Goal: Task Accomplishment & Management: Manage account settings

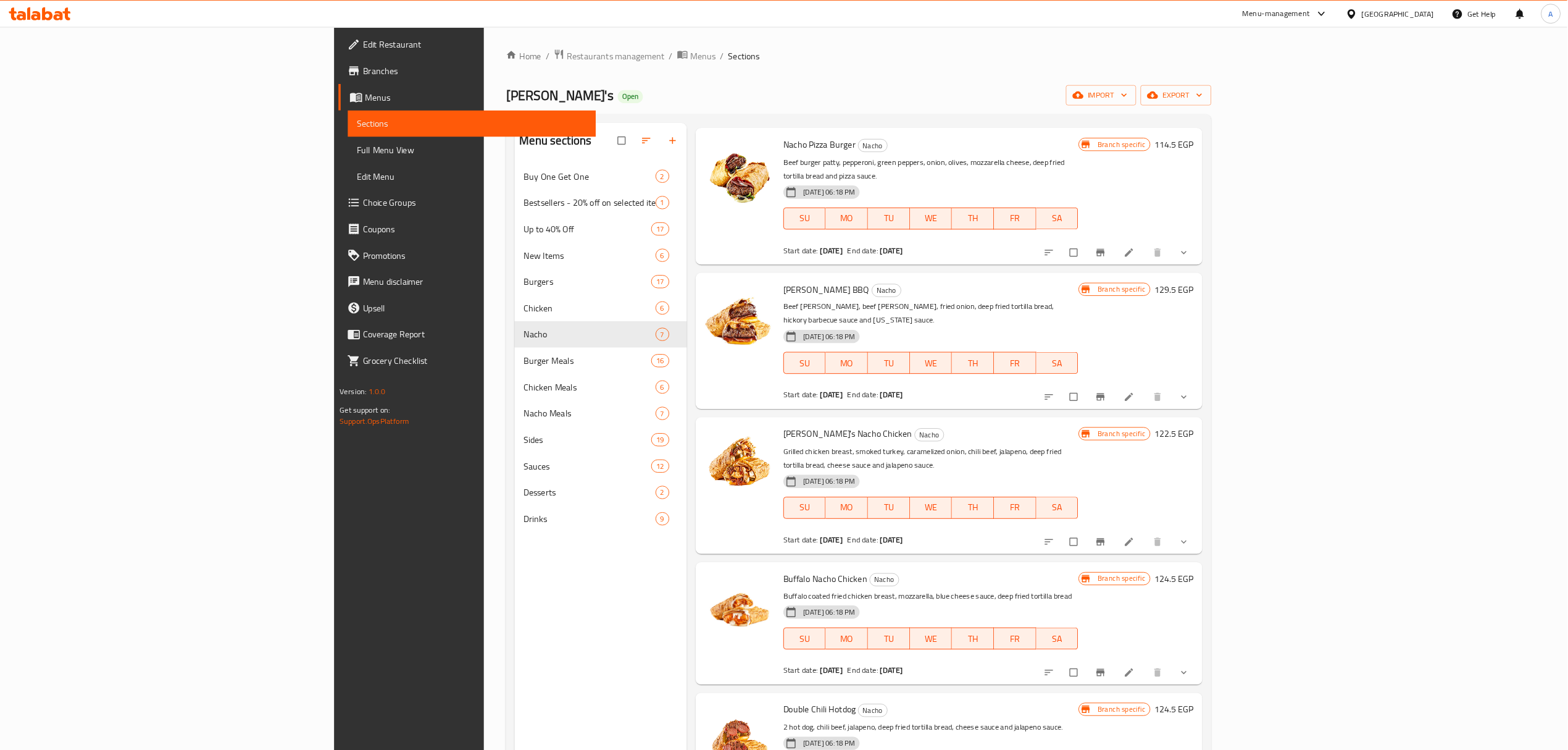
scroll to position [181, 0]
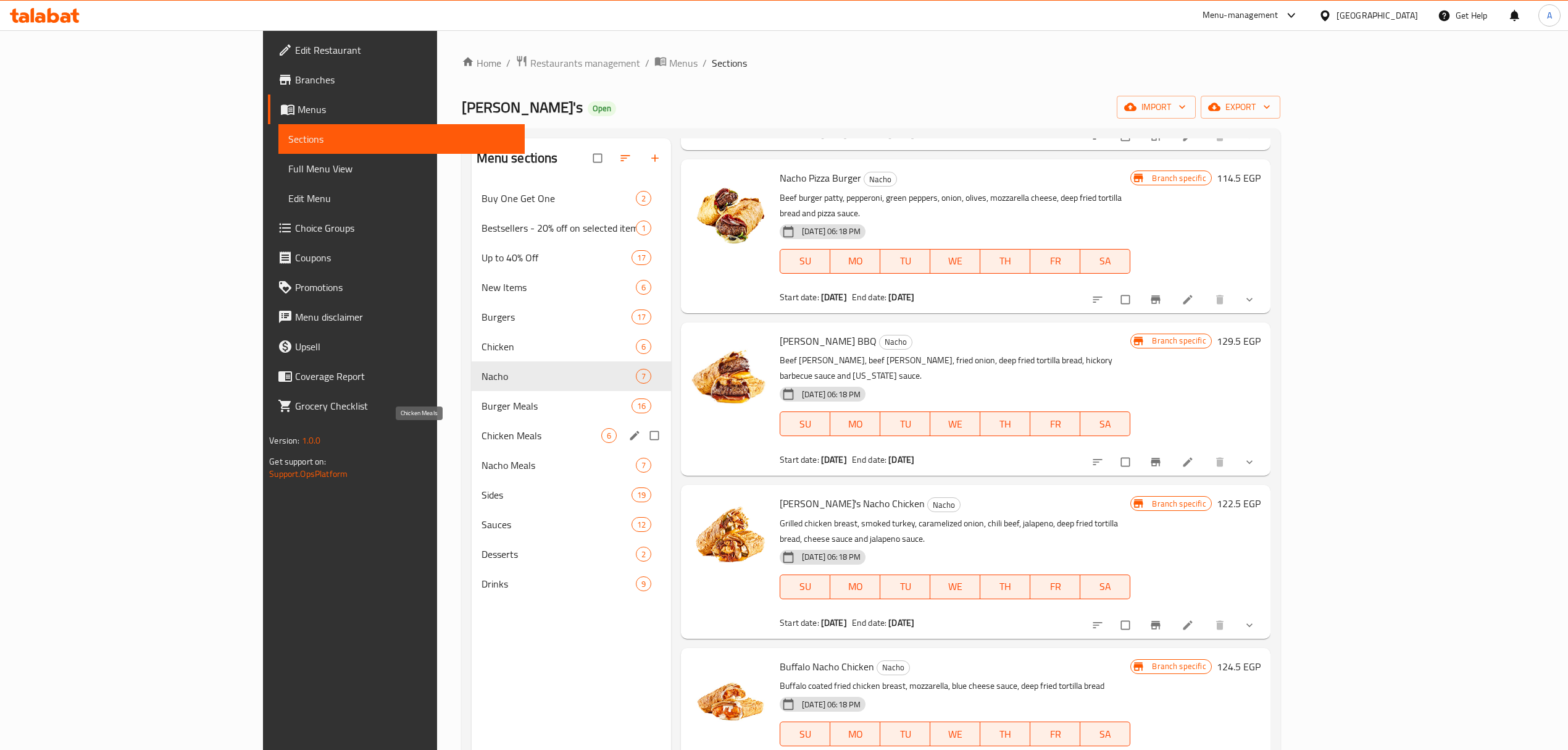
click at [482, 440] on span "Chicken Meals" at bounding box center [541, 435] width 119 height 15
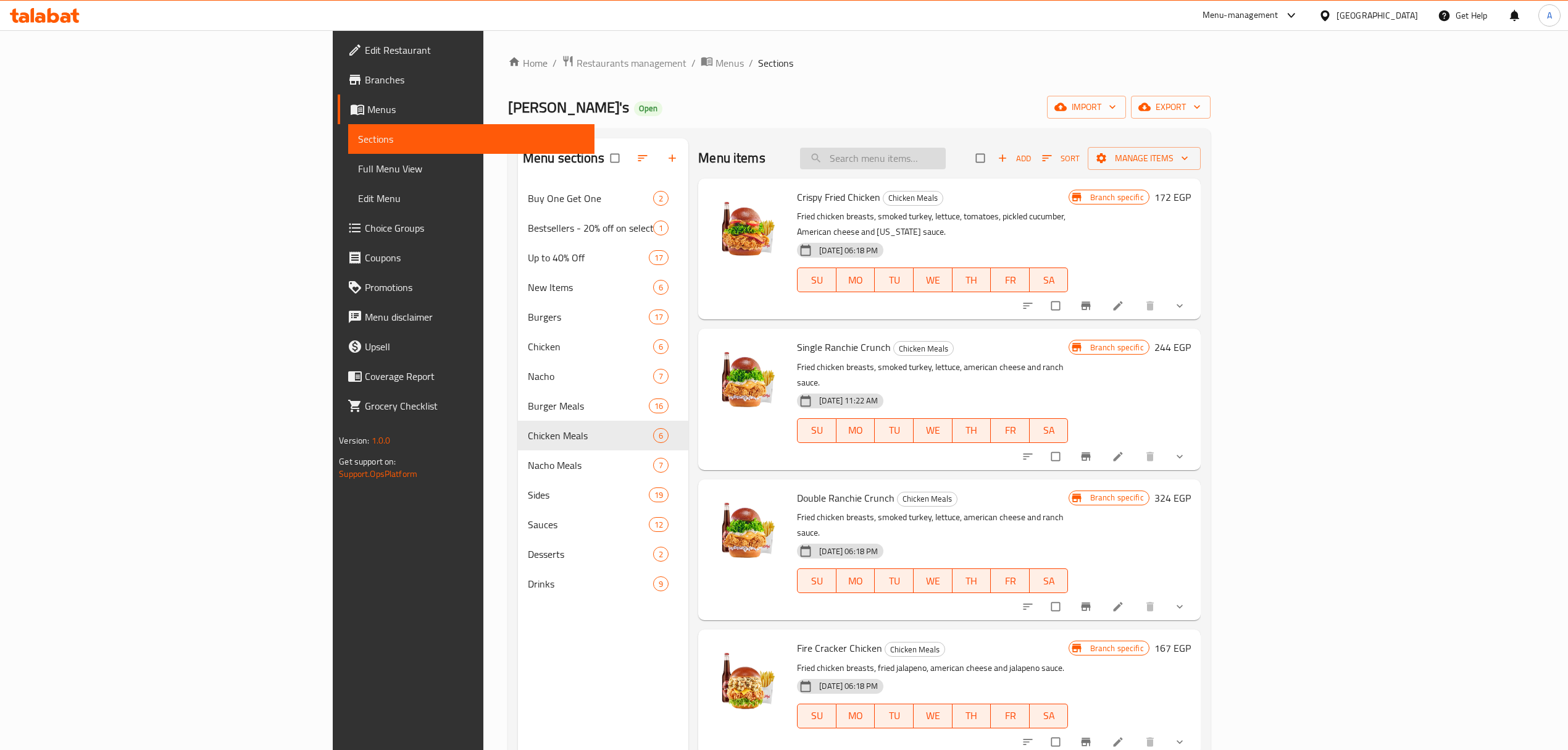
click at [945, 156] on input "search" at bounding box center [873, 158] width 146 height 22
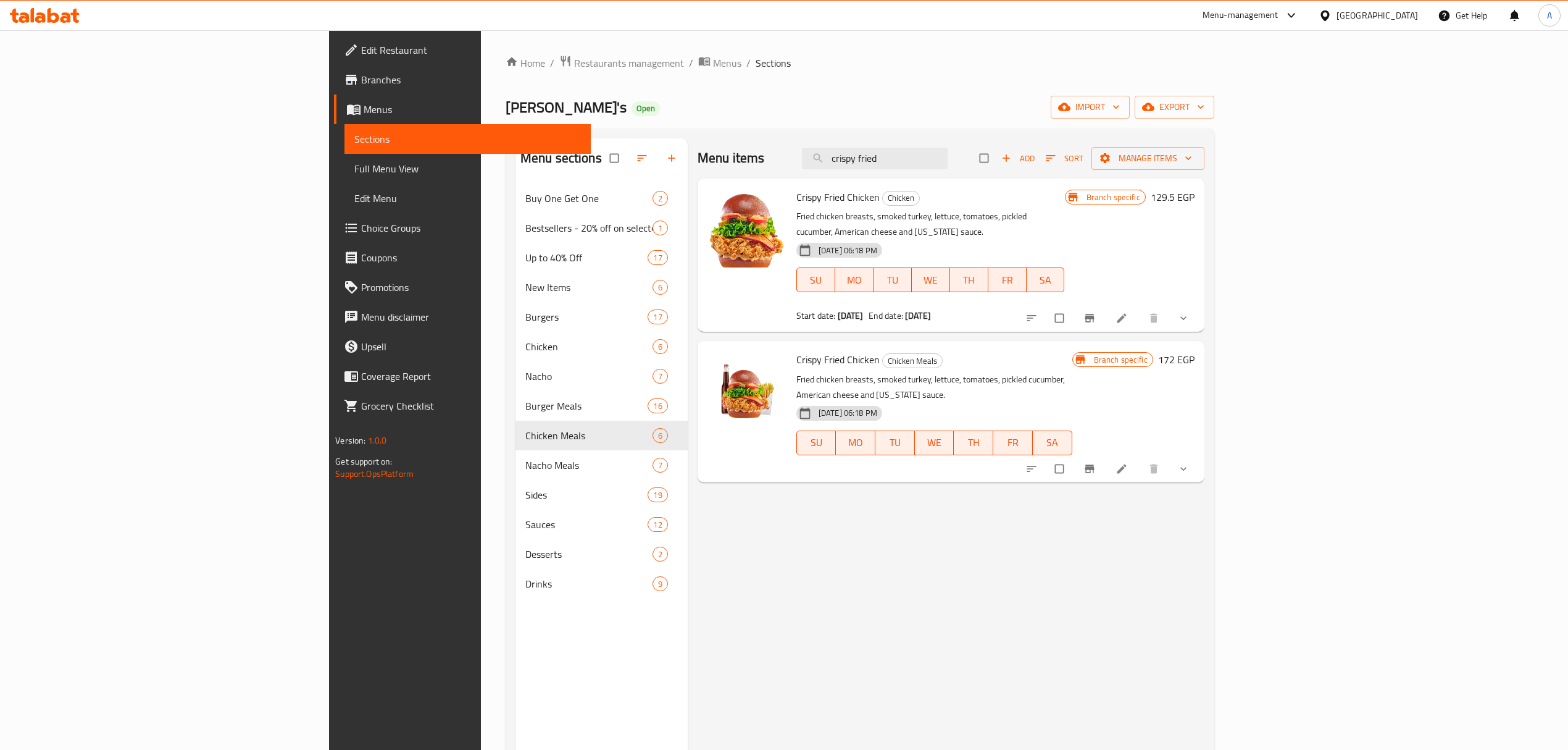
type input "crispy fried"
click at [1184, 455] on button "show more" at bounding box center [1184, 469] width 30 height 27
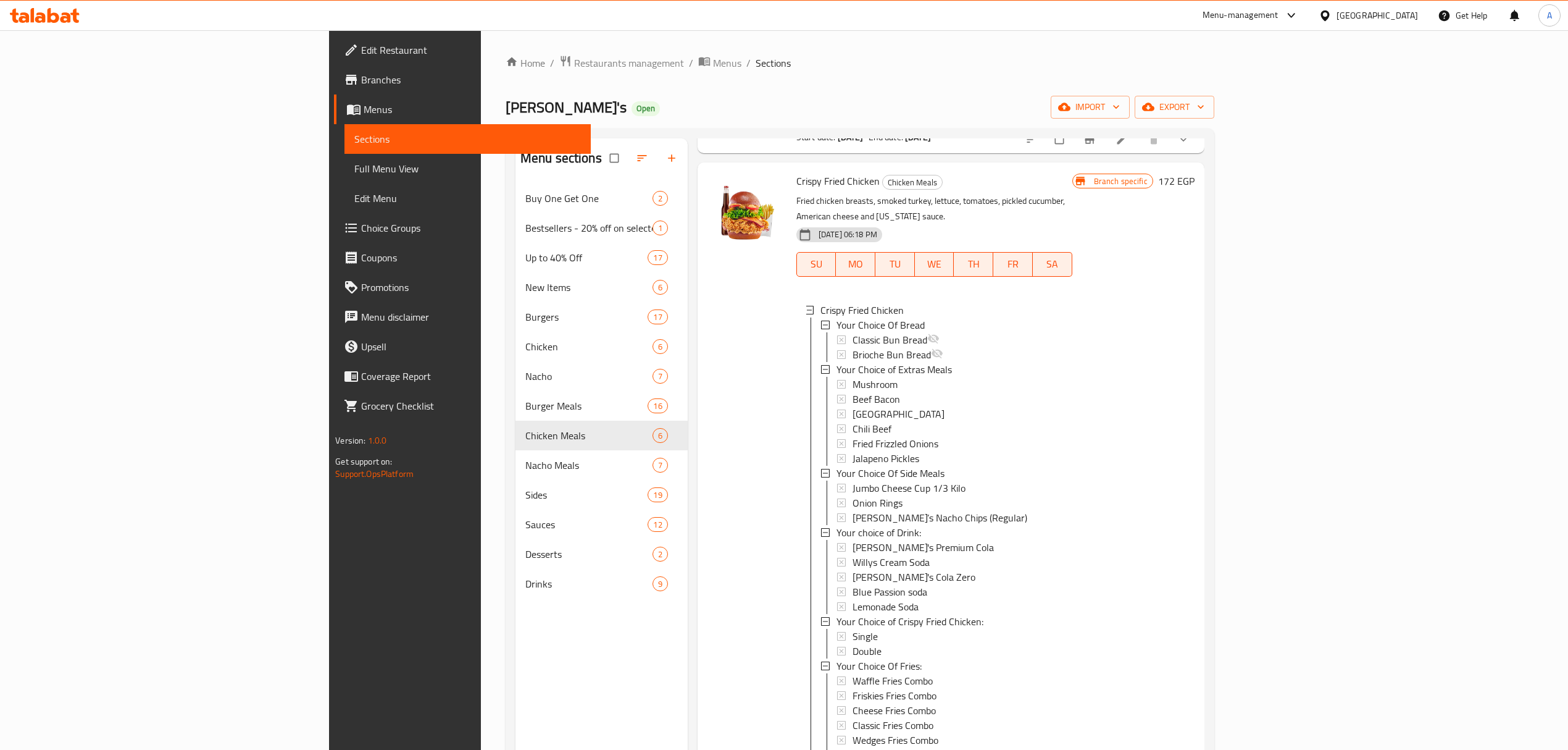
scroll to position [192, 0]
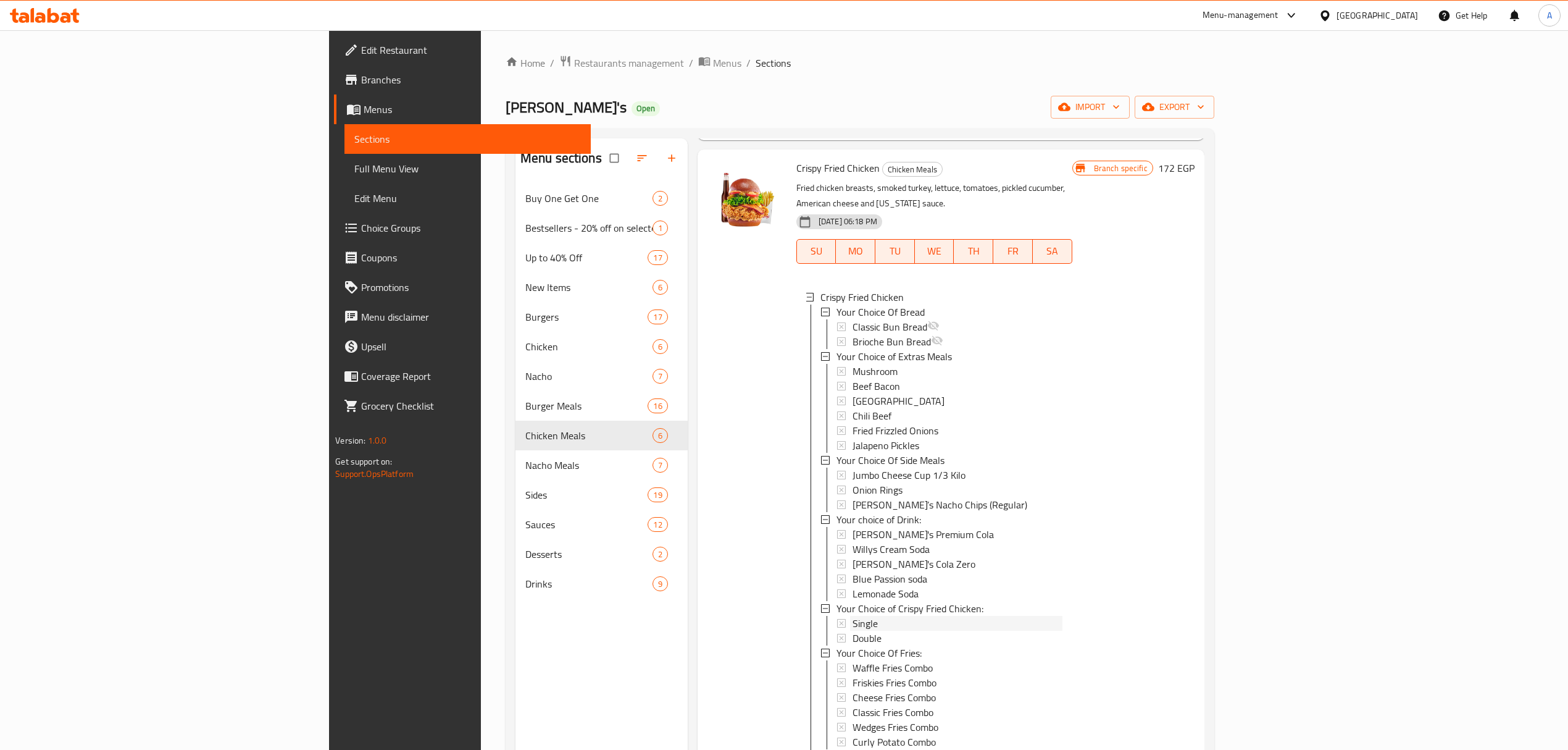
click at [853, 510] on span "Single" at bounding box center [865, 623] width 25 height 15
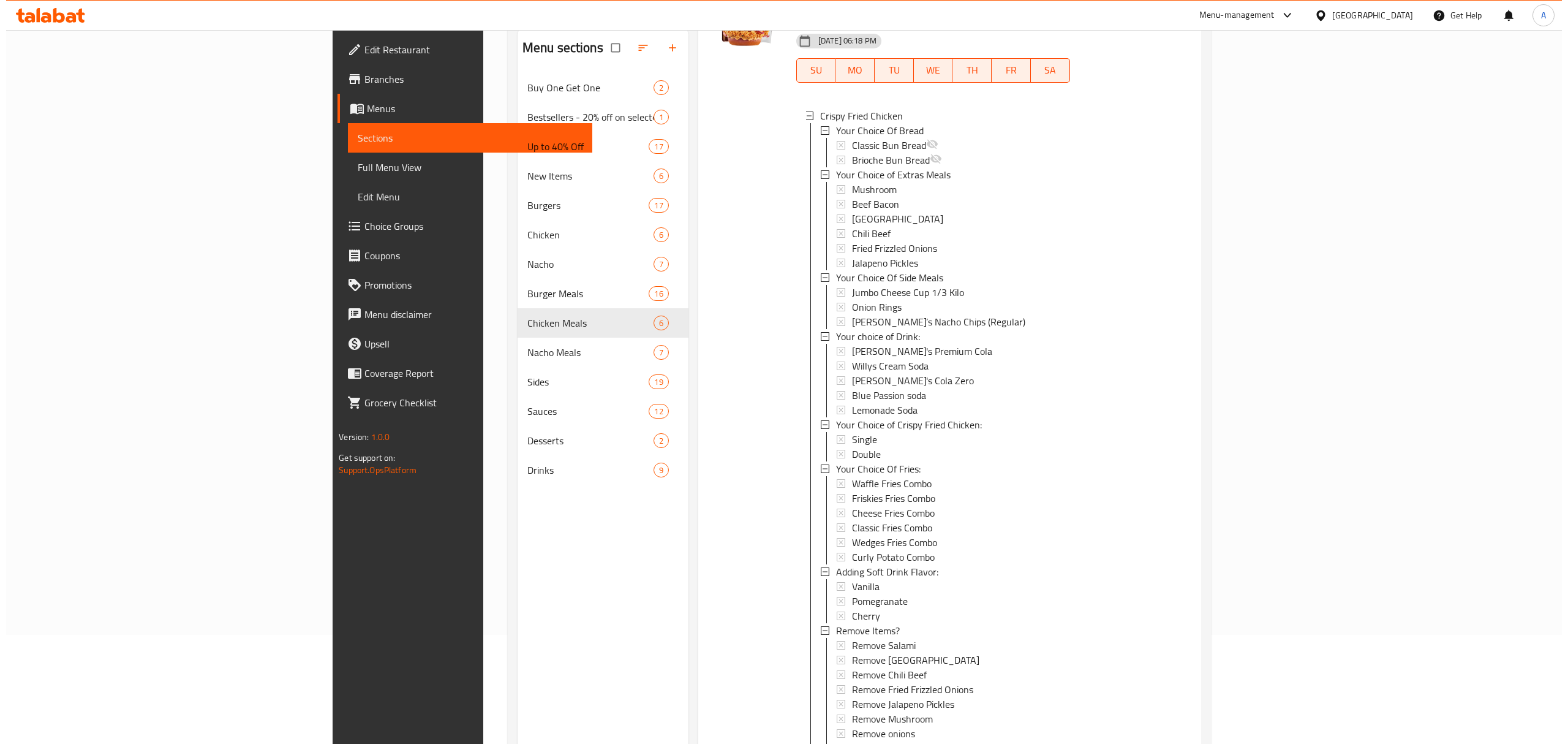
scroll to position [172, 0]
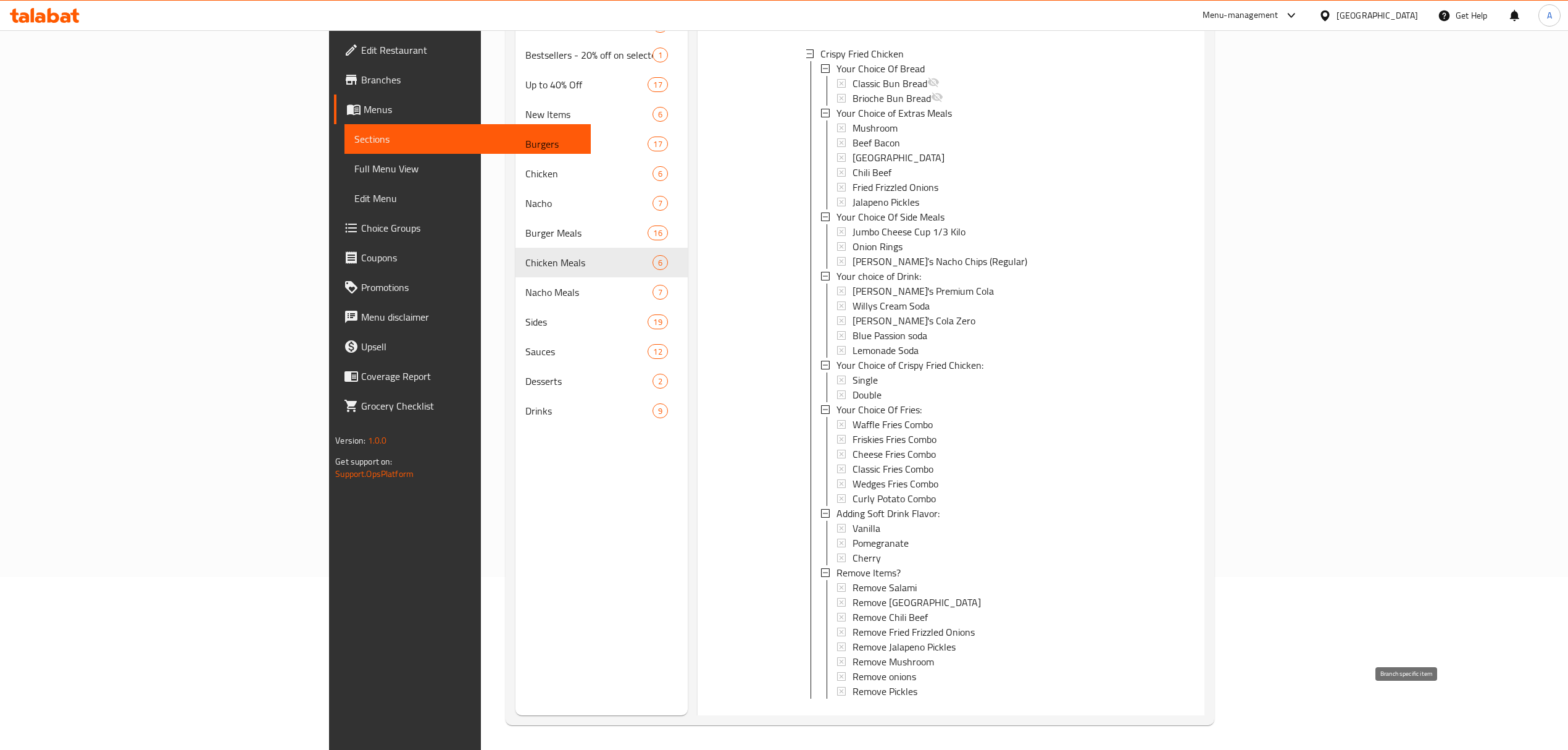
click at [1096, 510] on icon "Branch-specific-item" at bounding box center [1090, 721] width 13 height 13
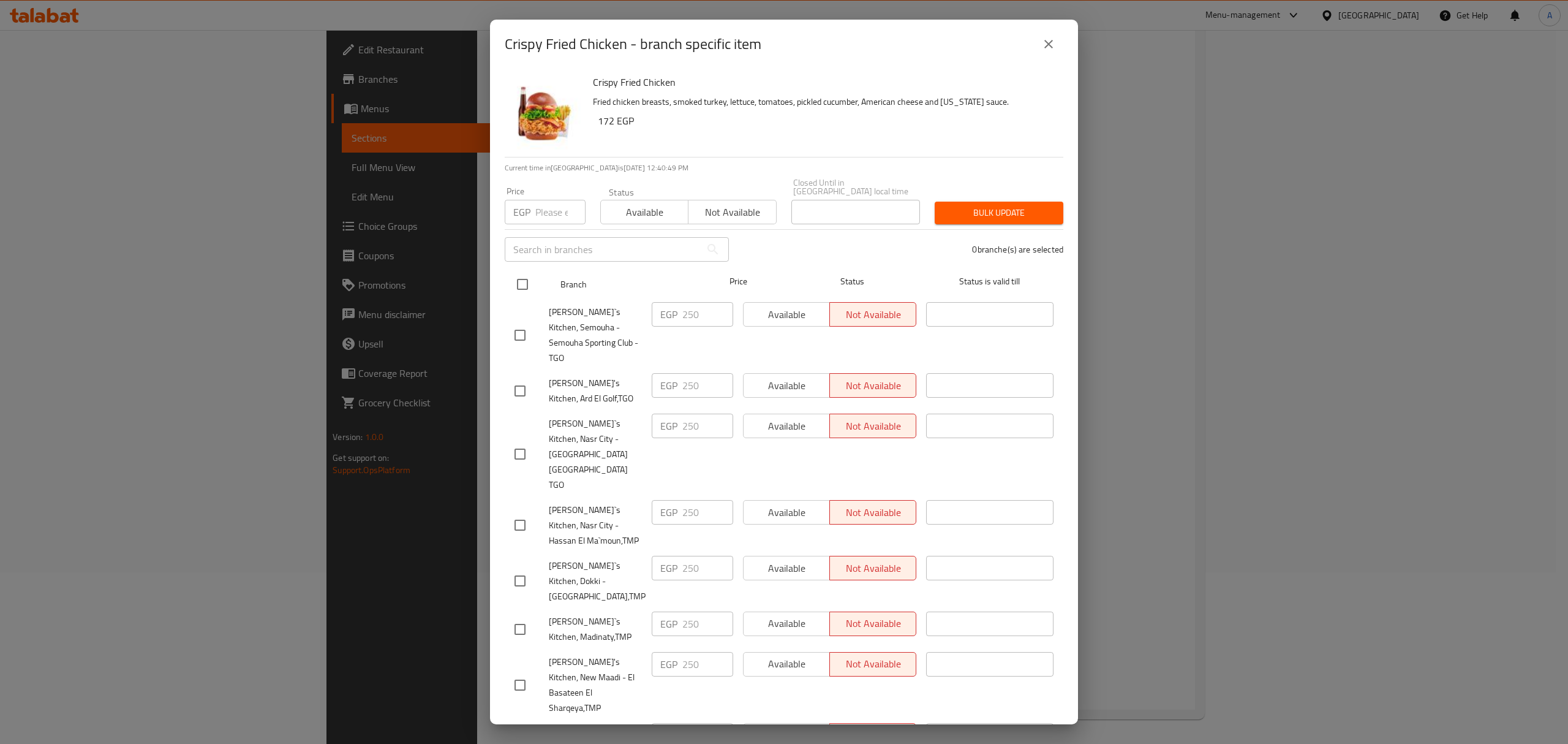
click at [524, 275] on input "checkbox" at bounding box center [522, 284] width 26 height 26
checkbox input "true"
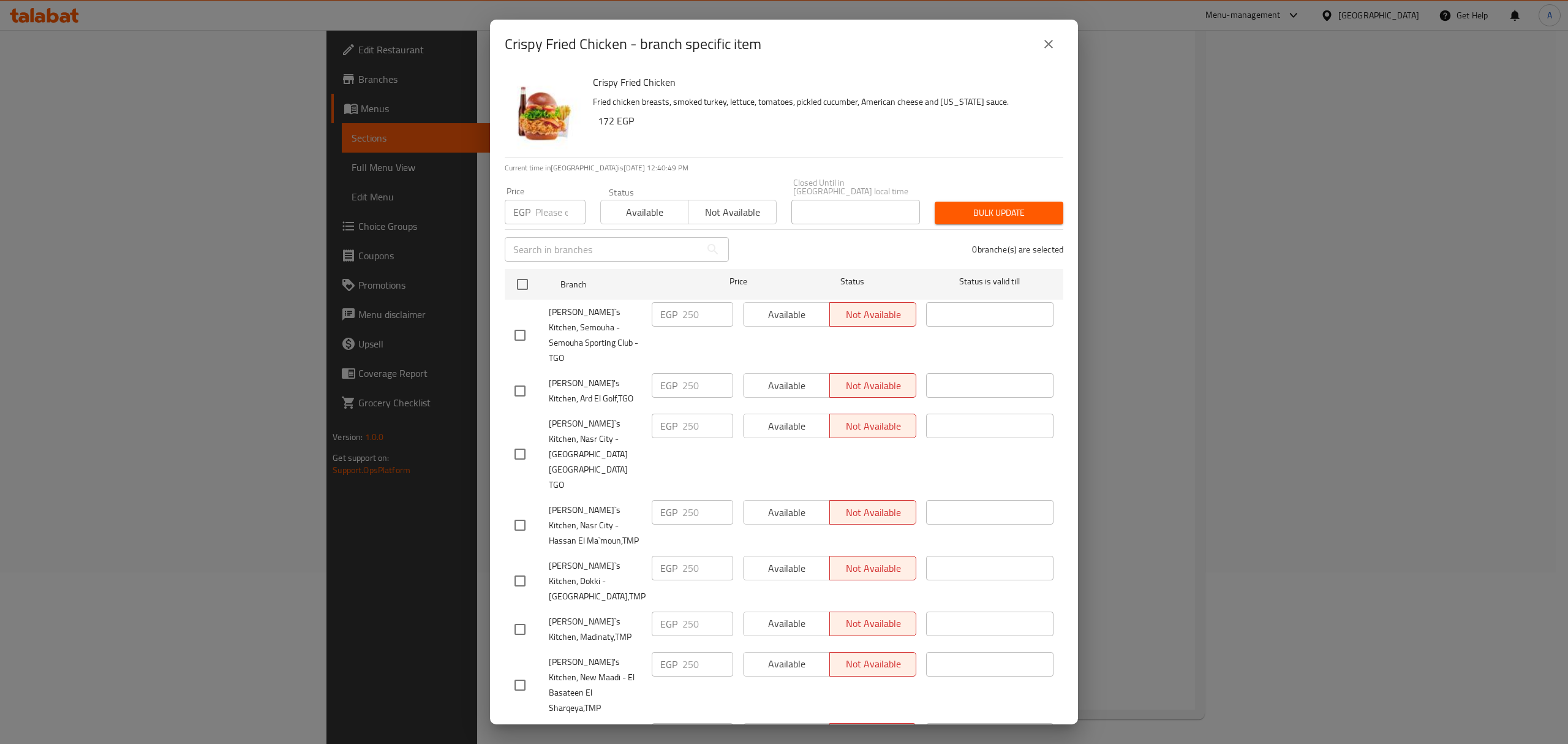
checkbox input "true"
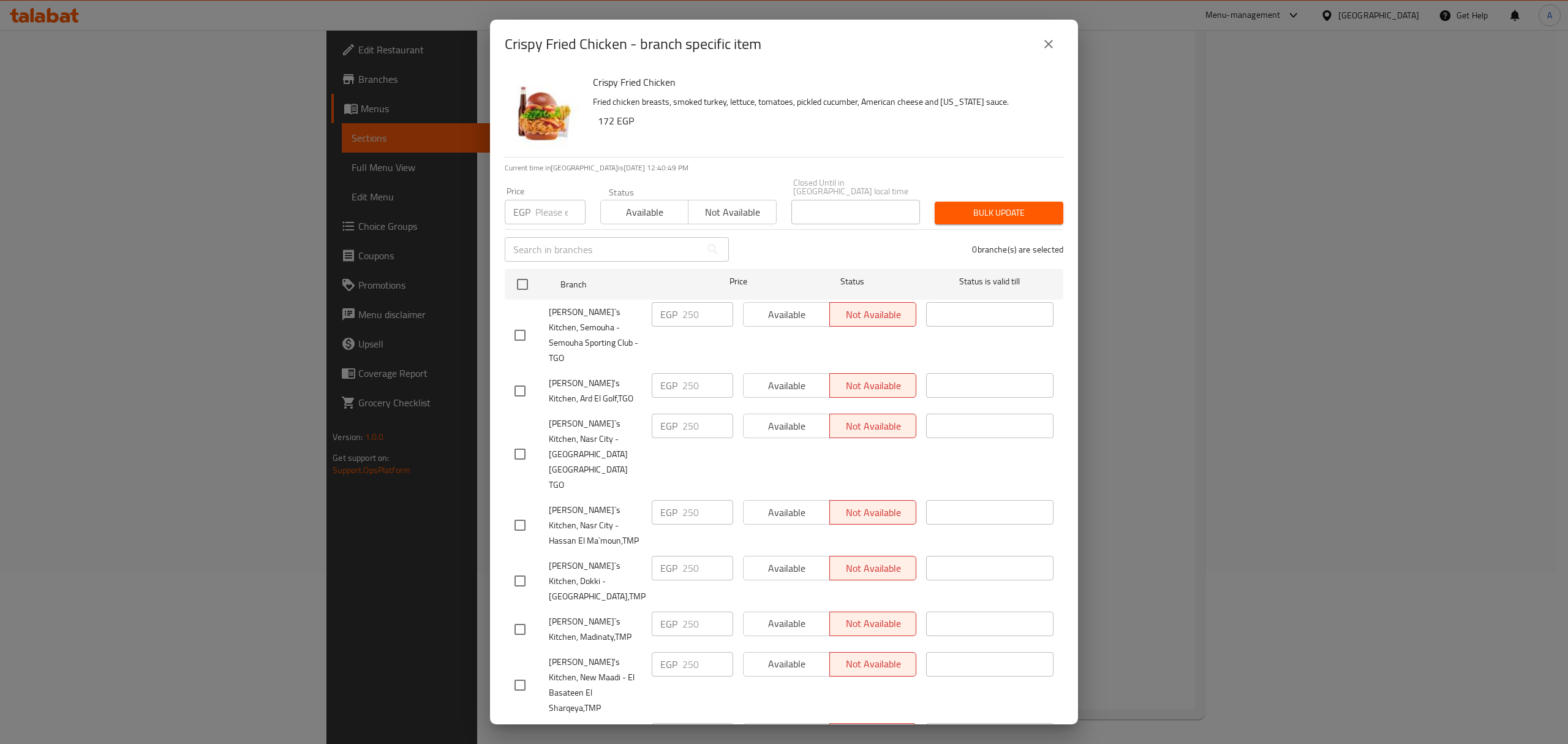
checkbox input "true"
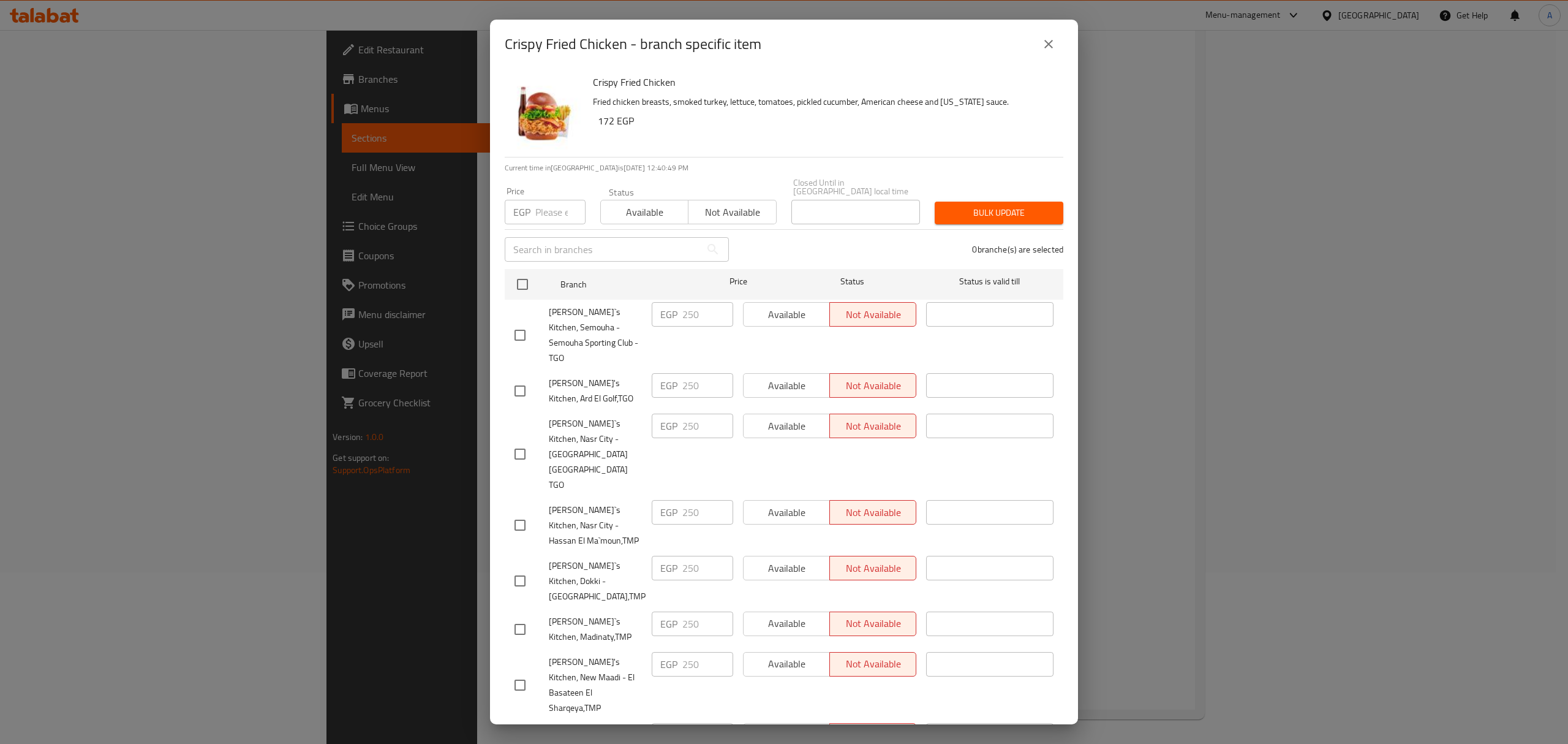
checkbox input "true"
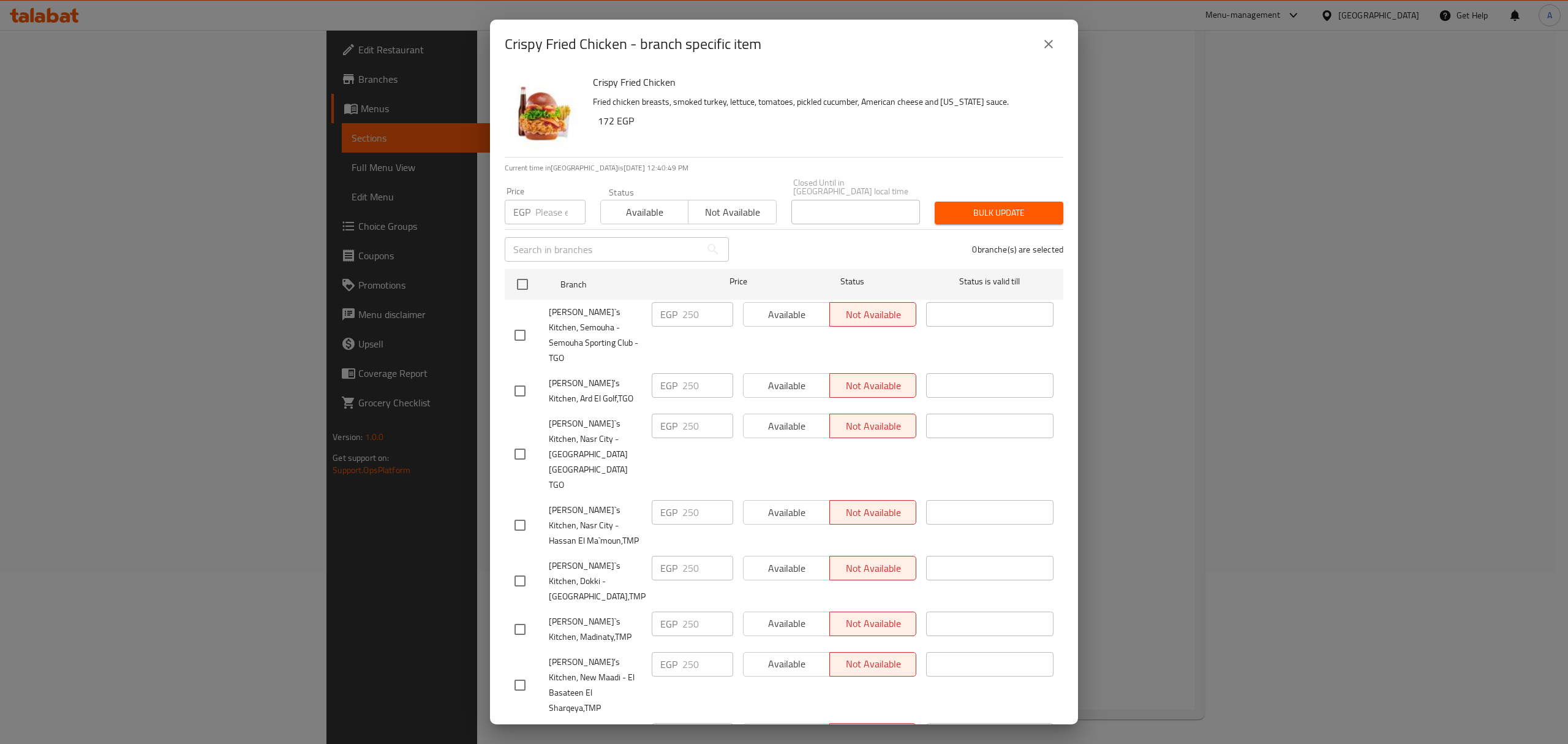
checkbox input "true"
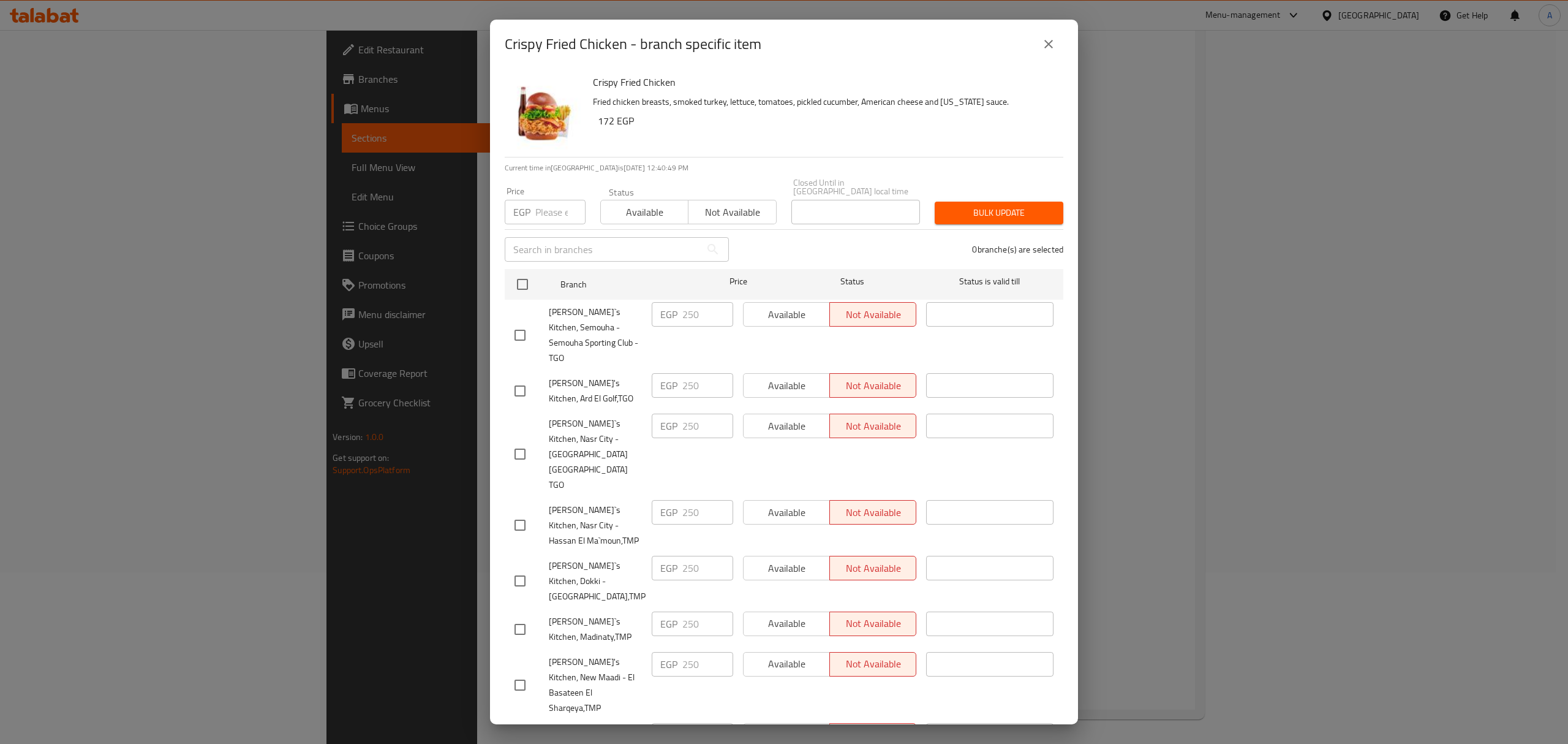
checkbox input "true"
click at [540, 206] on input "number" at bounding box center [560, 211] width 50 height 24
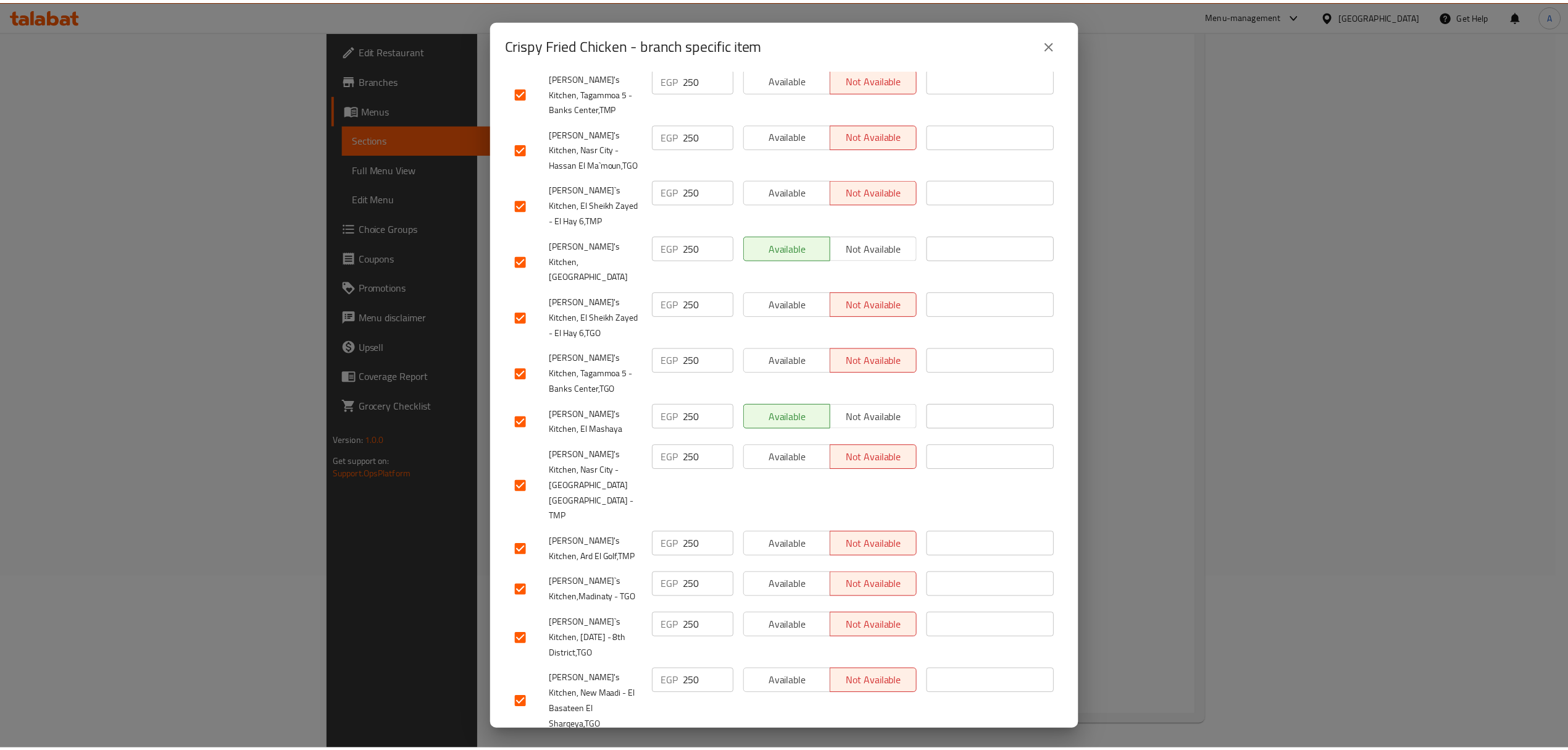
scroll to position [0, 0]
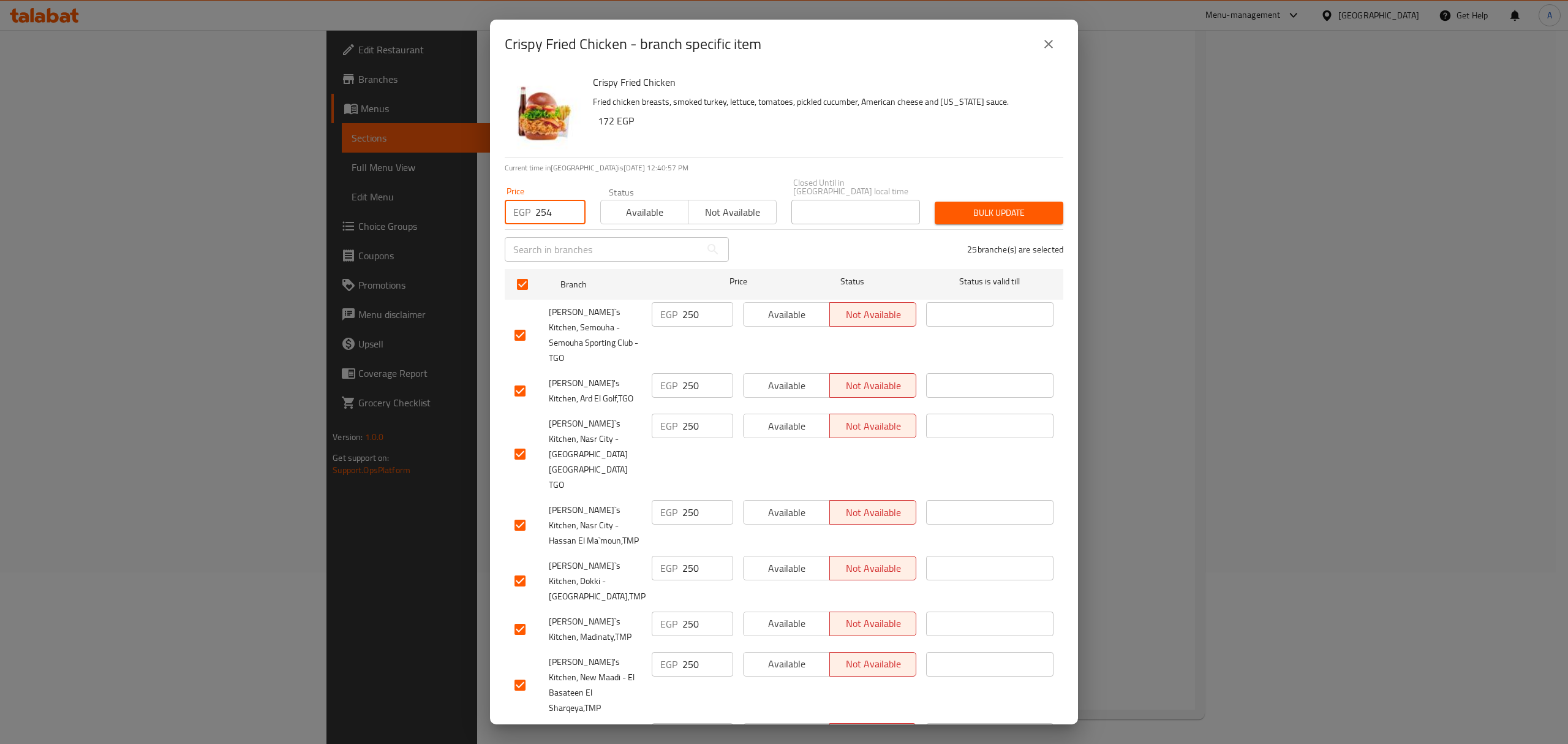
type input "254"
click at [997, 205] on span "Bulk update" at bounding box center [999, 213] width 109 height 15
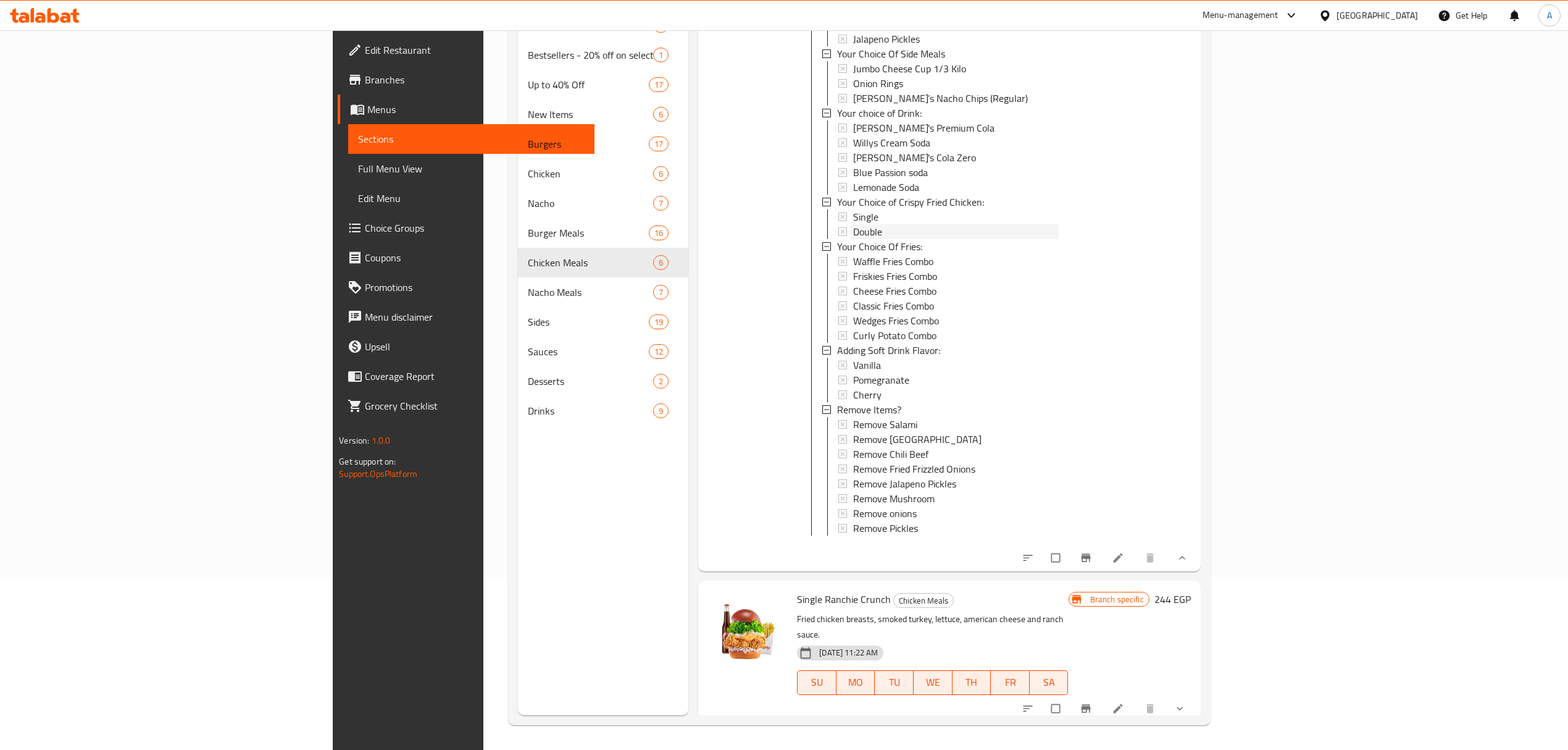
click at [853, 224] on span "Double" at bounding box center [868, 231] width 29 height 15
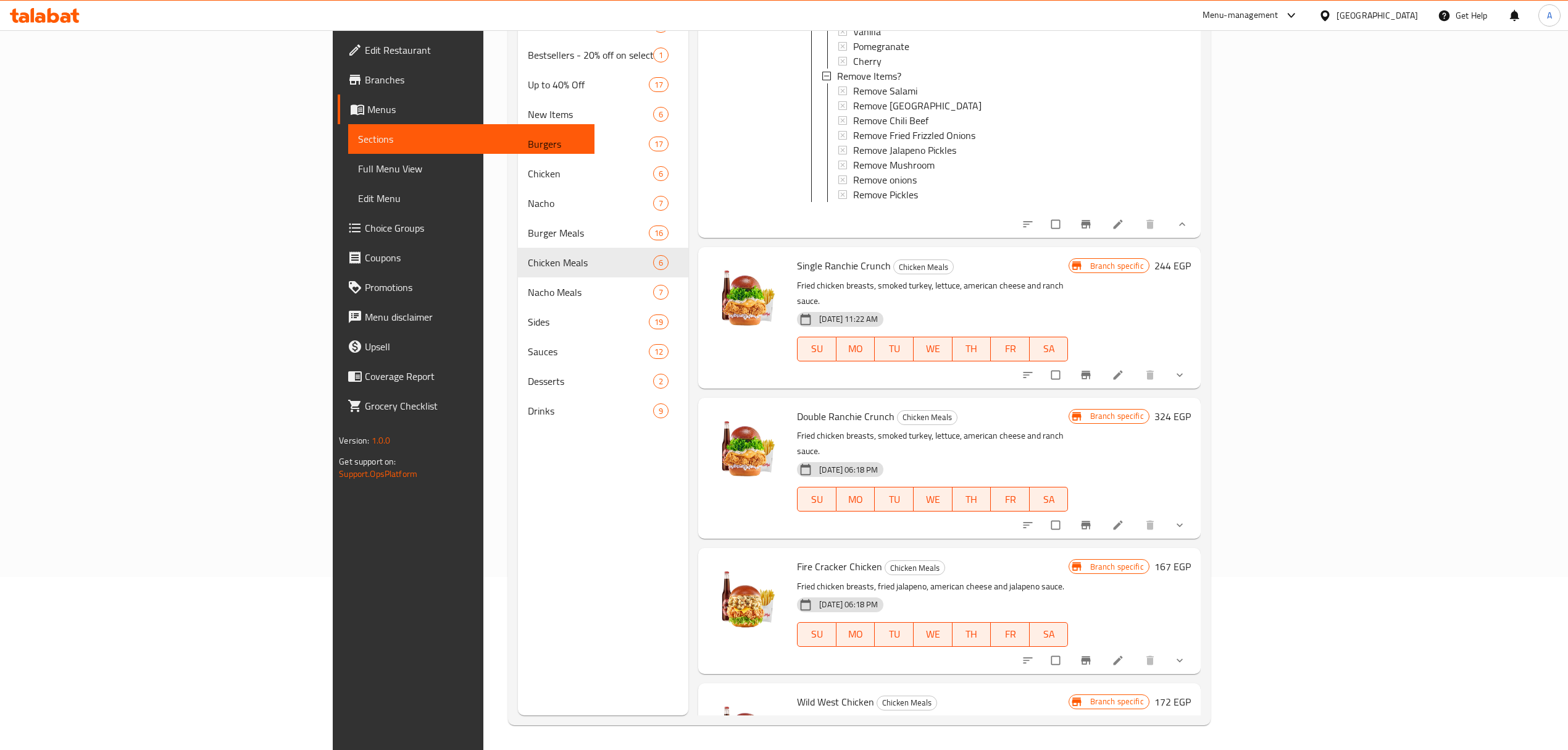
scroll to position [618, 0]
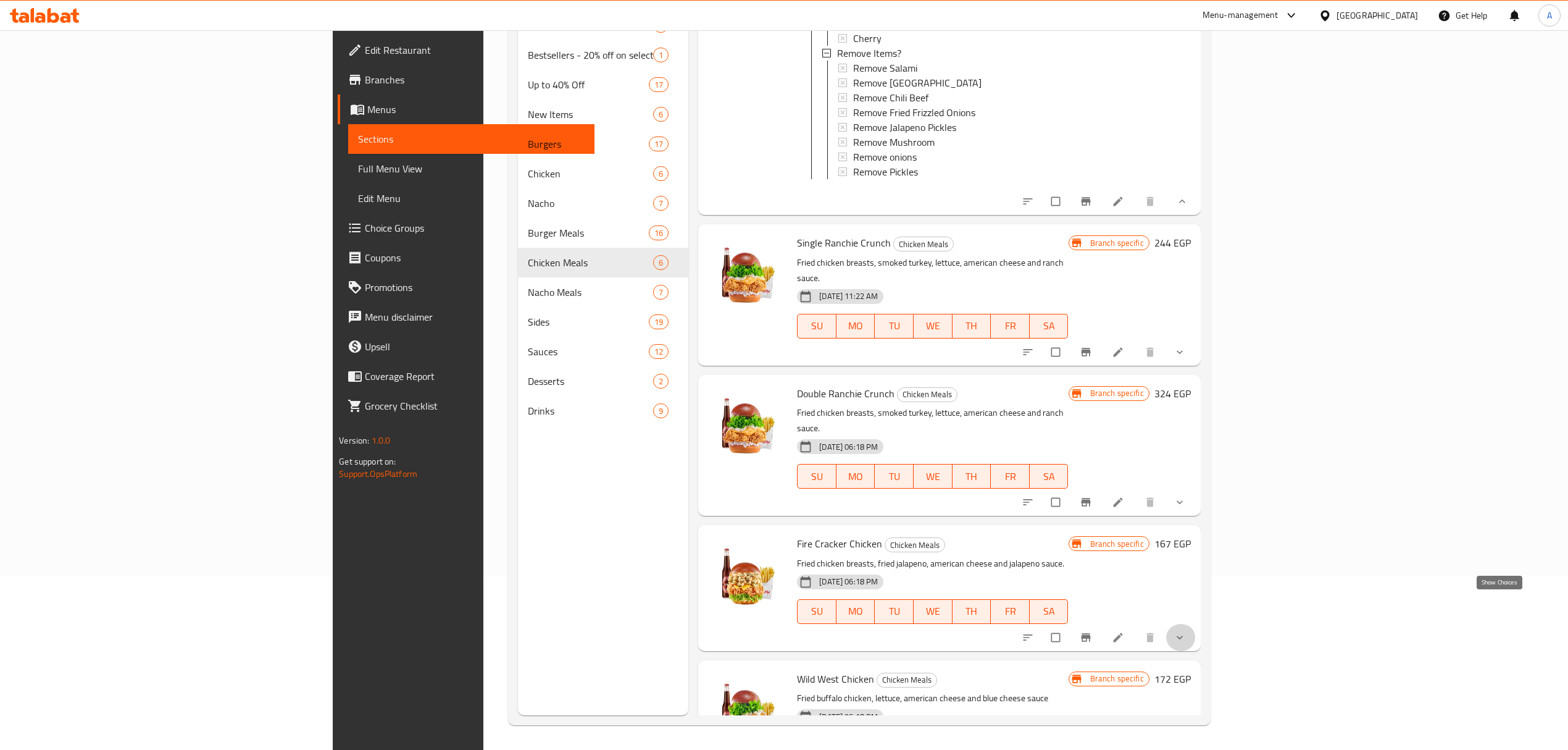
click at [1184, 510] on icon "show more" at bounding box center [1180, 637] width 13 height 13
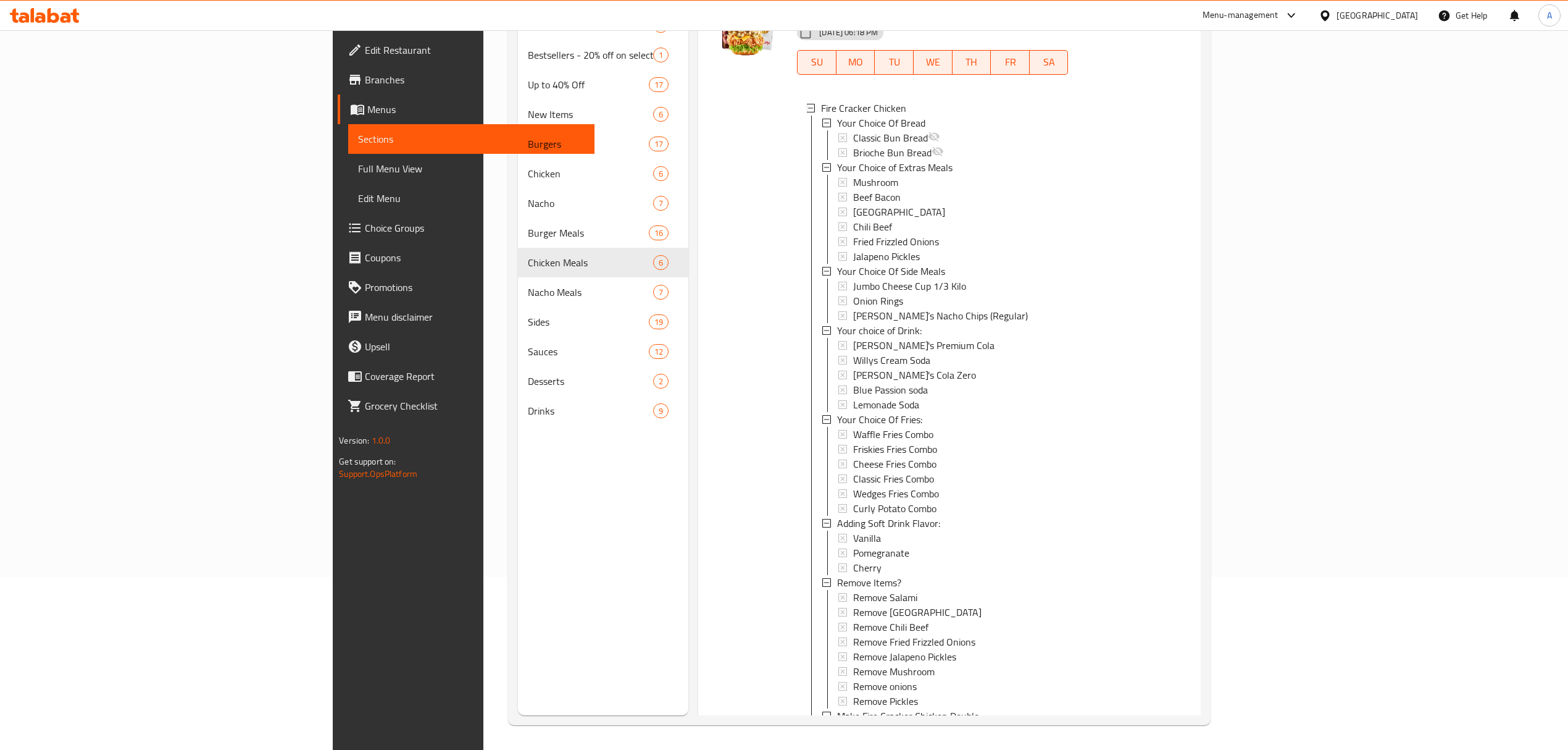
scroll to position [1250, 0]
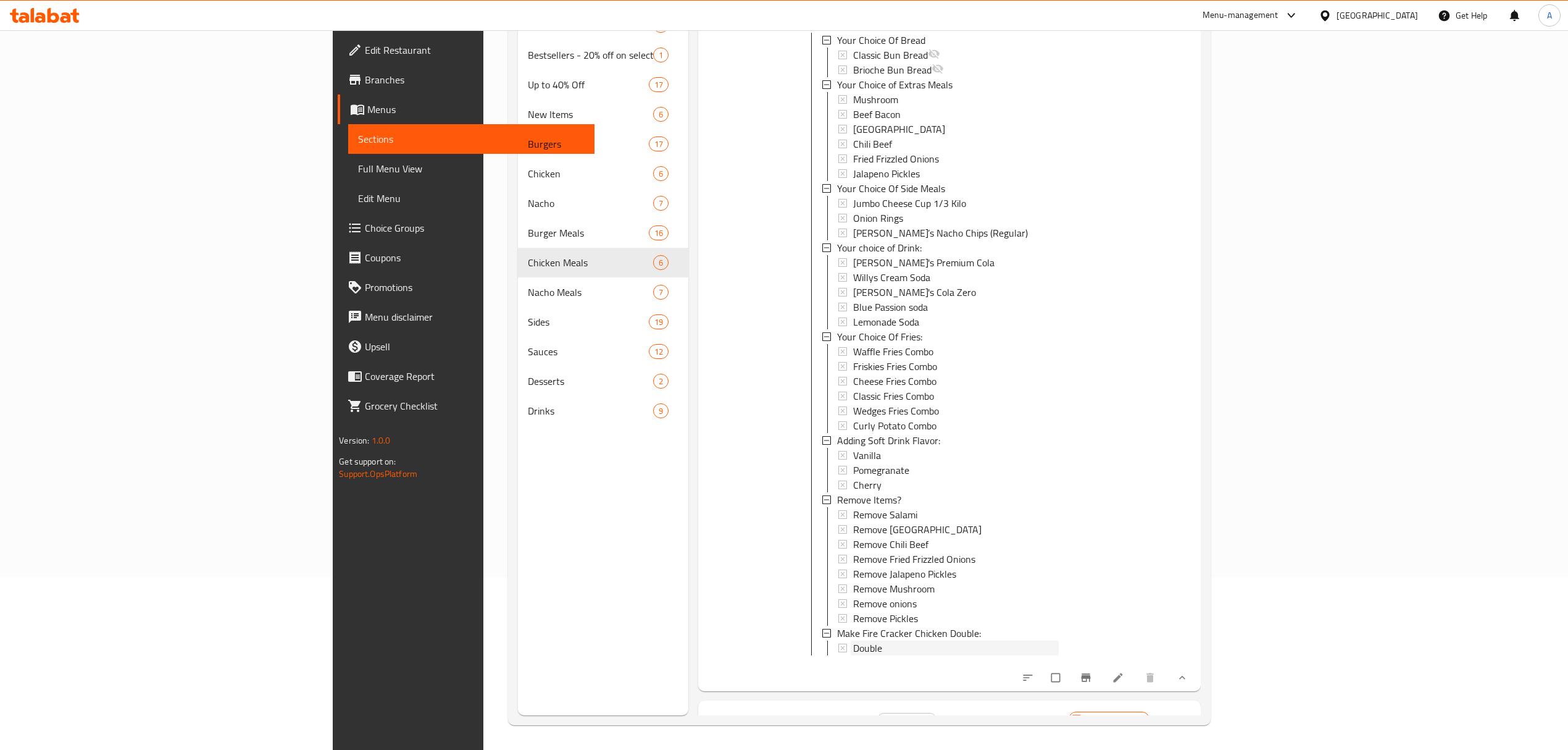
click at [853, 510] on span "Double" at bounding box center [868, 648] width 29 height 15
click at [1090, 510] on icon "Branch-specific-item" at bounding box center [1085, 677] width 9 height 8
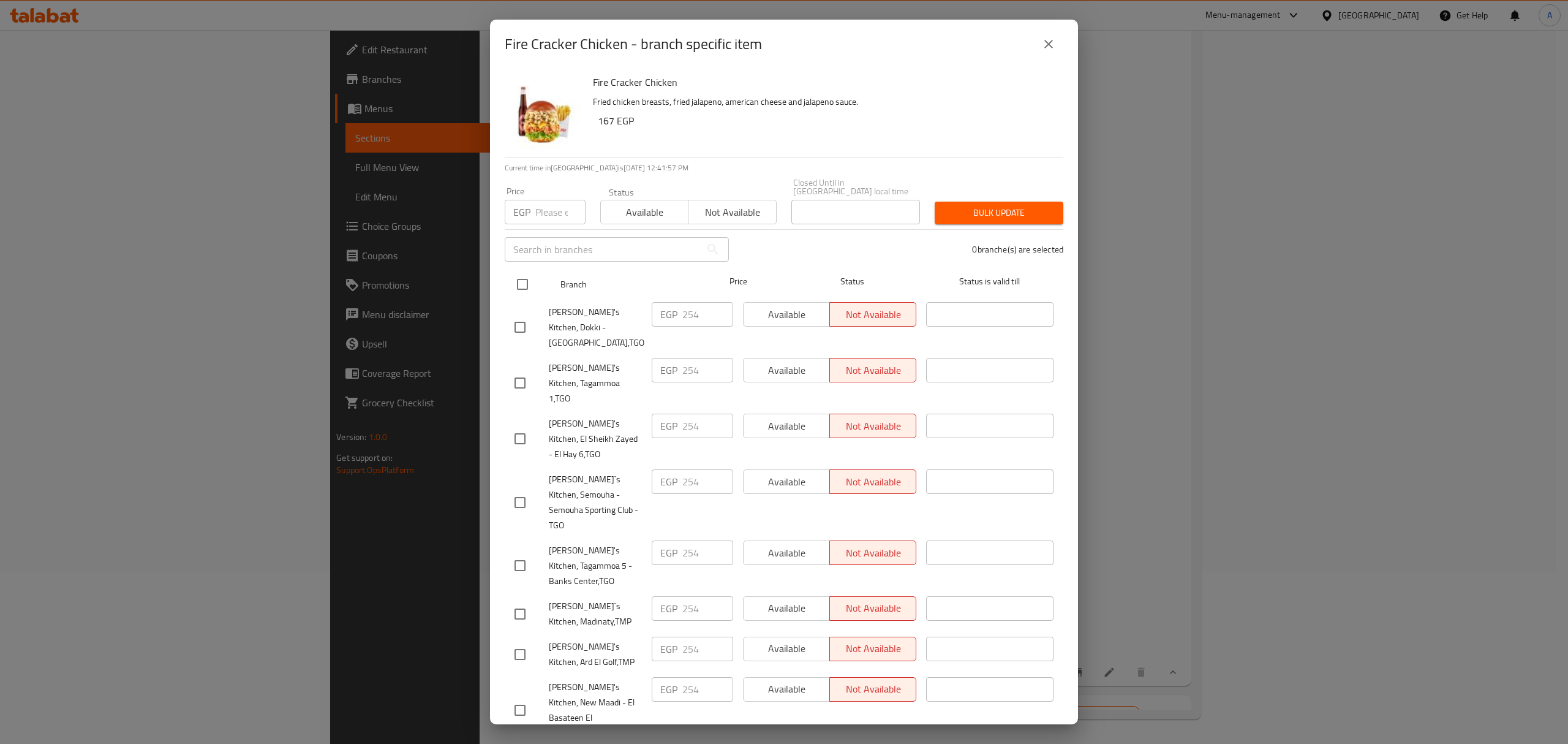
drag, startPoint x: 524, startPoint y: 292, endPoint x: 525, endPoint y: 265, distance: 27.0
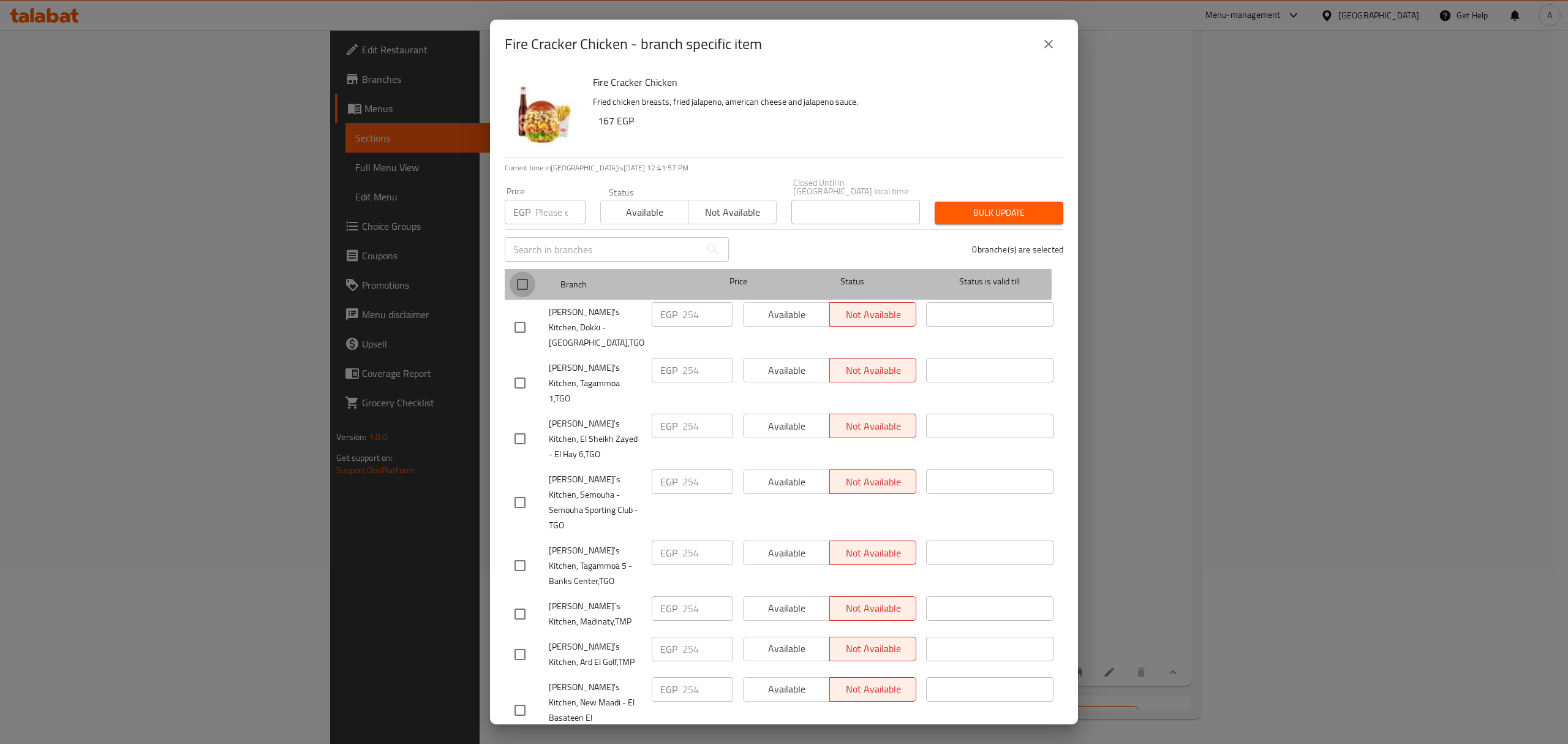
click at [520, 276] on input "checkbox" at bounding box center [522, 284] width 26 height 26
checkbox input "true"
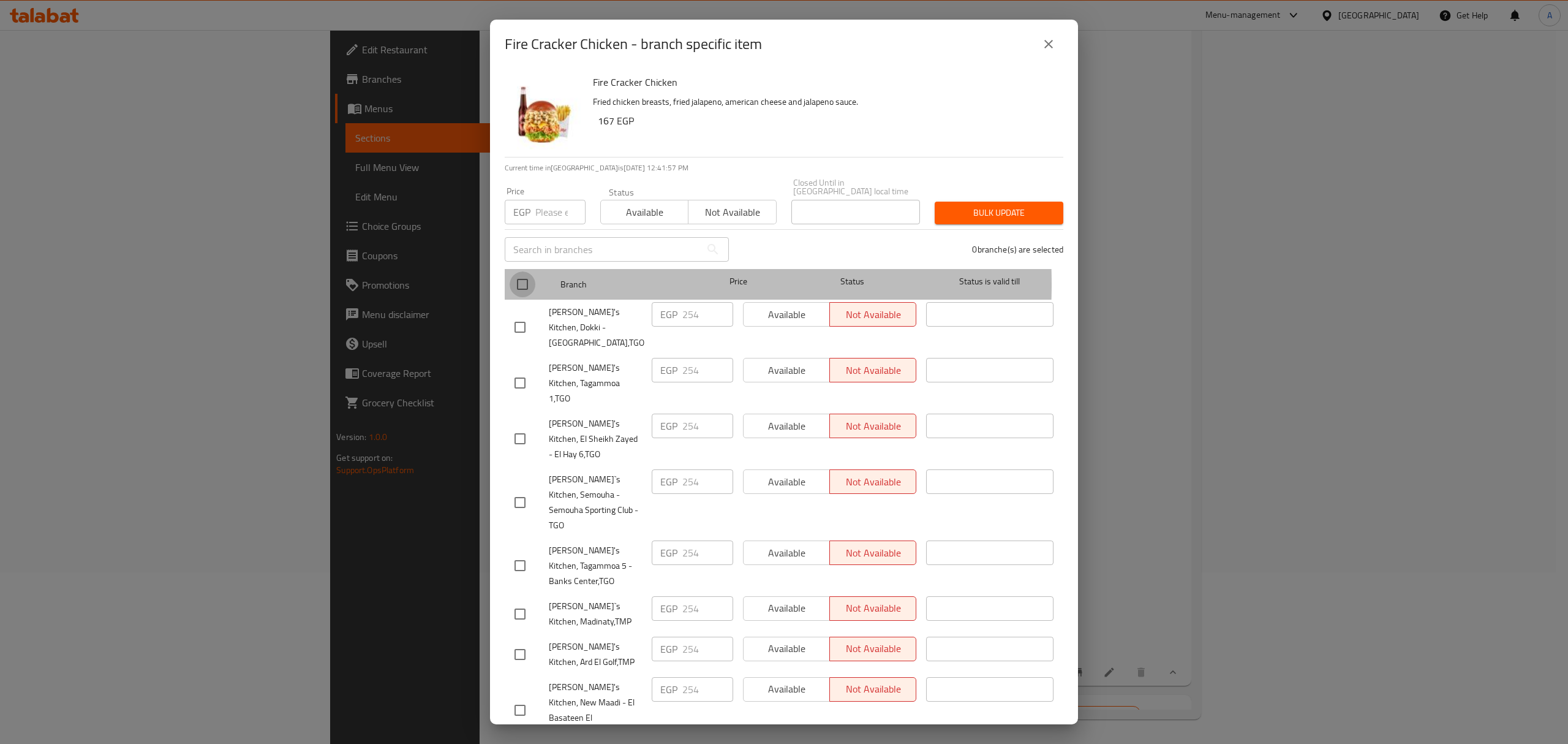
checkbox input "true"
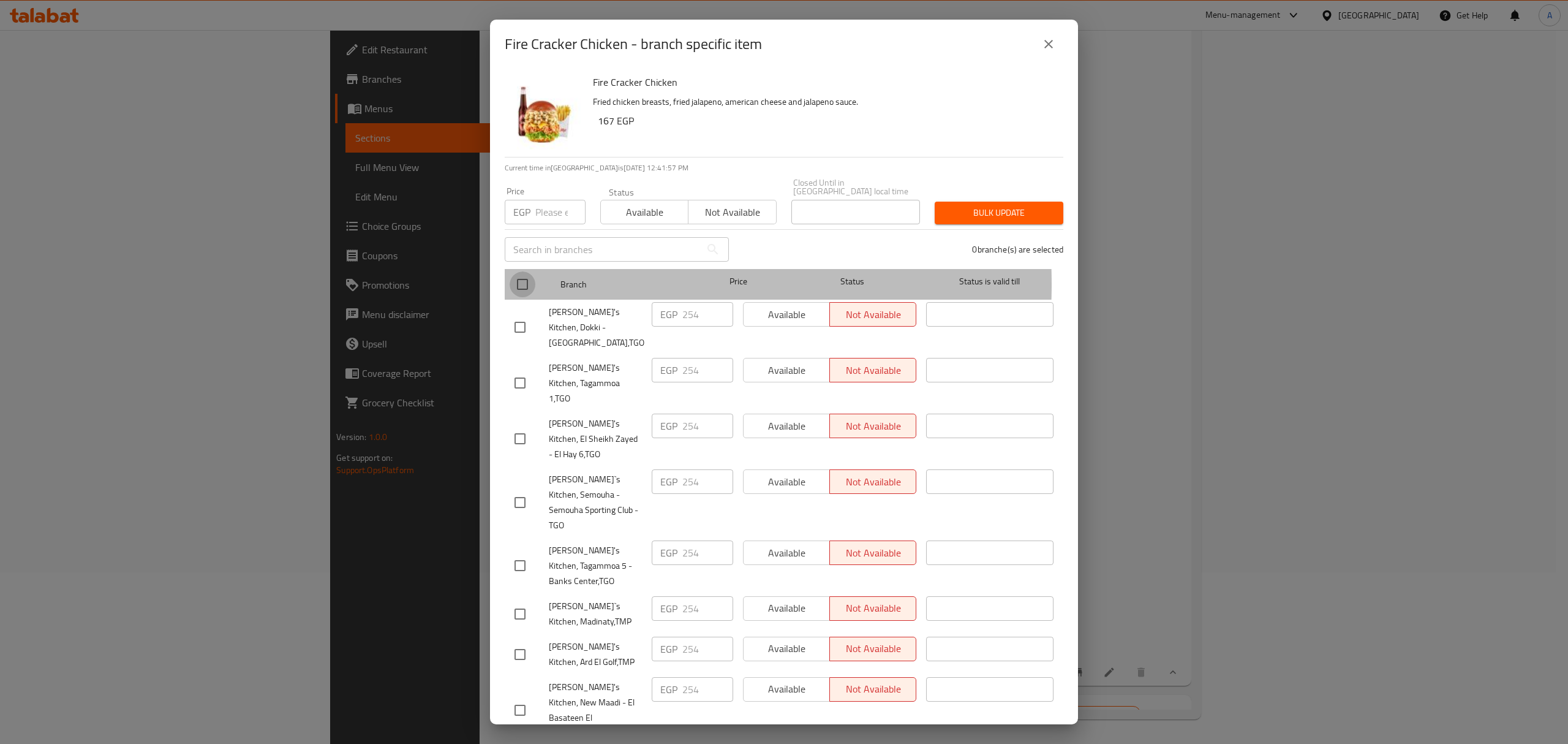
checkbox input "true"
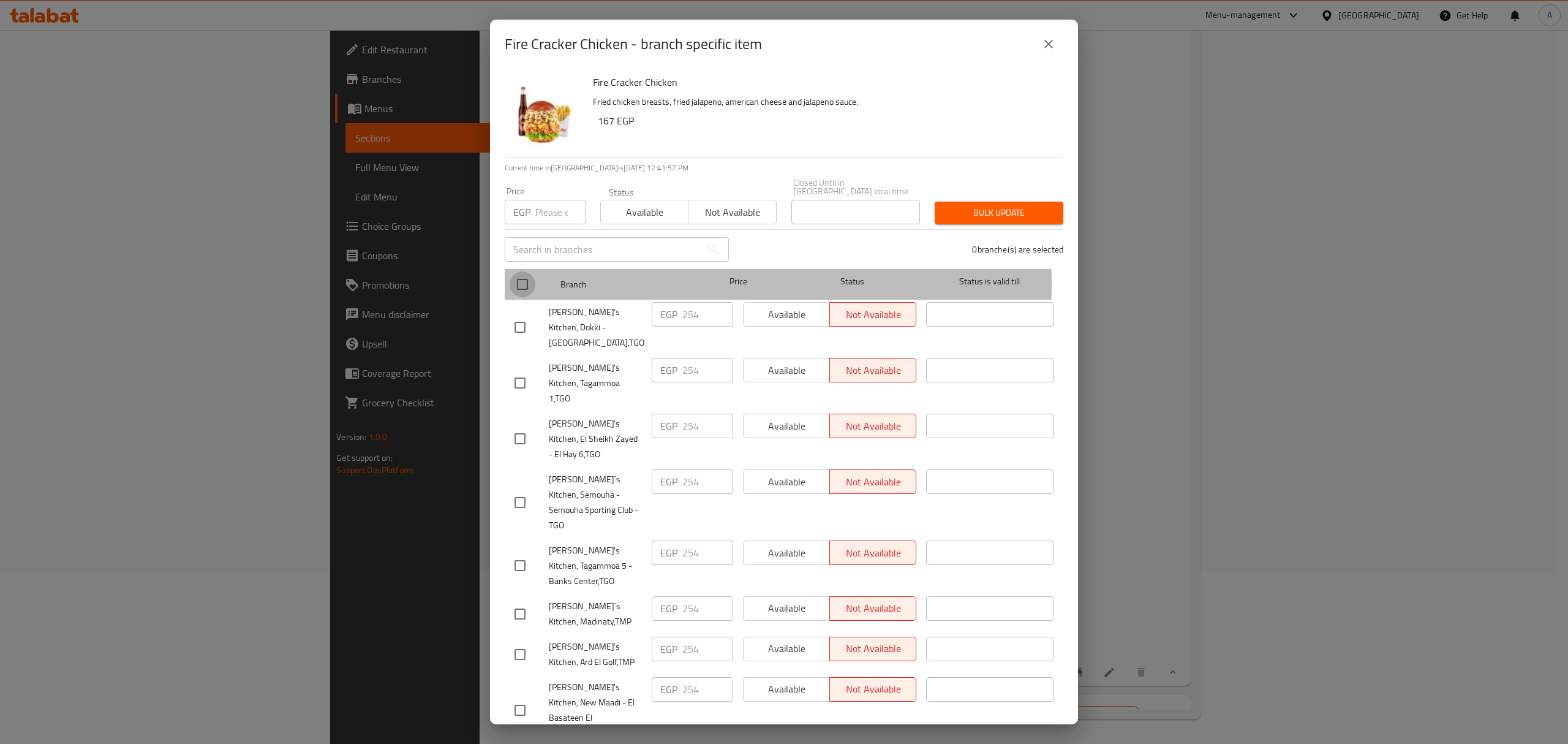
checkbox input "true"
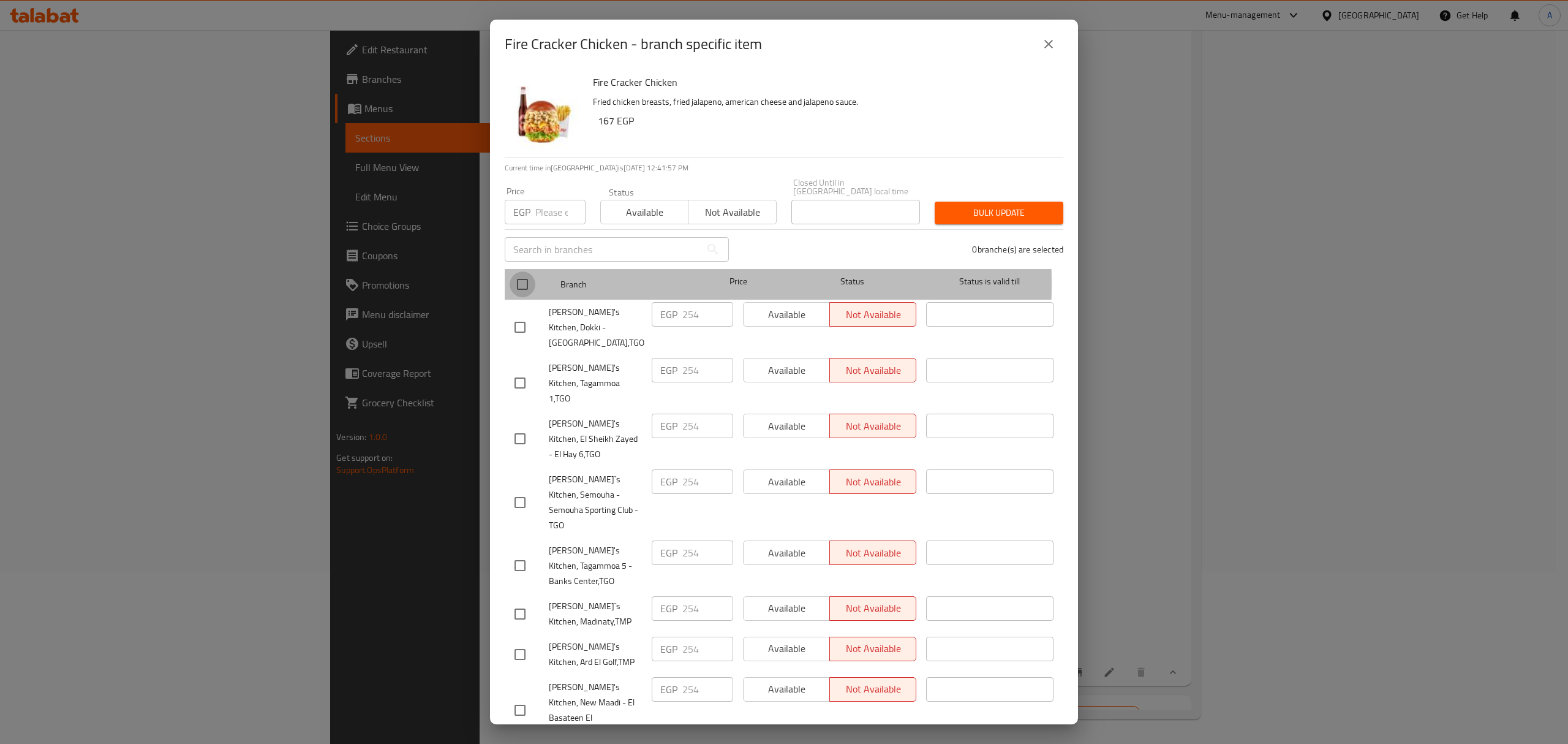
checkbox input "true"
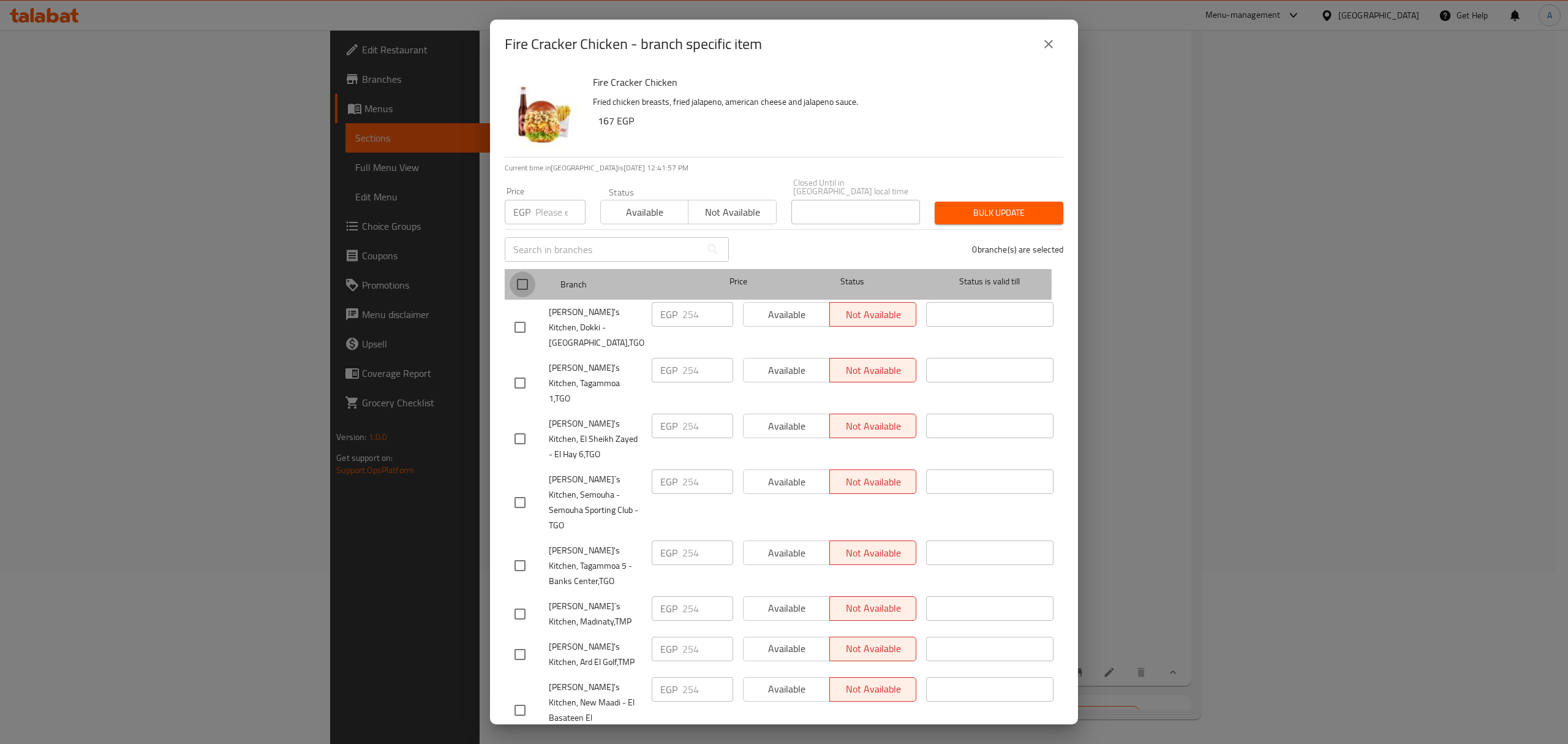
checkbox input "true"
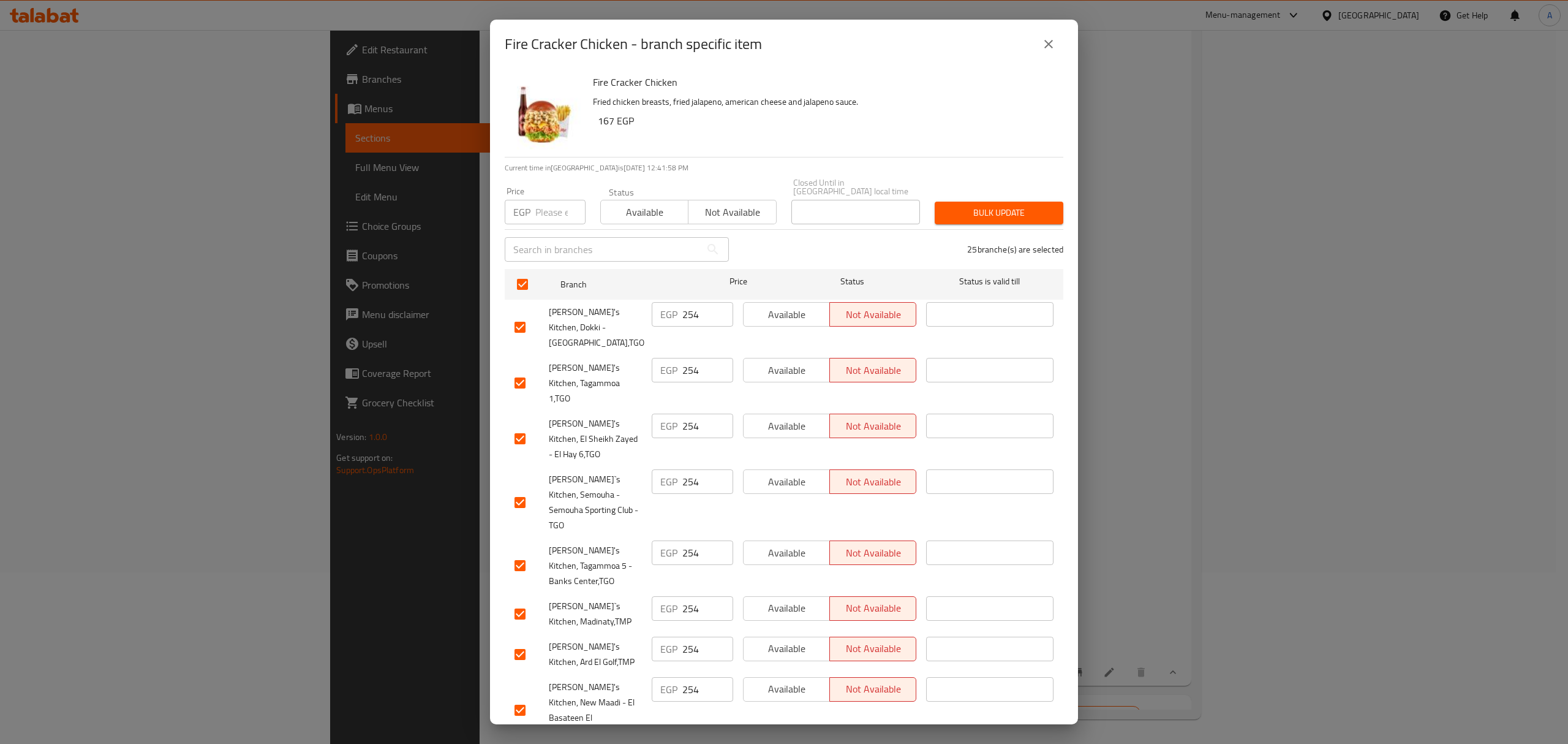
click at [534, 199] on div "EGP Price" at bounding box center [545, 211] width 81 height 24
type input "258"
click at [982, 205] on span "Bulk update" at bounding box center [999, 213] width 109 height 15
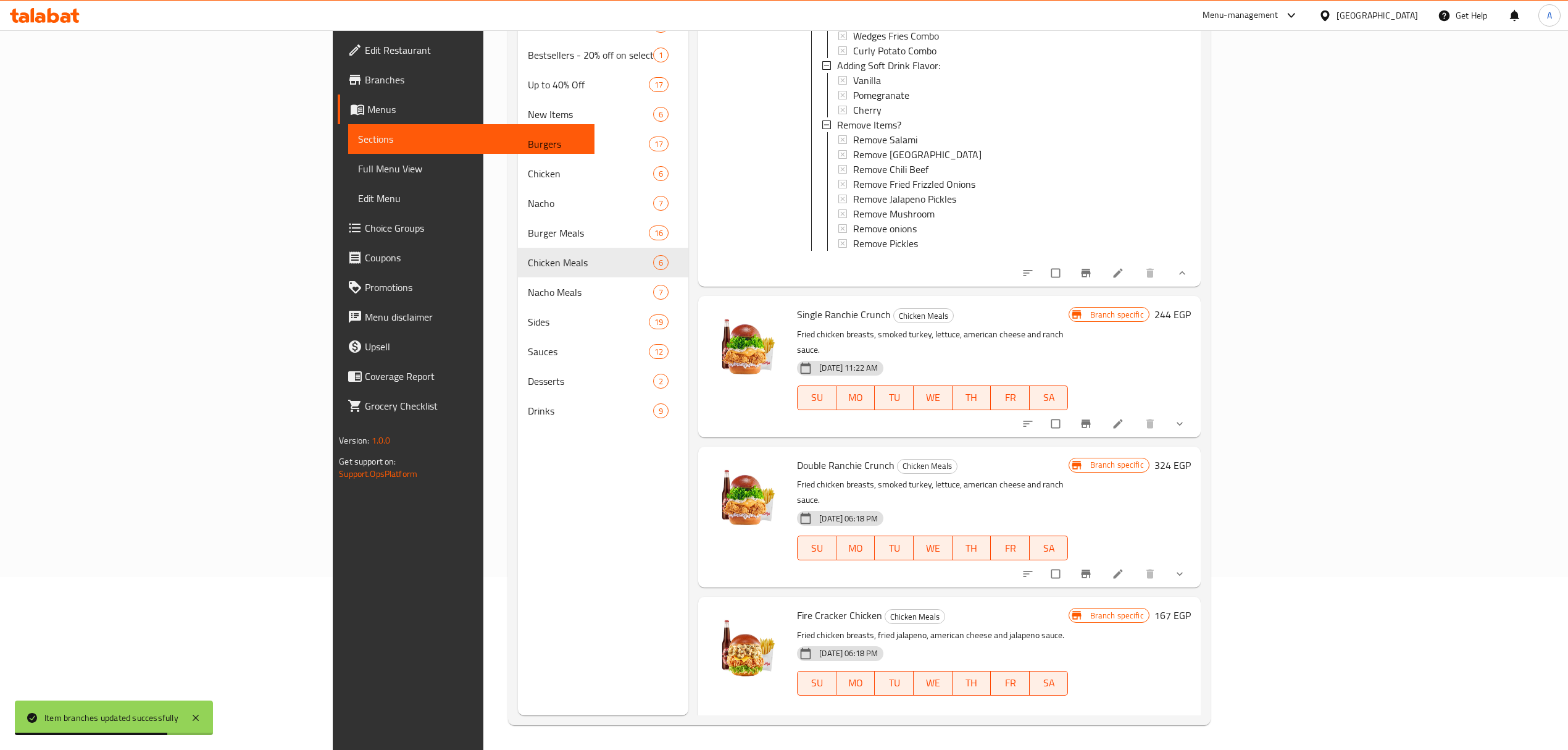
scroll to position [546, 0]
click at [1090, 419] on icon "Branch-specific-item" at bounding box center [1085, 423] width 9 height 8
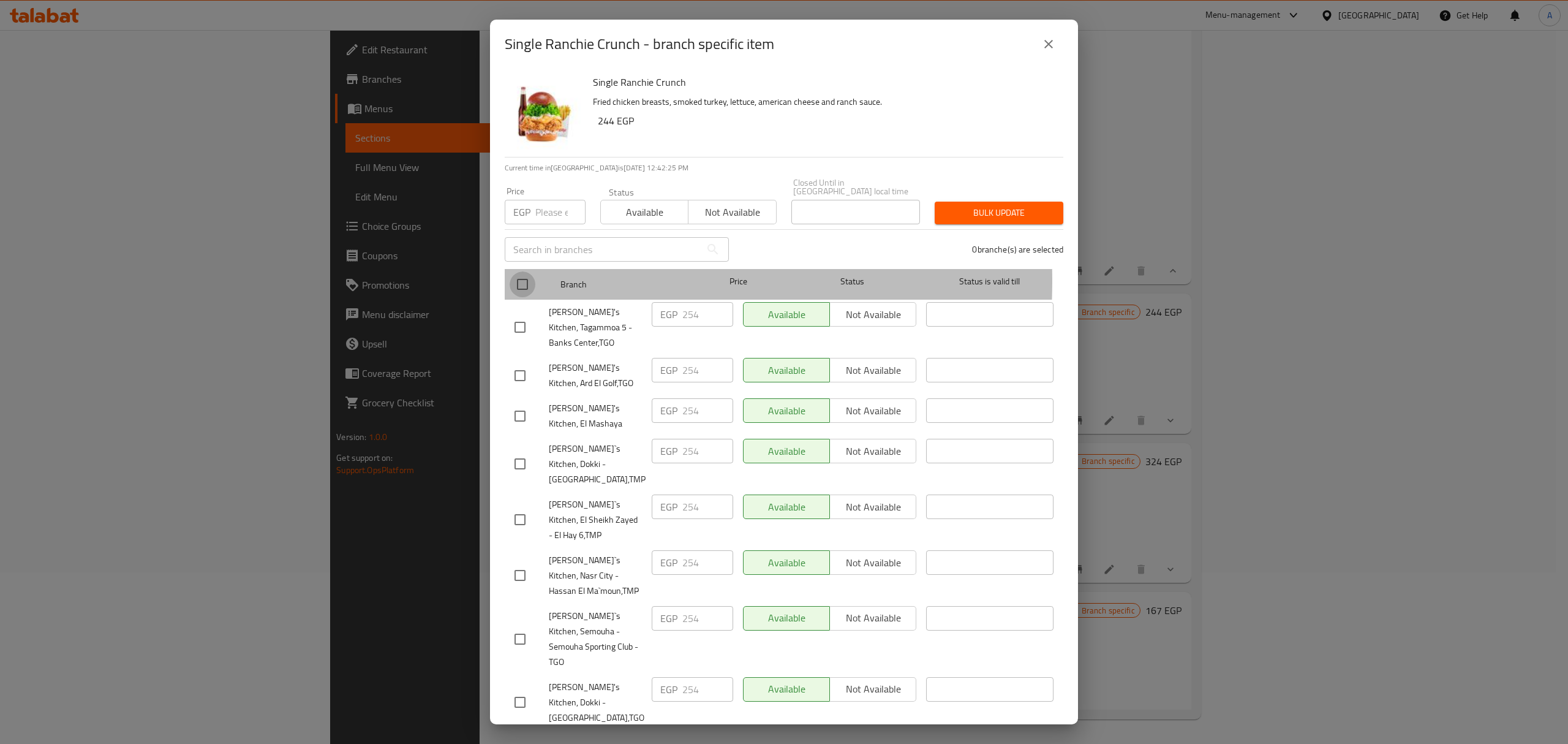
click at [525, 272] on input "checkbox" at bounding box center [522, 284] width 26 height 26
checkbox input "true"
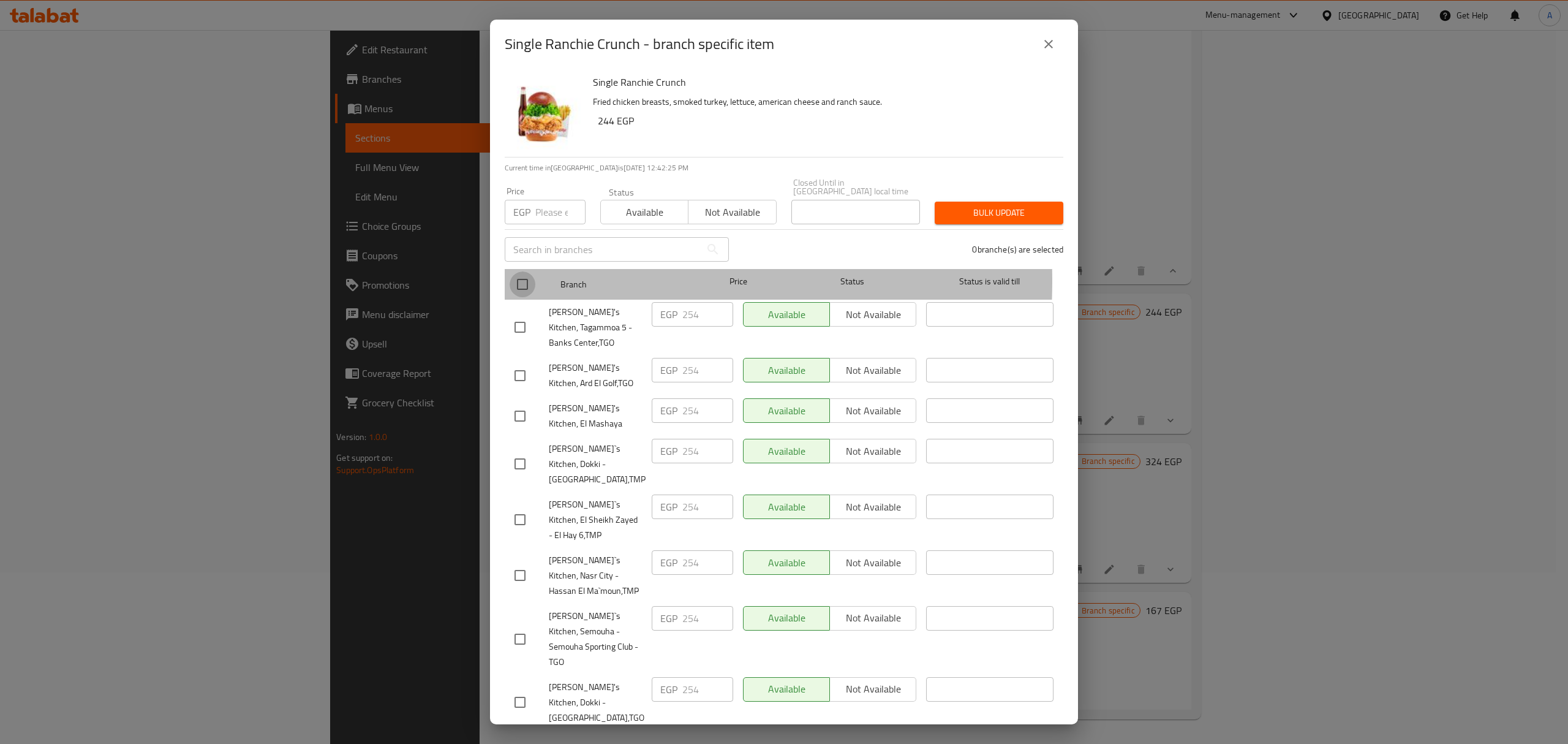
checkbox input "true"
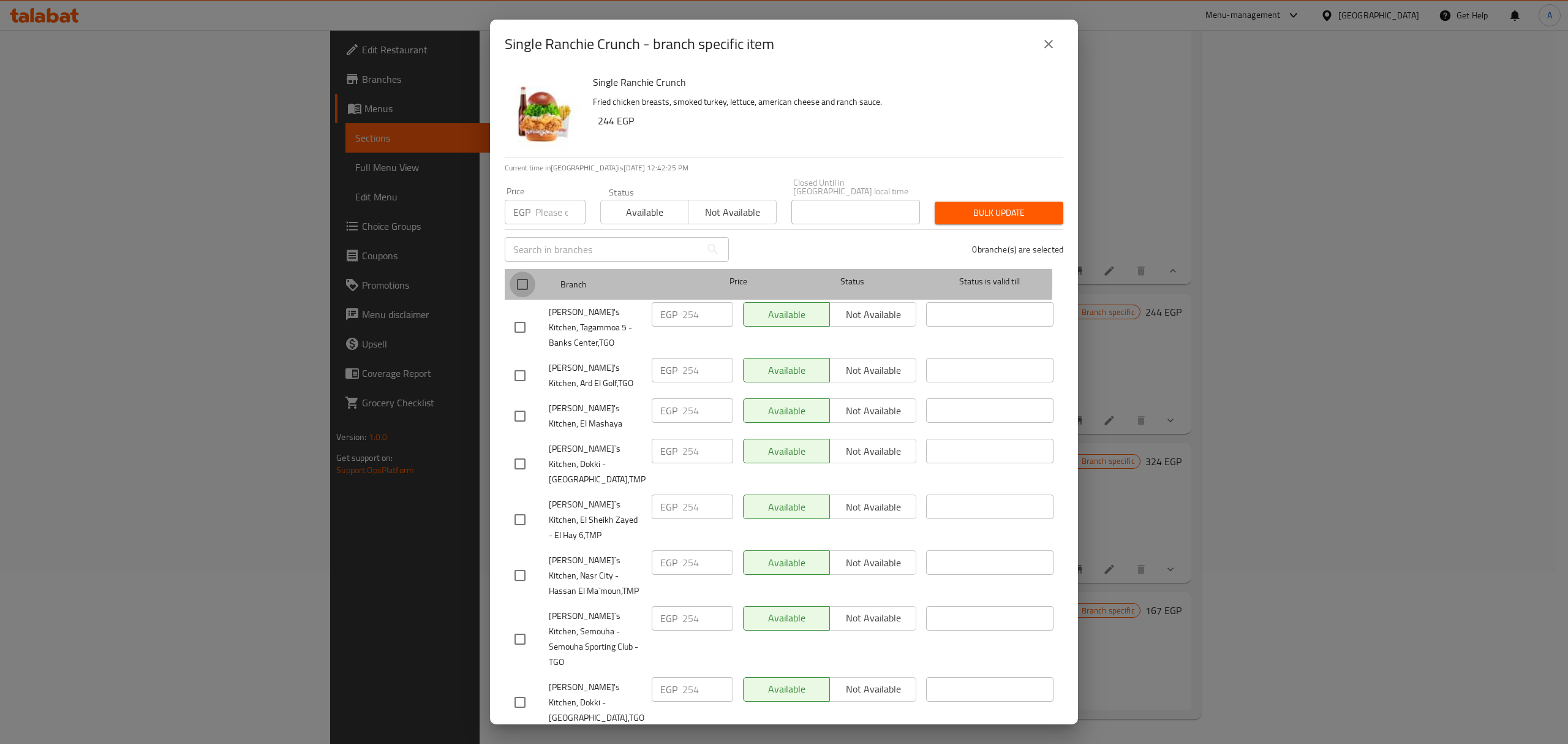
checkbox input "true"
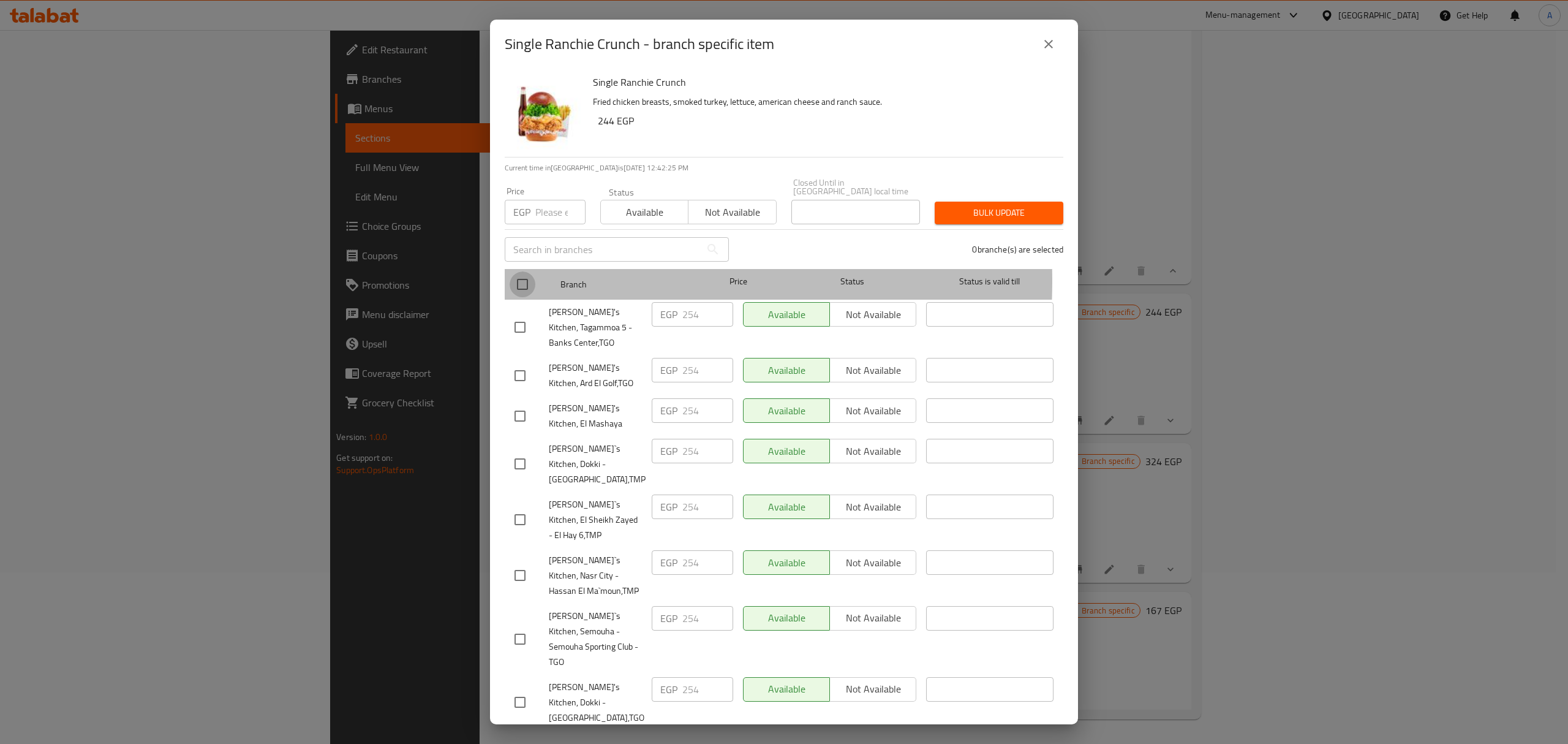
checkbox input "true"
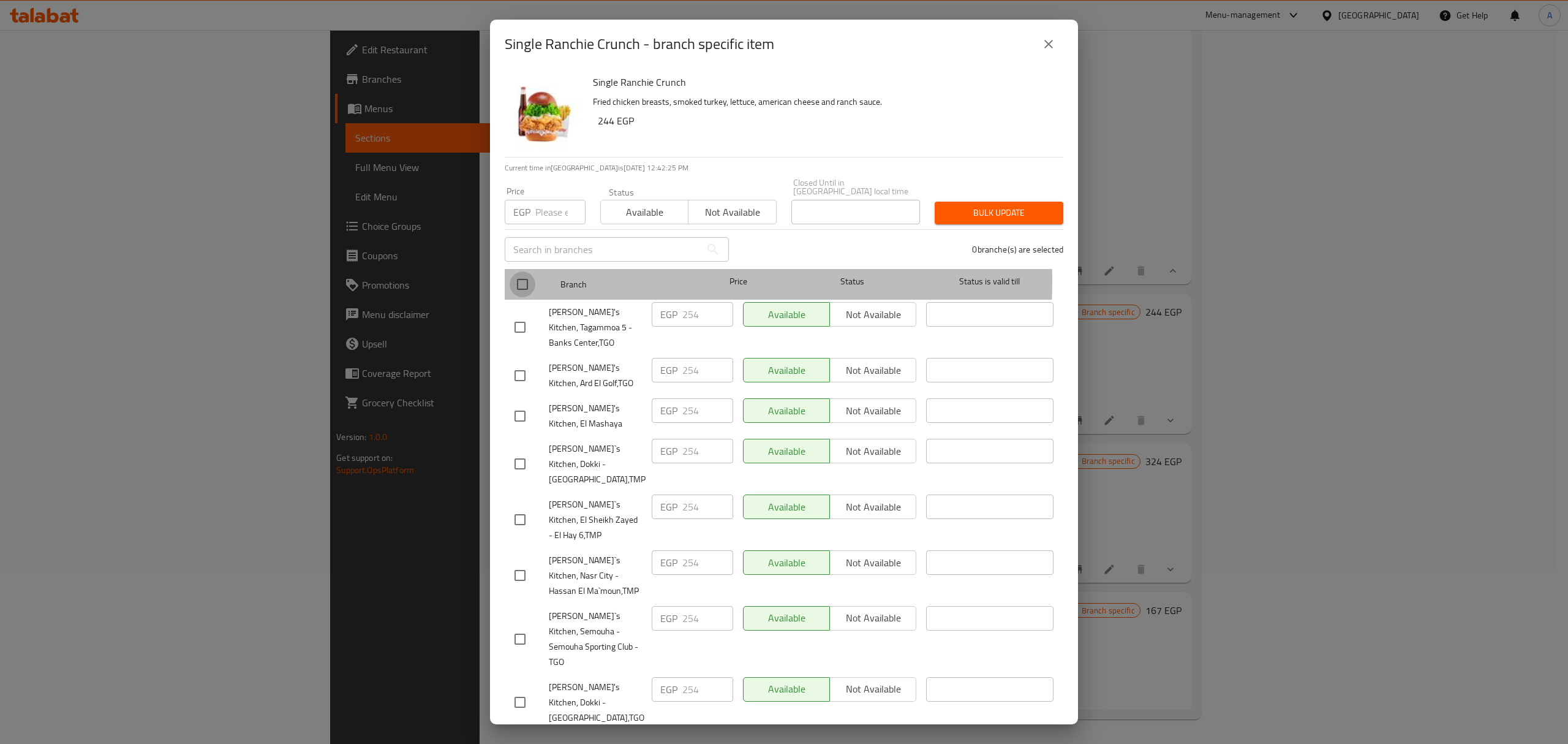
checkbox input "true"
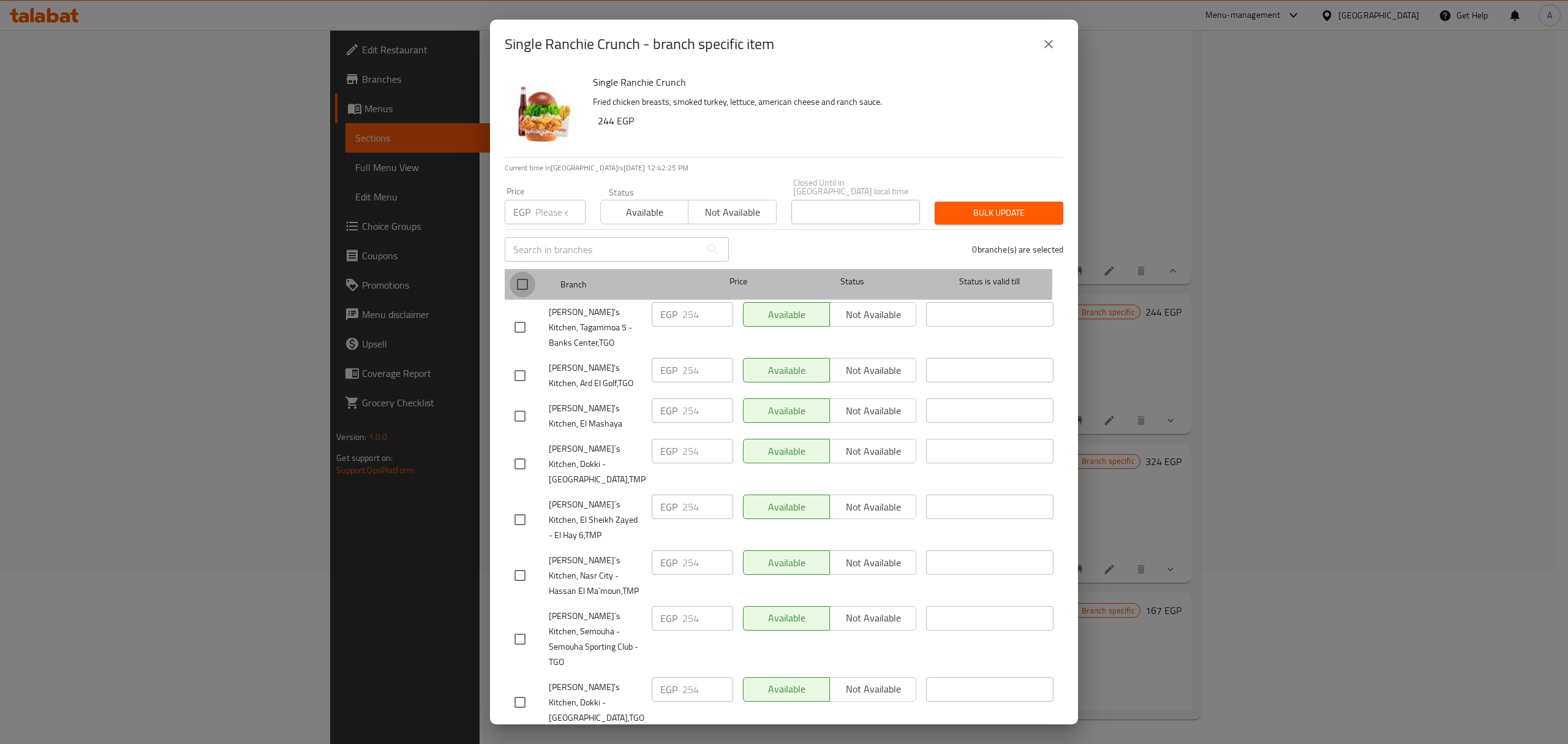
checkbox input "true"
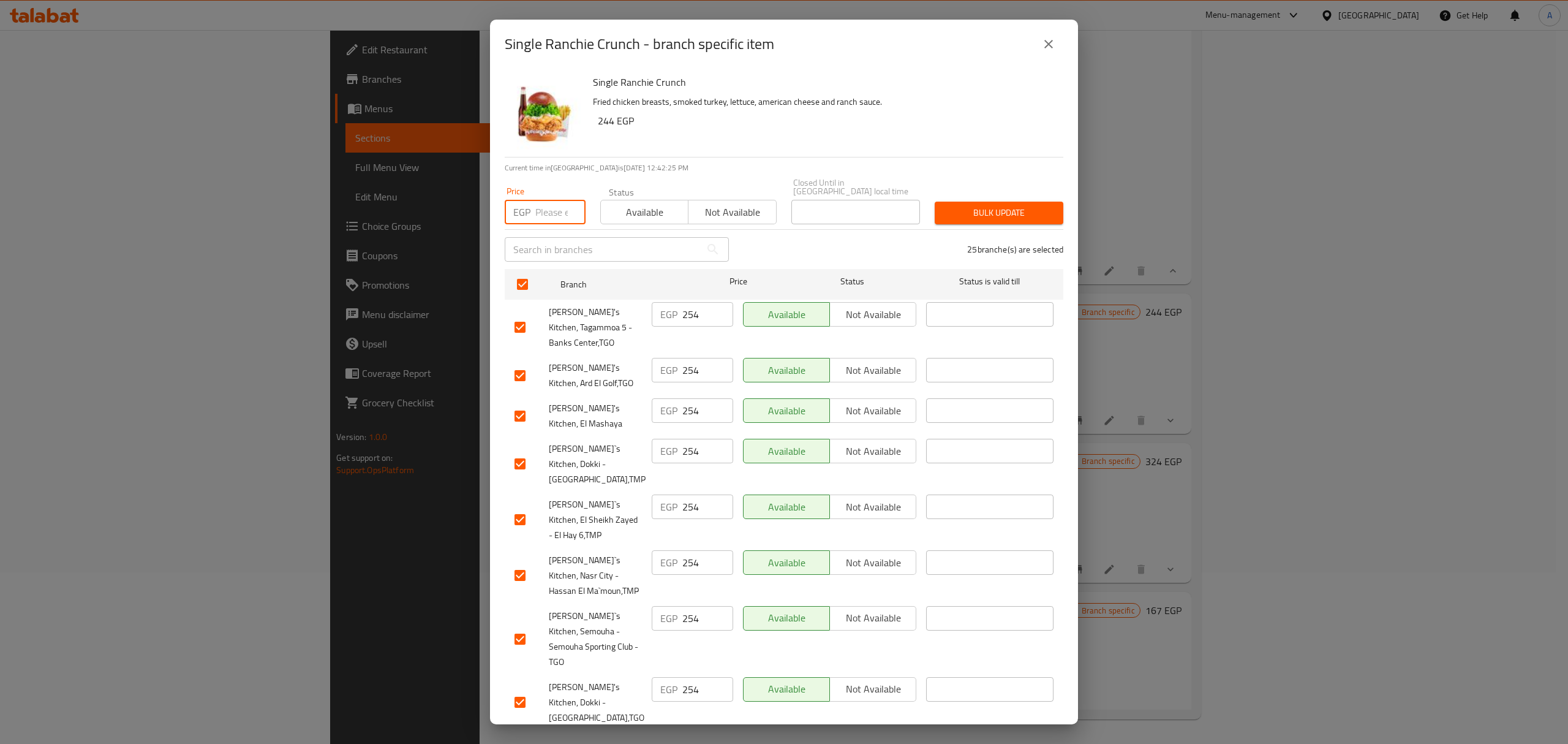
click at [544, 199] on input "number" at bounding box center [560, 211] width 50 height 24
type input "258"
click at [993, 205] on span "Bulk update" at bounding box center [999, 213] width 109 height 15
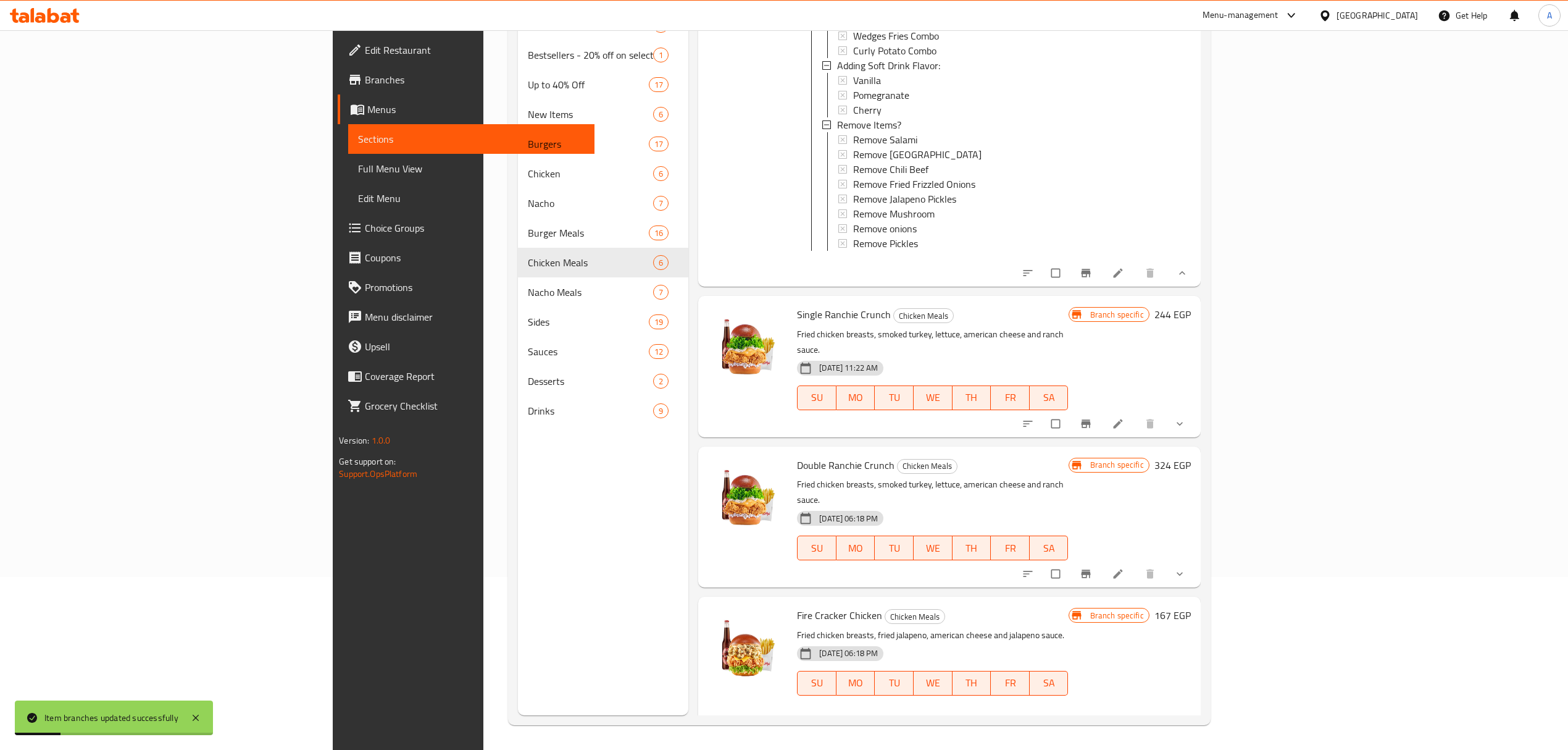
click at [1092, 510] on icon "Branch-specific-item" at bounding box center [1086, 574] width 13 height 13
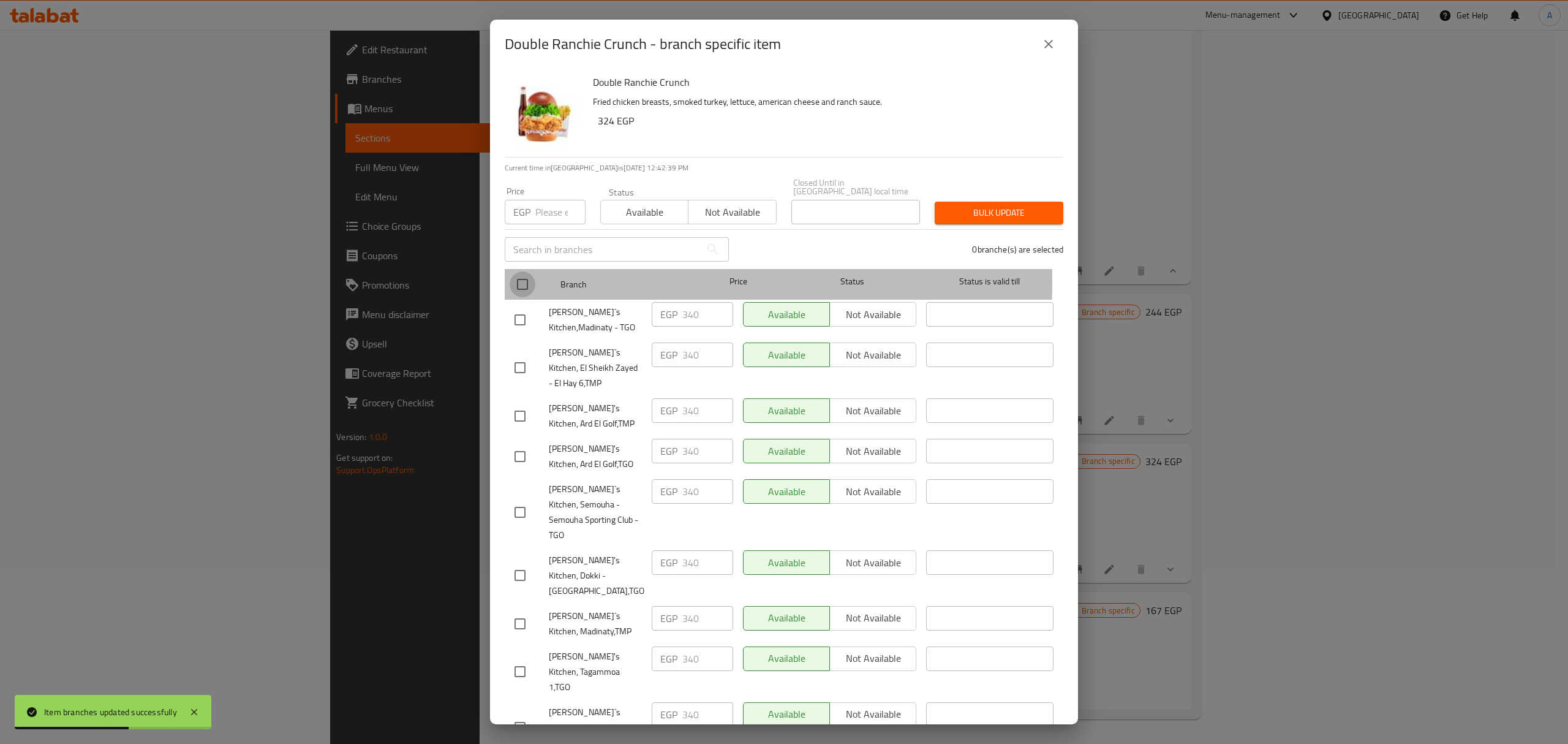
drag, startPoint x: 512, startPoint y: 274, endPoint x: 520, endPoint y: 273, distance: 8.1
click at [515, 273] on input "checkbox" at bounding box center [522, 284] width 26 height 26
checkbox input "true"
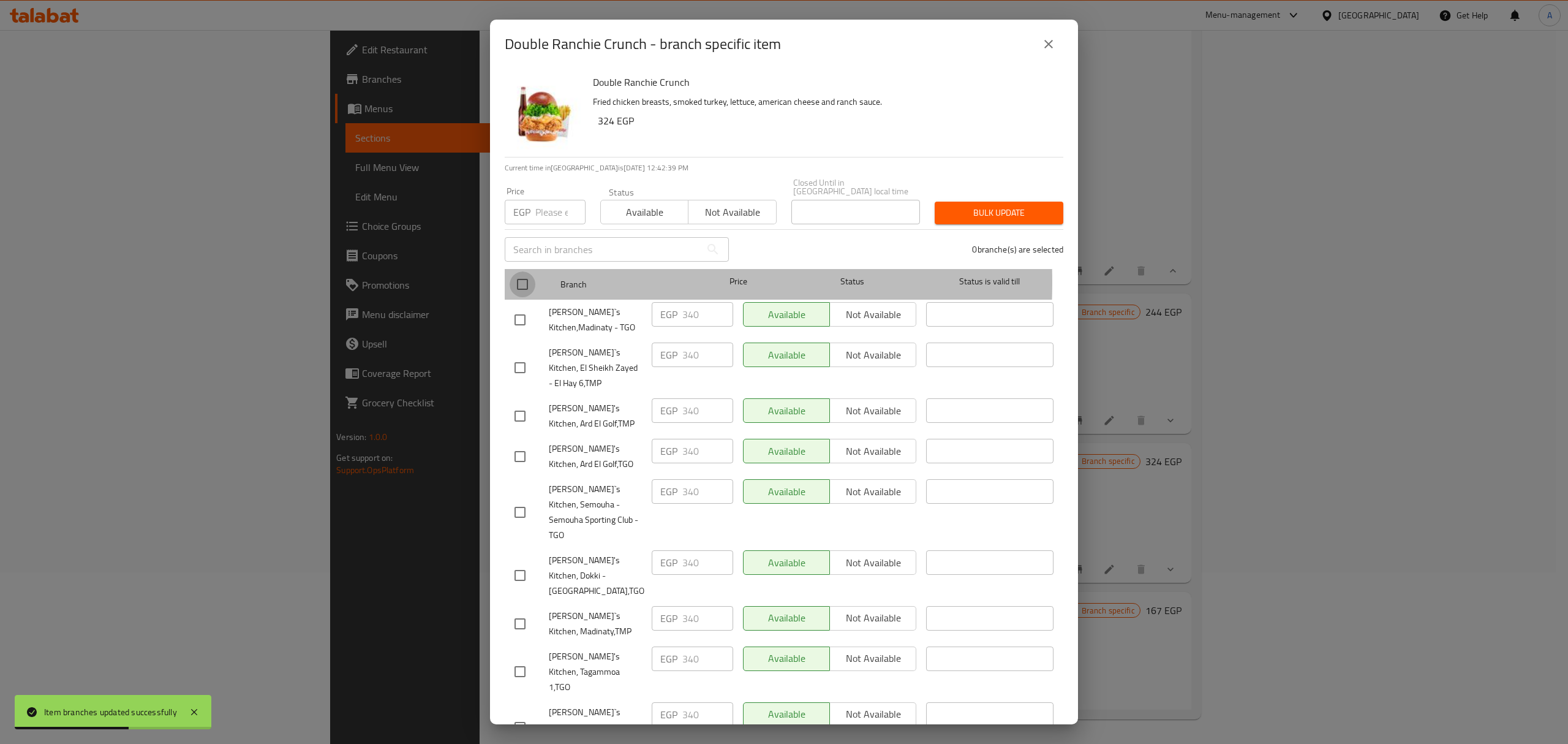
checkbox input "true"
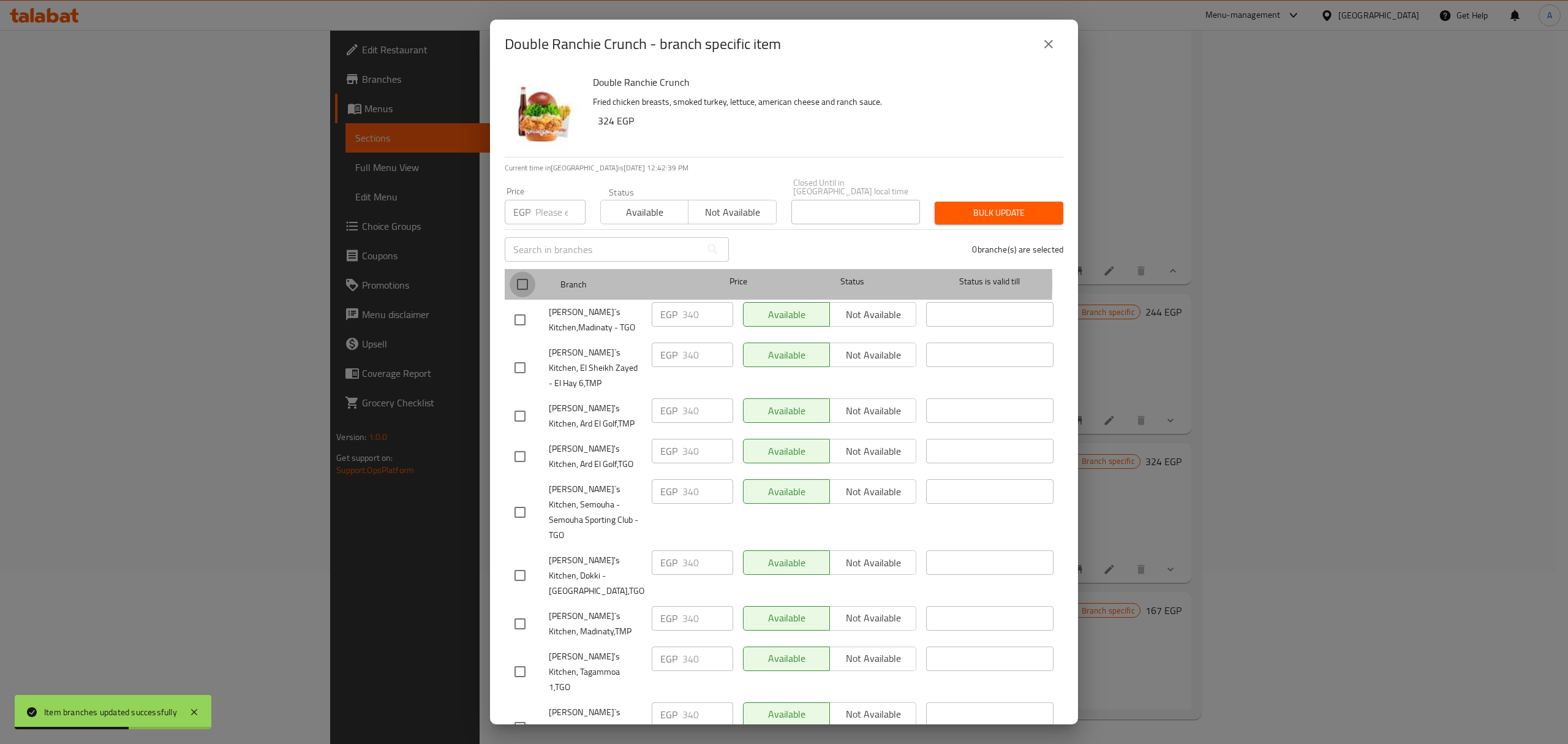
checkbox input "true"
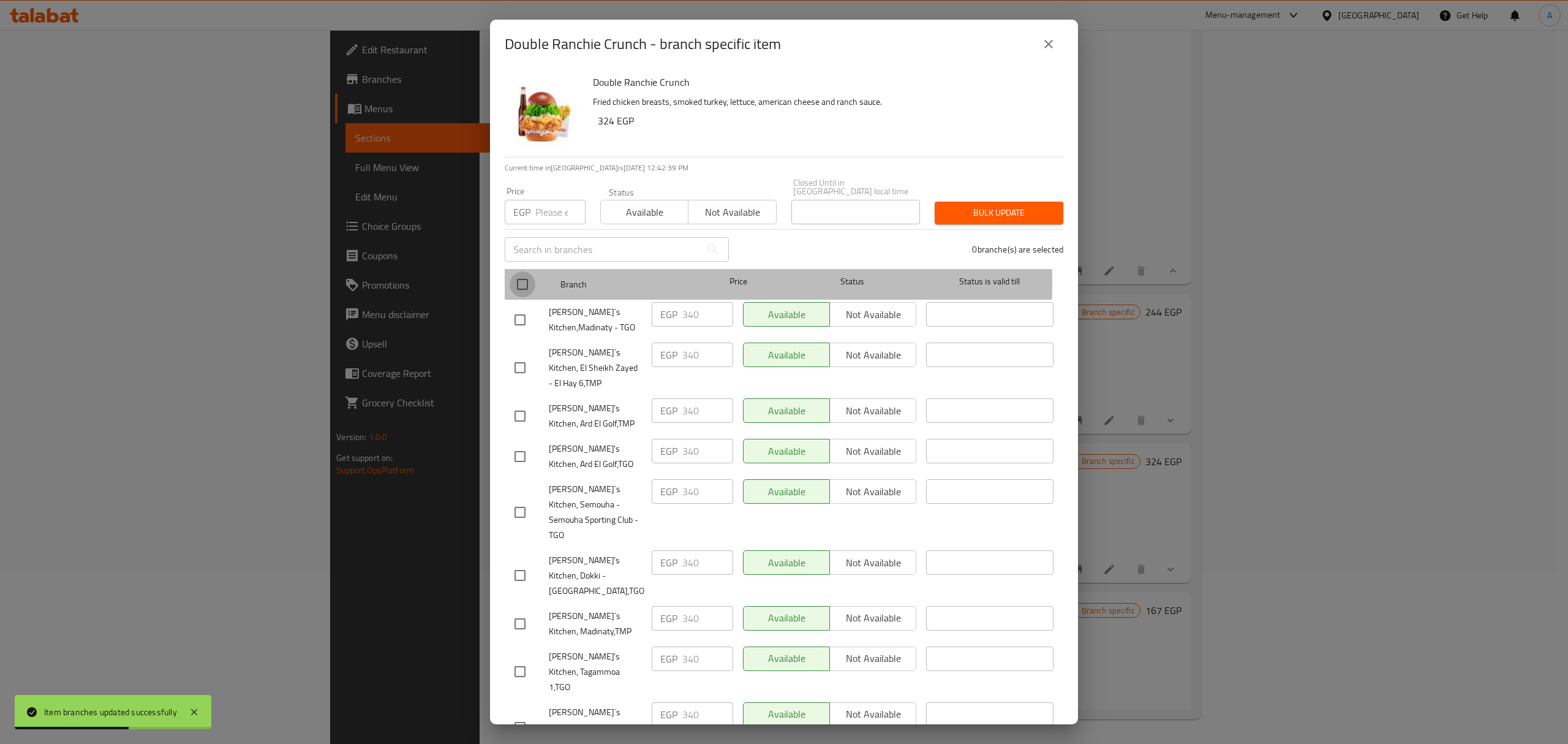
checkbox input "true"
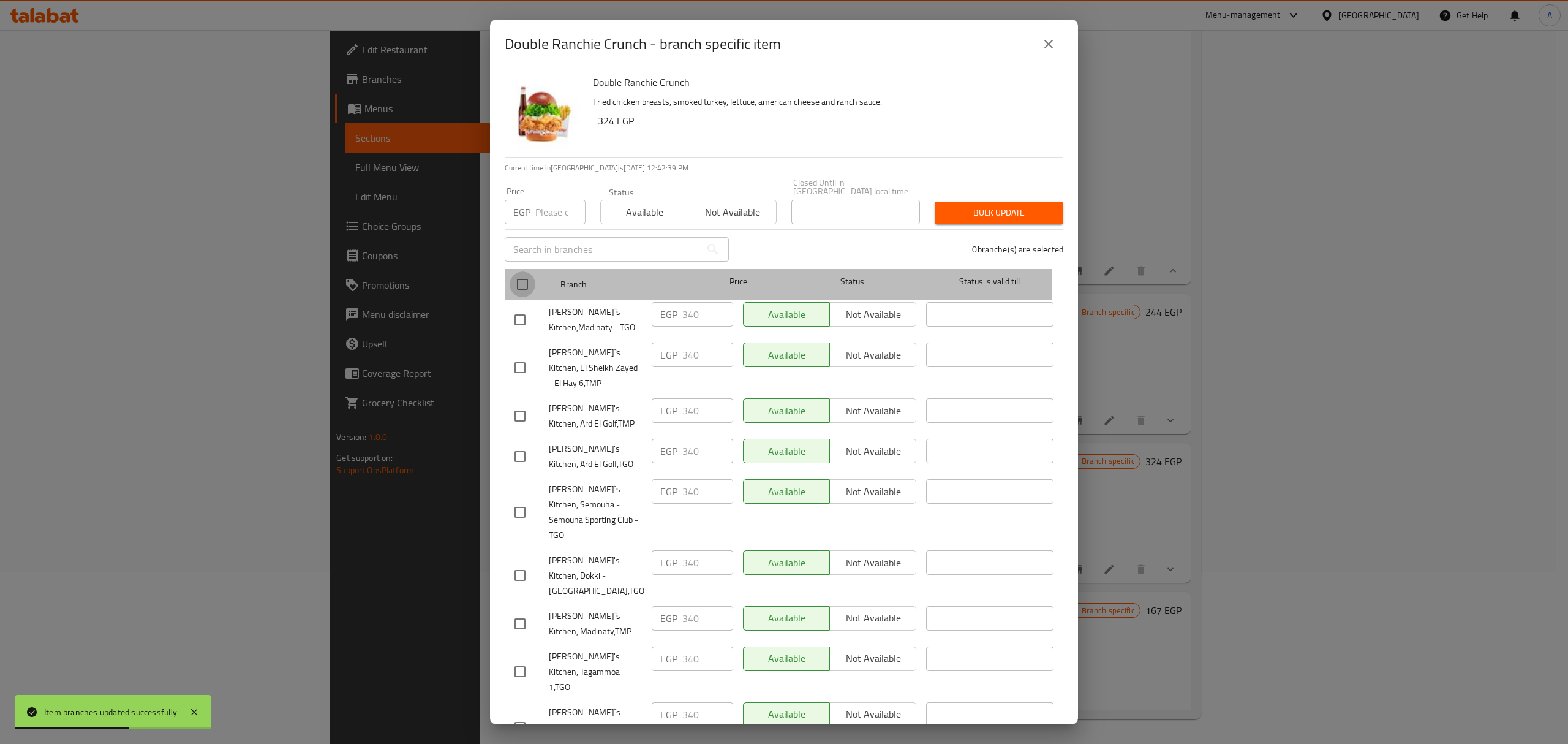
checkbox input "true"
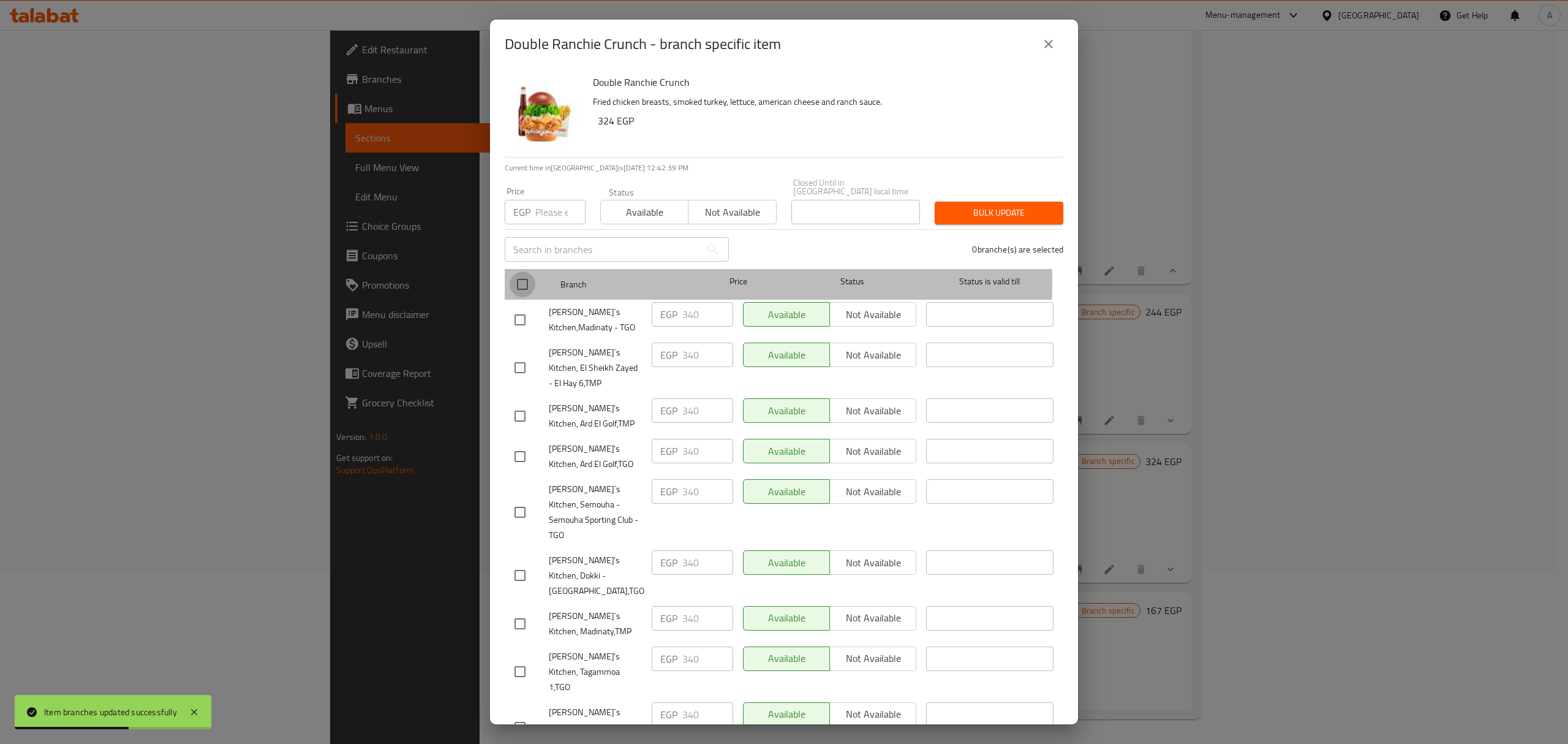
checkbox input "true"
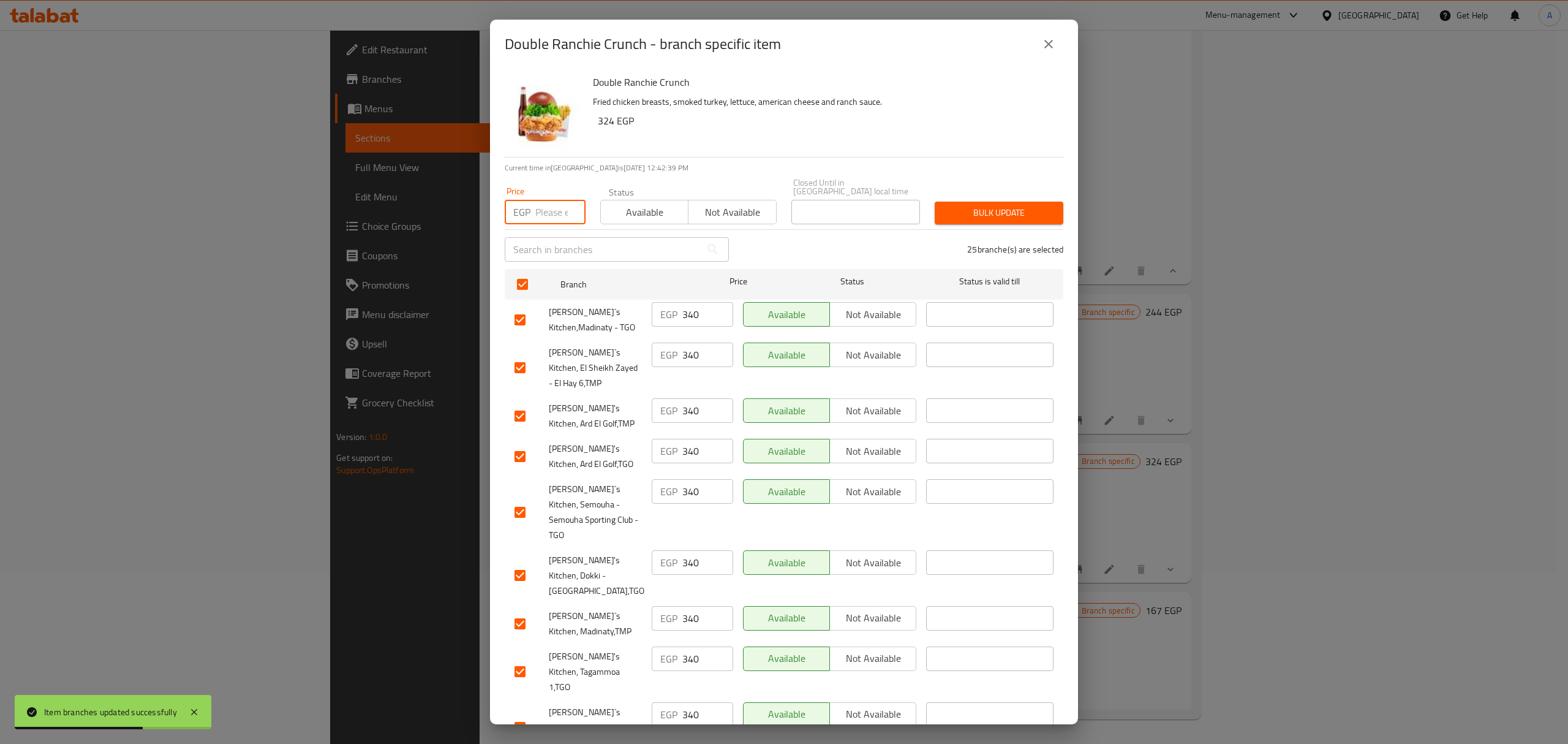
click at [550, 203] on input "number" at bounding box center [560, 211] width 50 height 24
type input "344"
click at [992, 205] on span "Bulk update" at bounding box center [999, 213] width 109 height 15
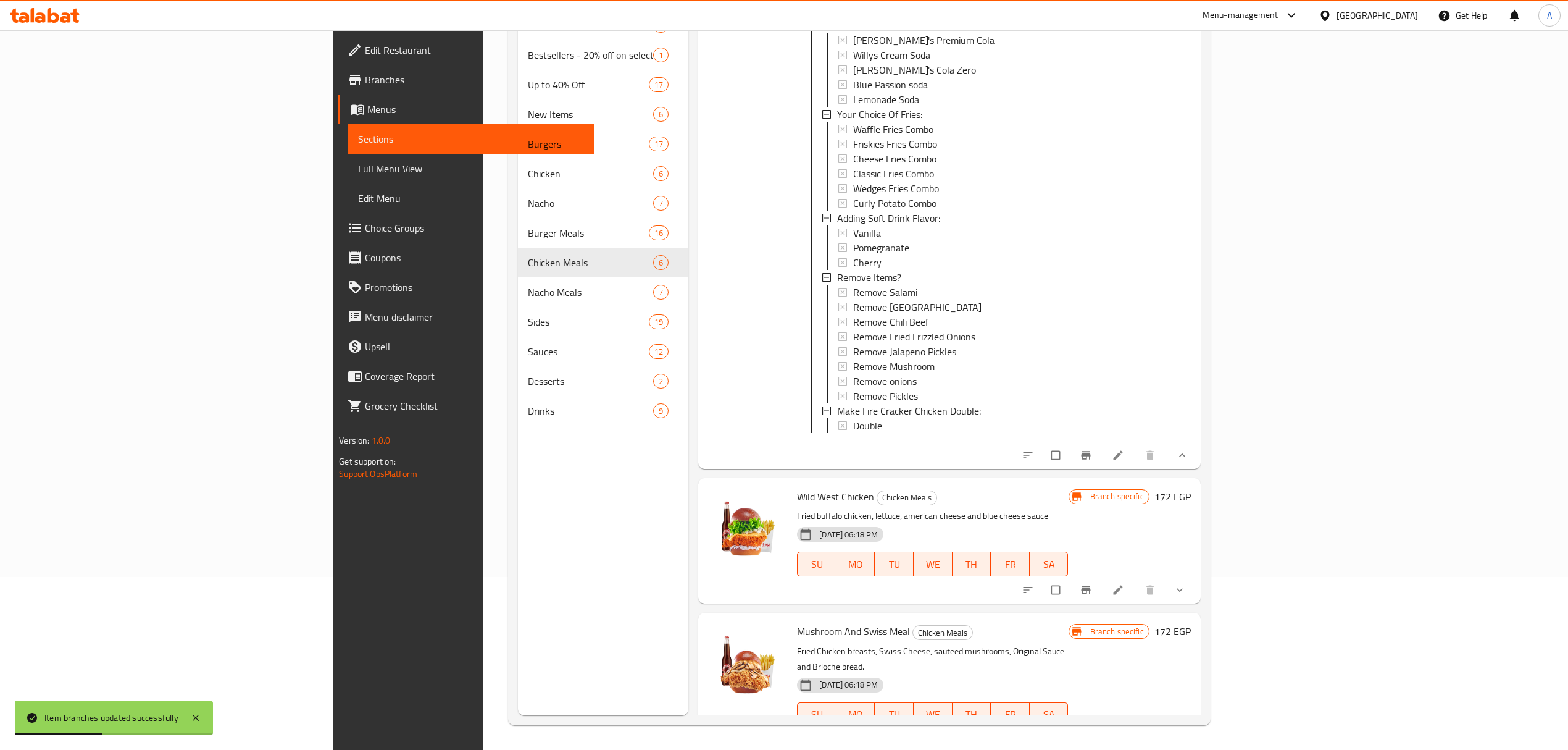
scroll to position [1473, 0]
click at [1102, 510] on button "Branch-specific-item" at bounding box center [1087, 740] width 30 height 27
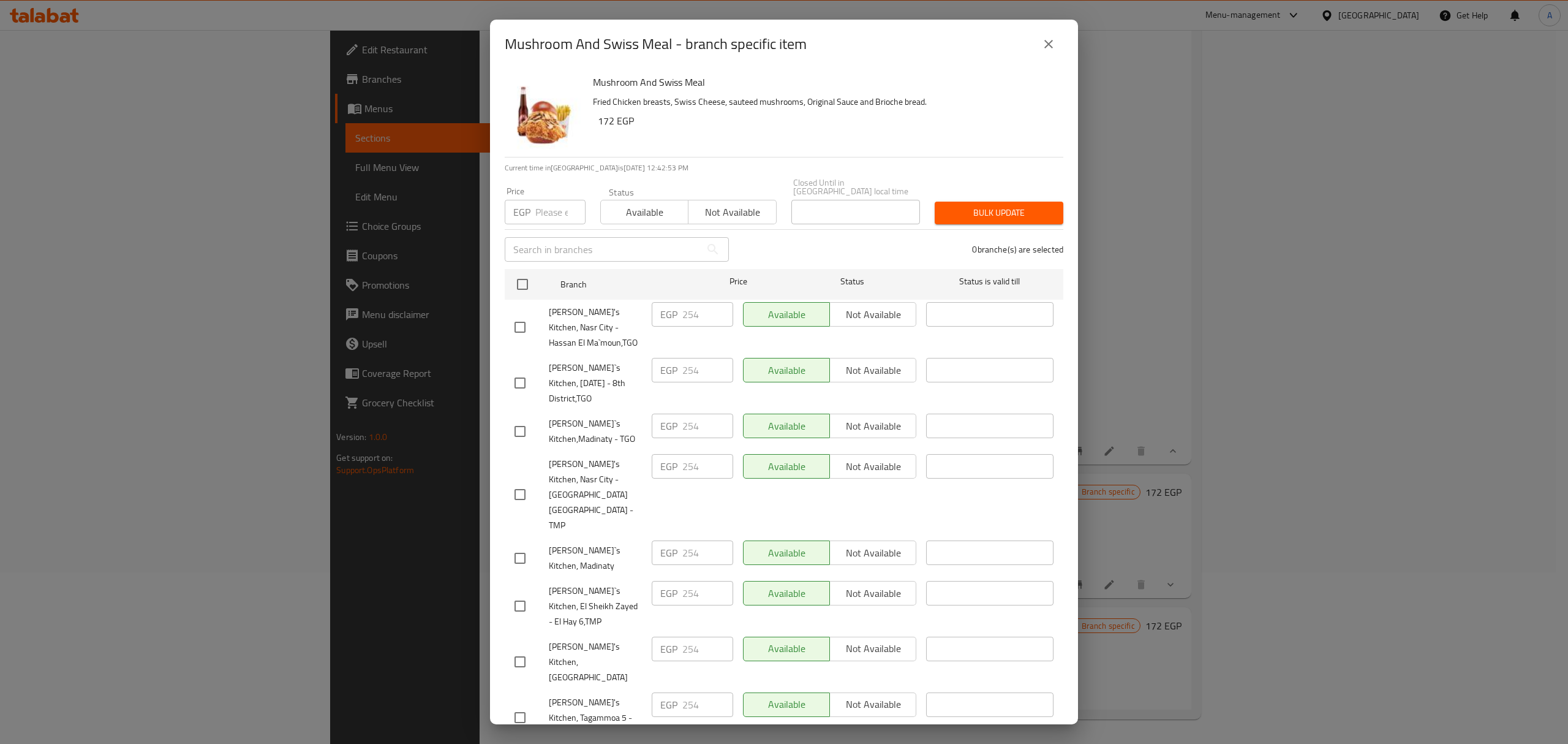
click at [510, 273] on input "checkbox" at bounding box center [522, 284] width 26 height 26
checkbox input "true"
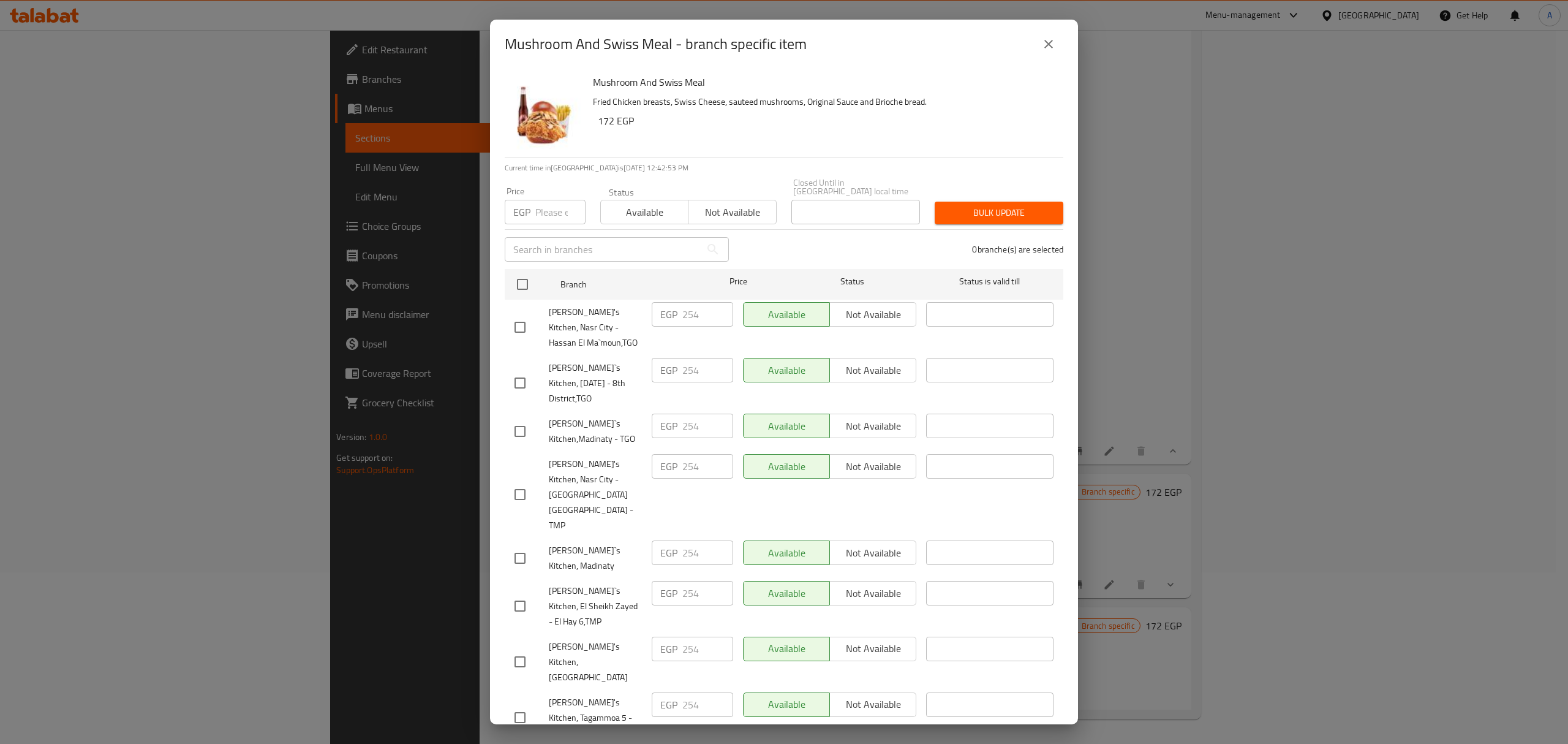
checkbox input "true"
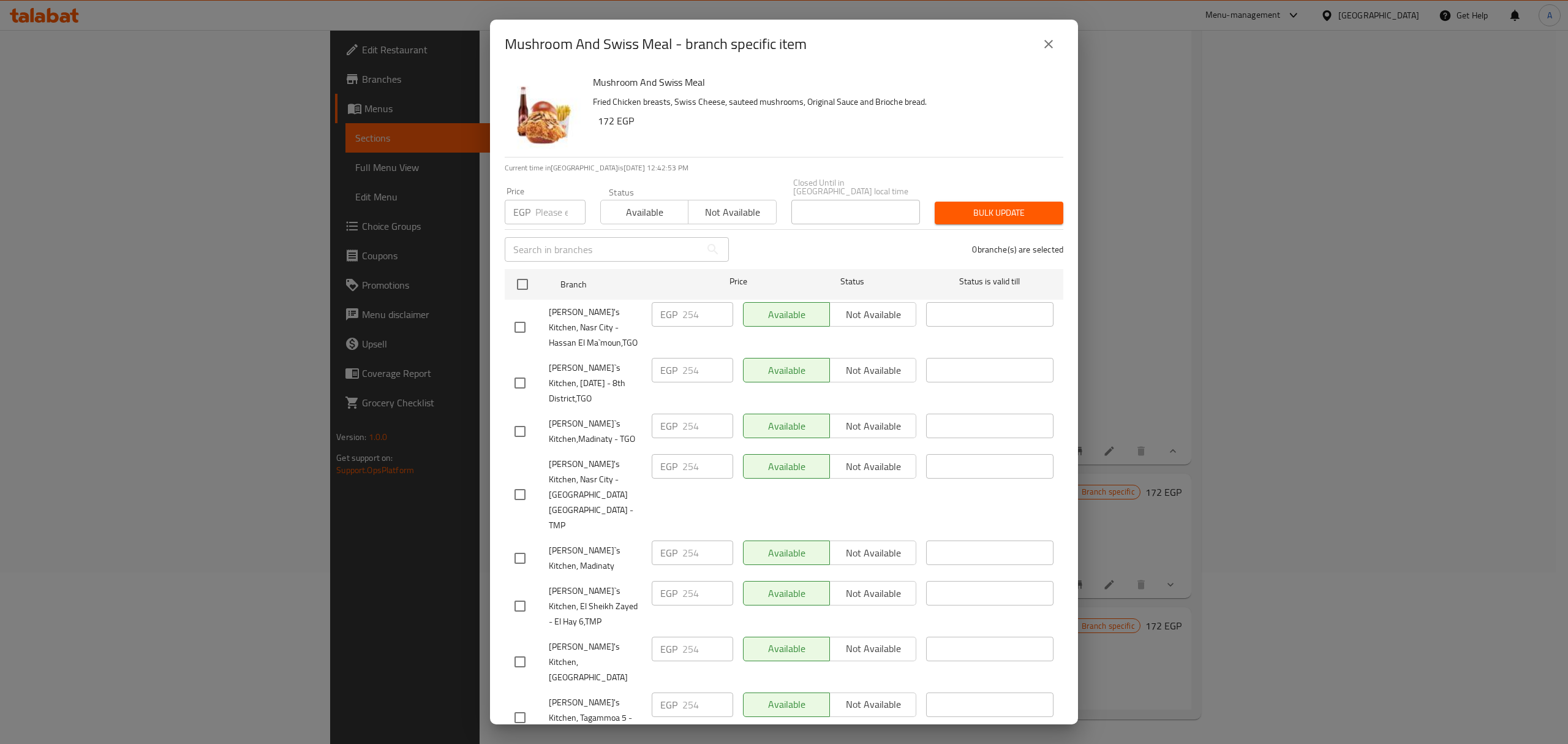
checkbox input "true"
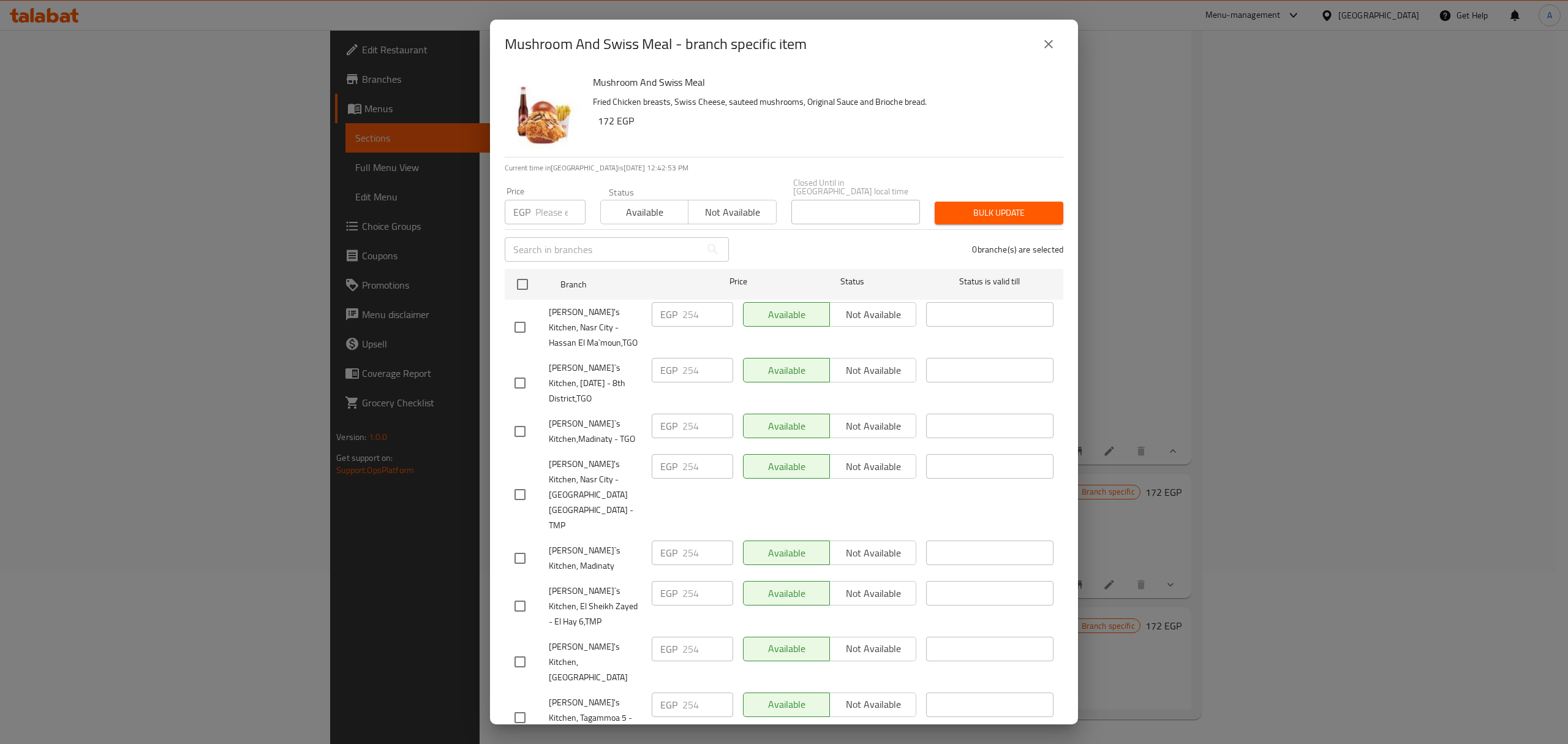
checkbox input "true"
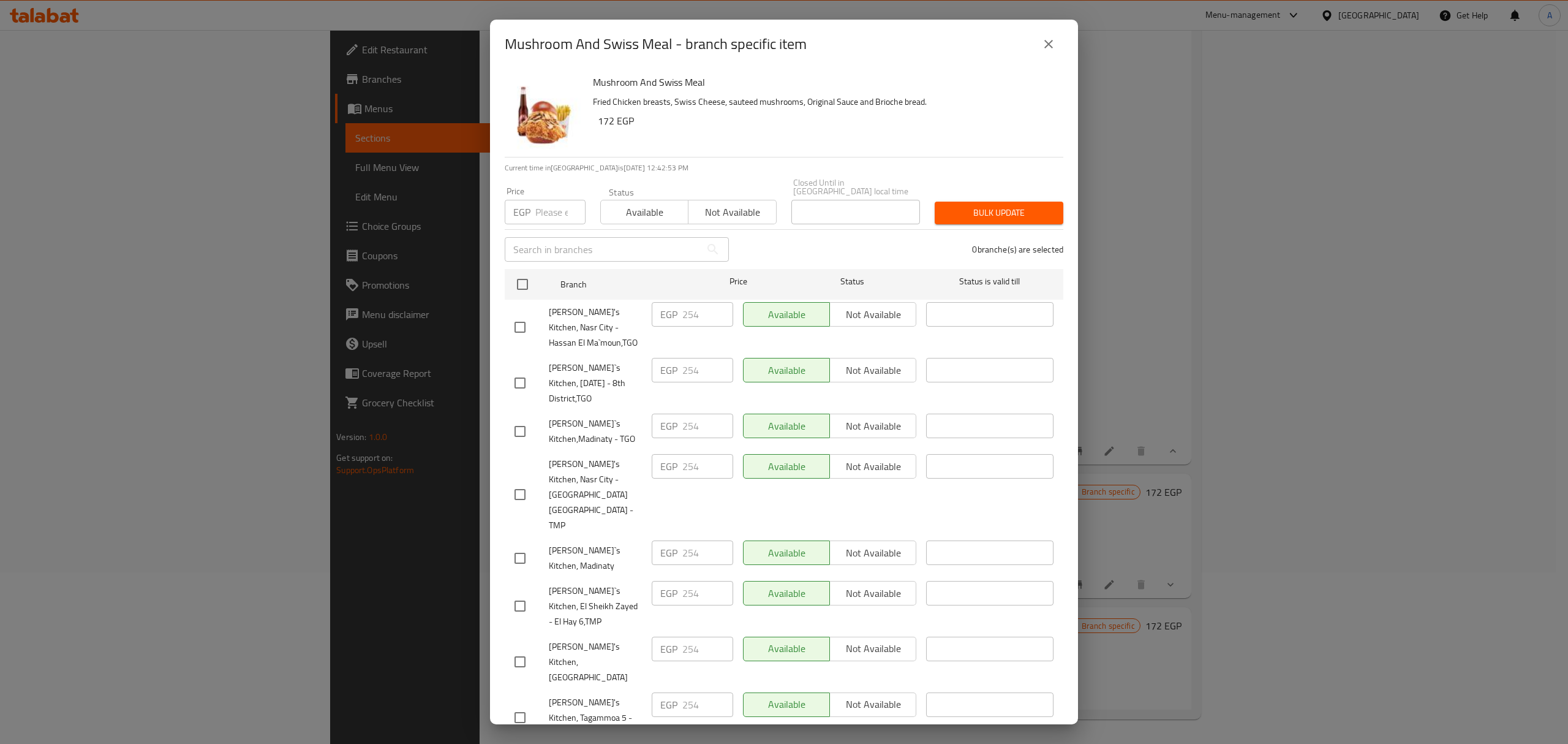
checkbox input "true"
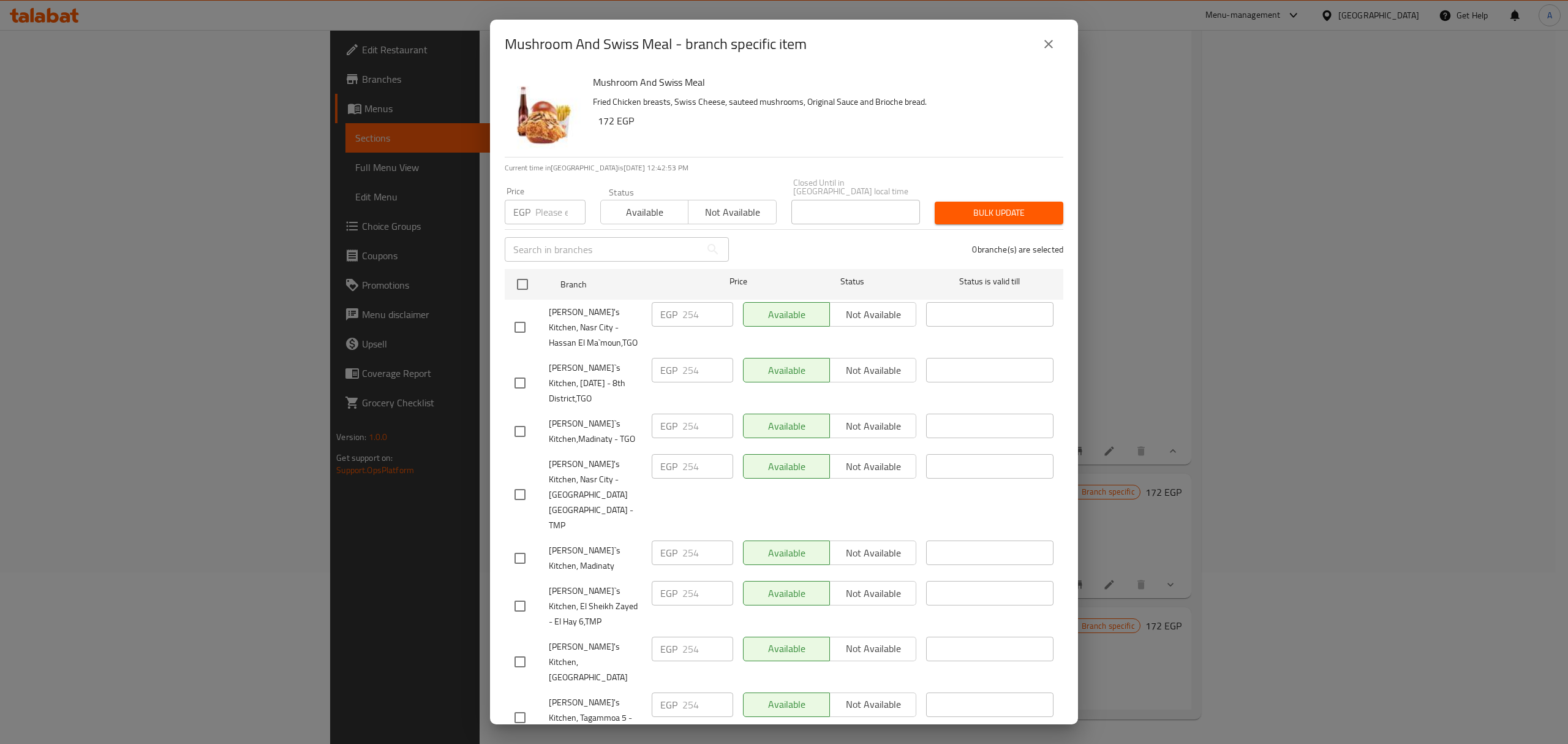
checkbox input "true"
click at [552, 204] on input "number" at bounding box center [560, 211] width 50 height 24
type input "258"
click at [976, 205] on span "Bulk update" at bounding box center [999, 213] width 109 height 15
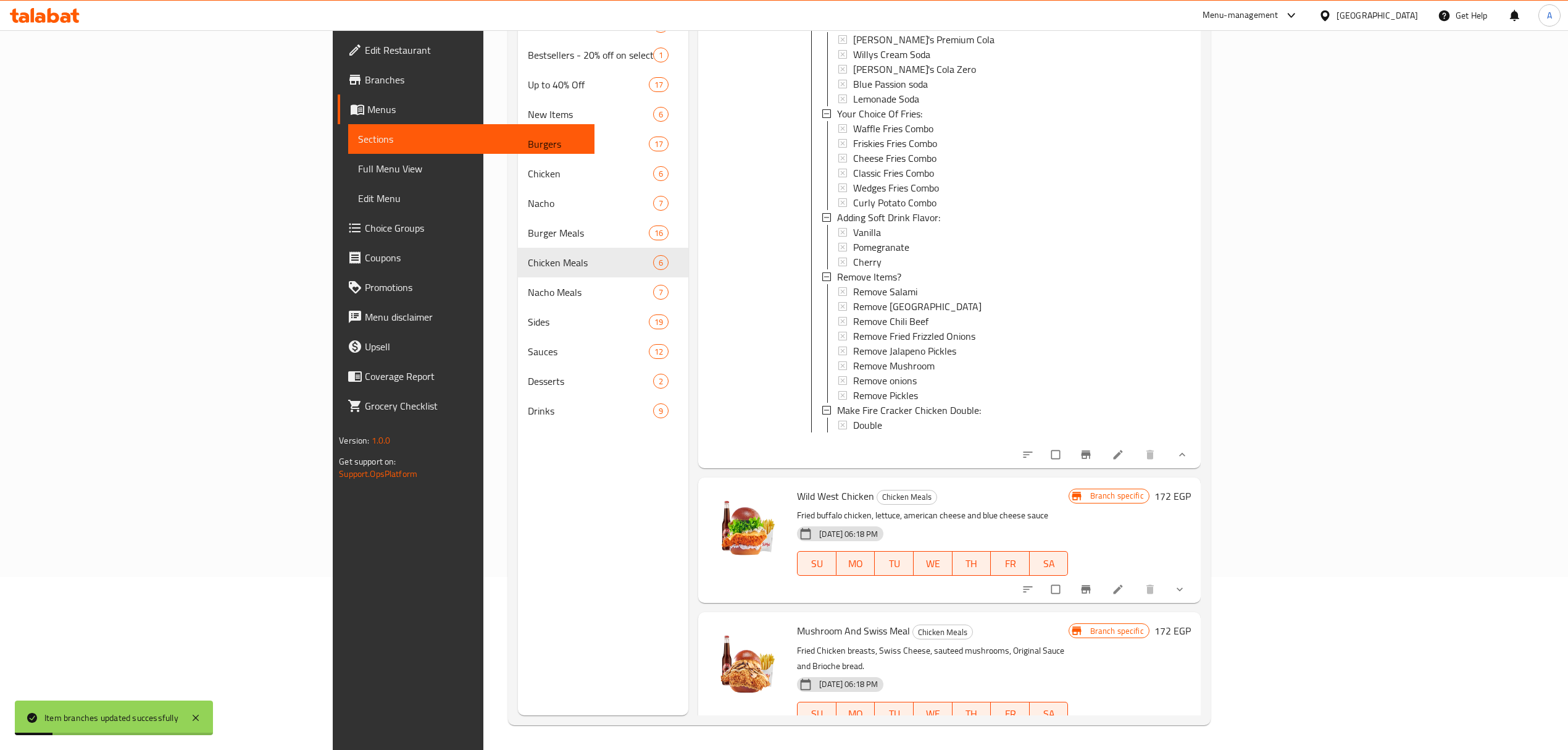
click at [1090, 510] on icon "Branch-specific-item" at bounding box center [1085, 739] width 9 height 8
click at [1184, 510] on button "show more" at bounding box center [1181, 740] width 30 height 27
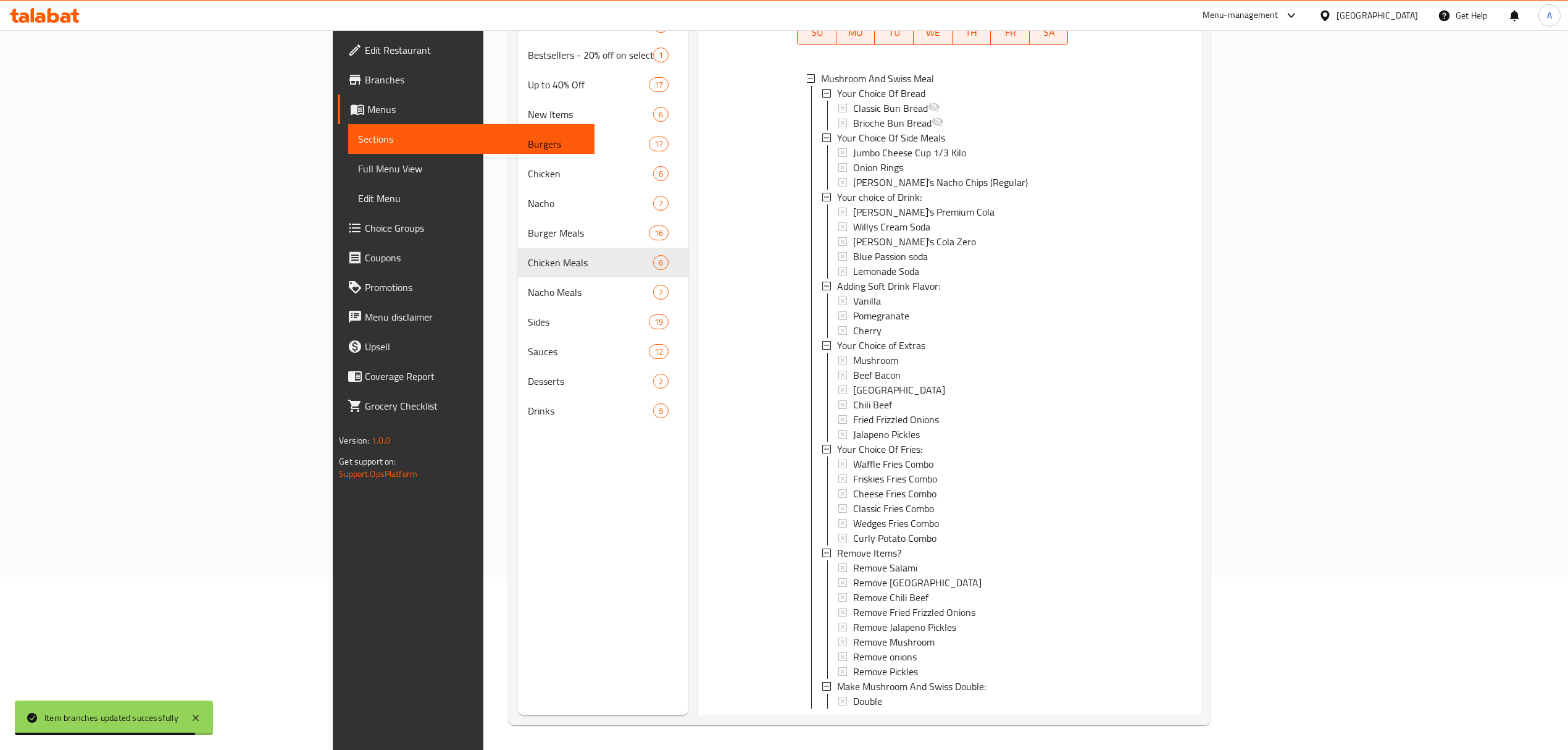
scroll to position [2158, 0]
click at [853, 510] on div "Double" at bounding box center [956, 698] width 205 height 15
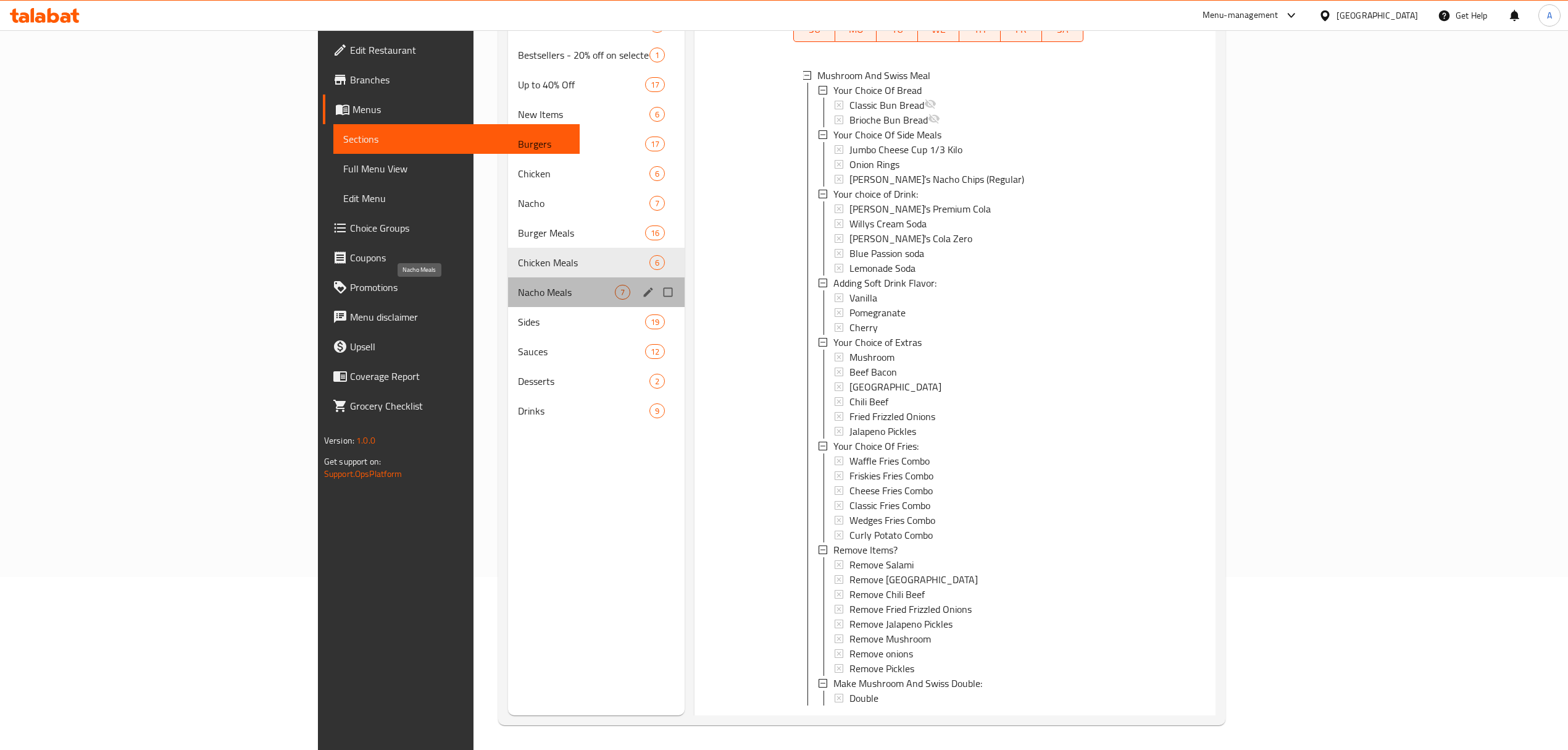
click at [518, 288] on span "Nacho Meals" at bounding box center [567, 292] width 97 height 15
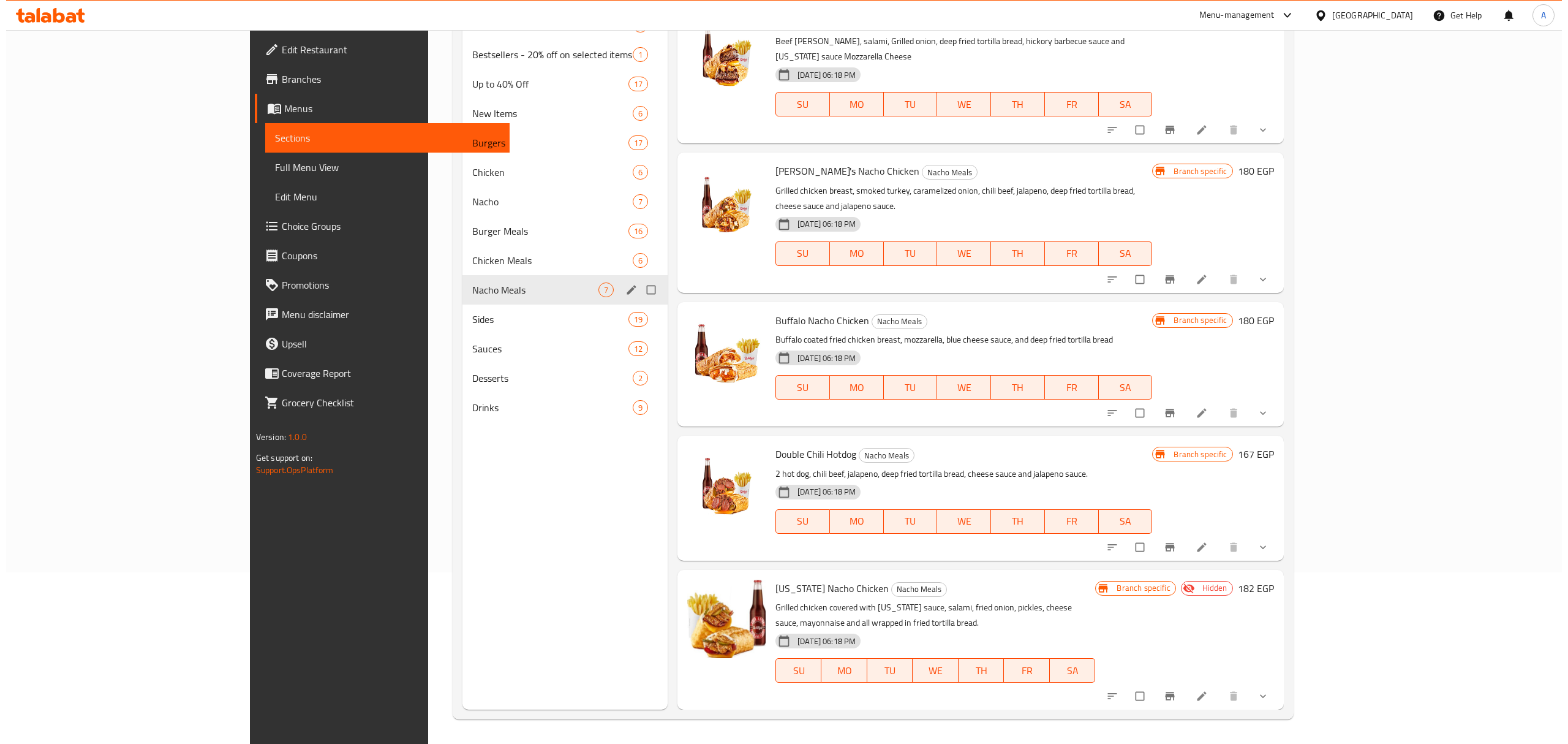
scroll to position [223, 0]
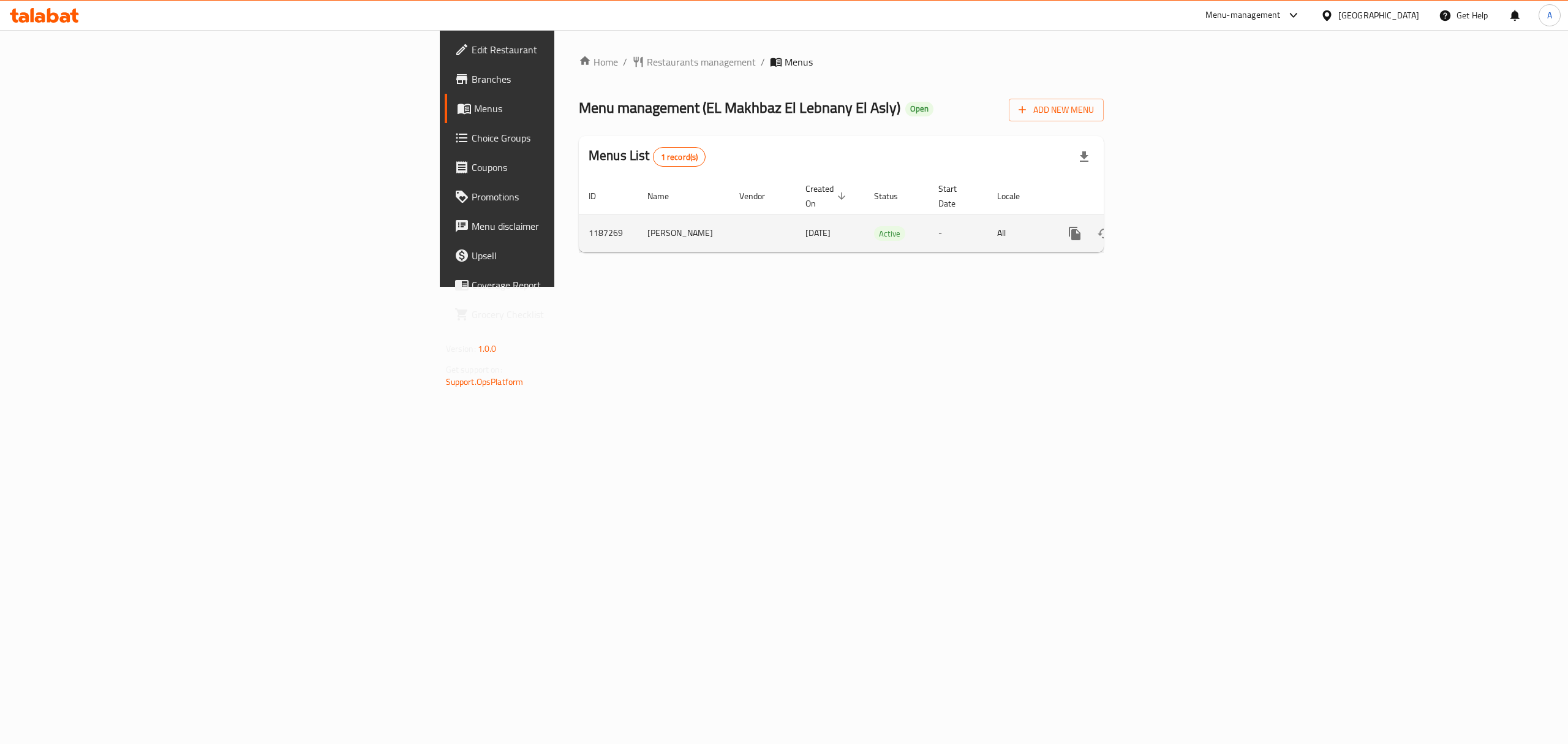
click at [1169, 228] on icon "enhanced table" at bounding box center [1163, 233] width 11 height 11
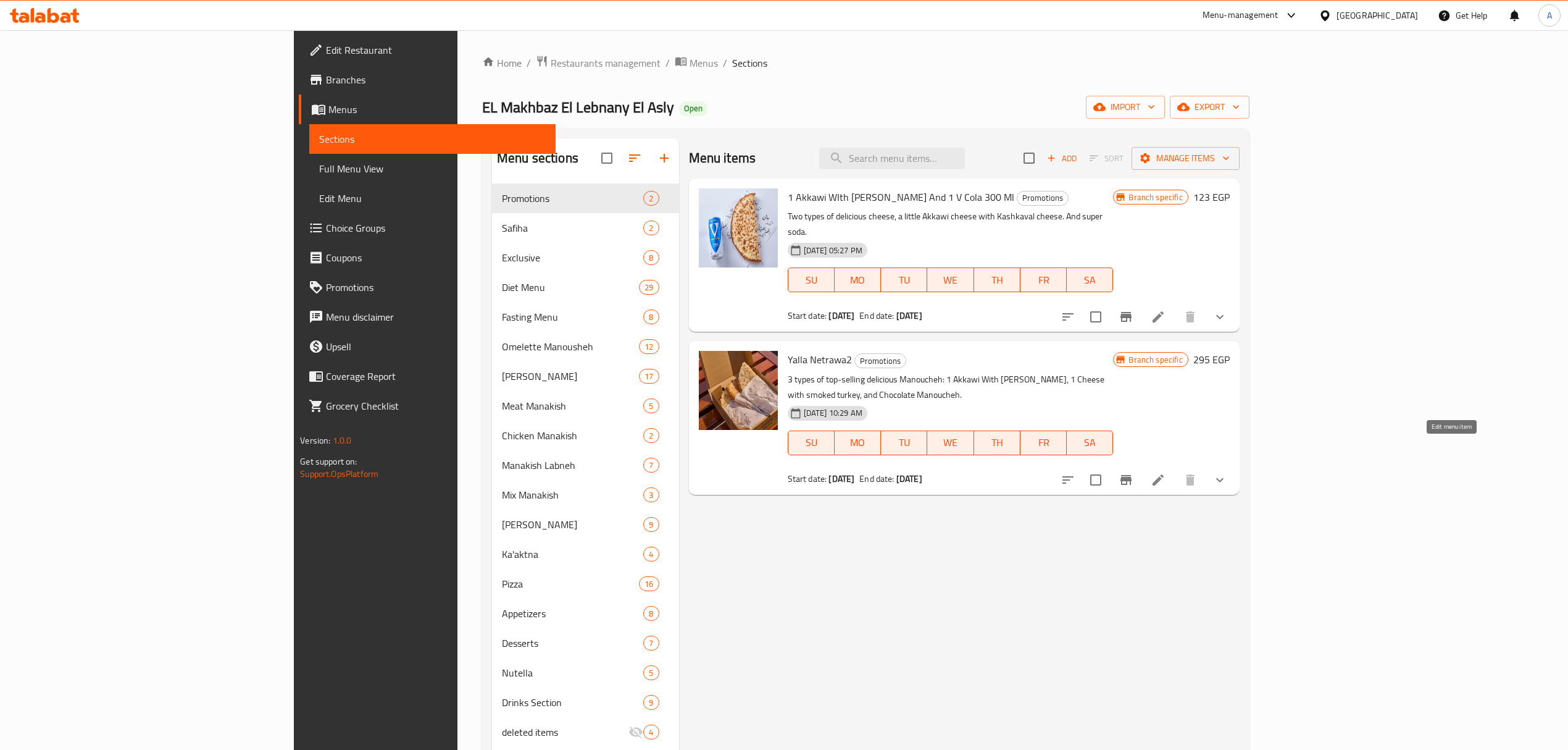
click at [1165, 472] on icon at bounding box center [1158, 479] width 15 height 15
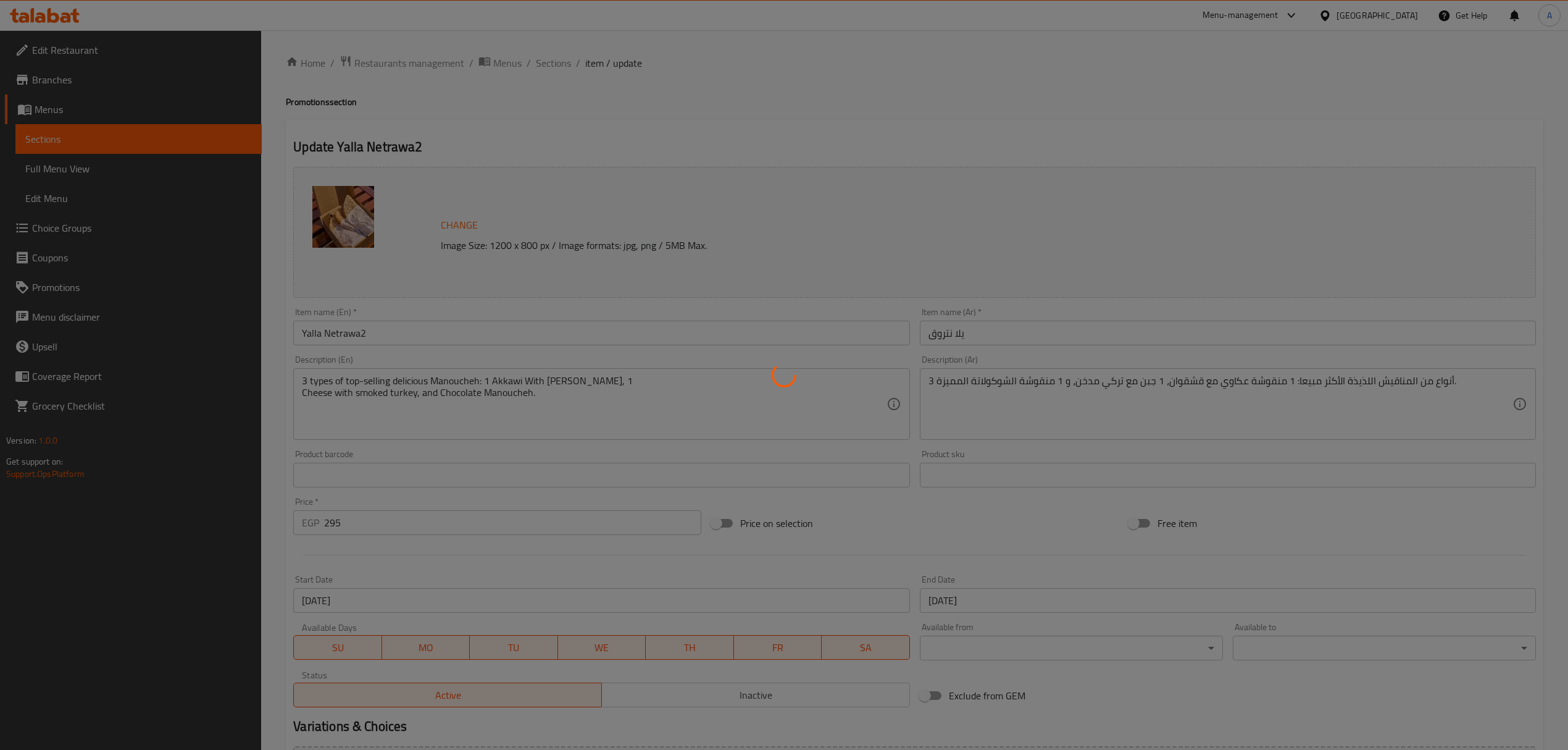
type input "أختيارك من المشروب:"
type input "0"
type input "4"
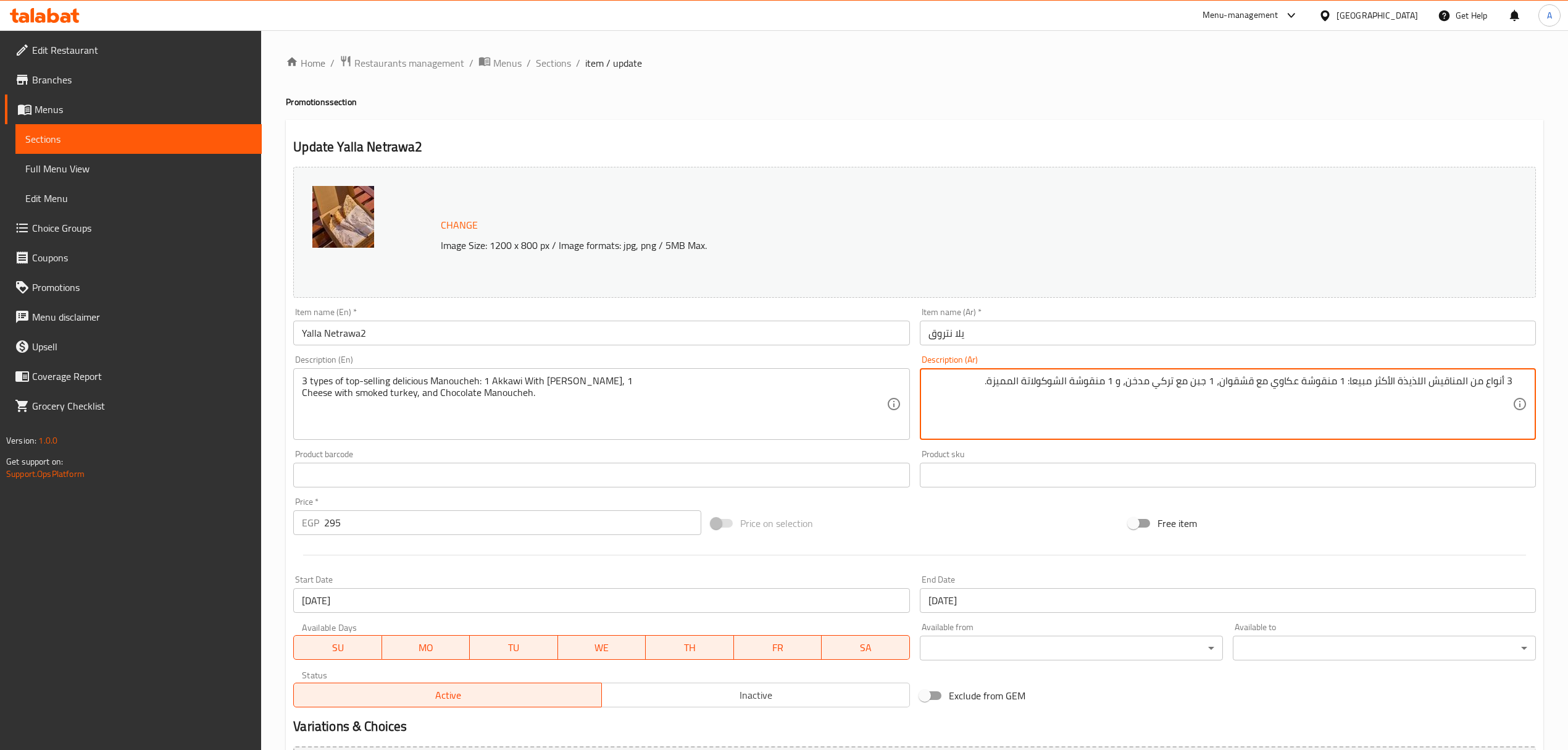
drag, startPoint x: 1506, startPoint y: 378, endPoint x: 1525, endPoint y: 378, distance: 19.0
click at [1525, 378] on div "3 أنواع من المناقيش اللذيذة الأكثر مبيعا: 1 منقوشة عكاوي مع قشقوان، 1 جبن مع تر…" at bounding box center [1227, 403] width 616 height 71
click at [1427, 383] on textarea "2 أنواع من المناقيش اللذيذة الأكثر مبيعا: 1 منقوشة عكاوي مع قشقوان، 1 جبن مع تر…" at bounding box center [1220, 404] width 584 height 59
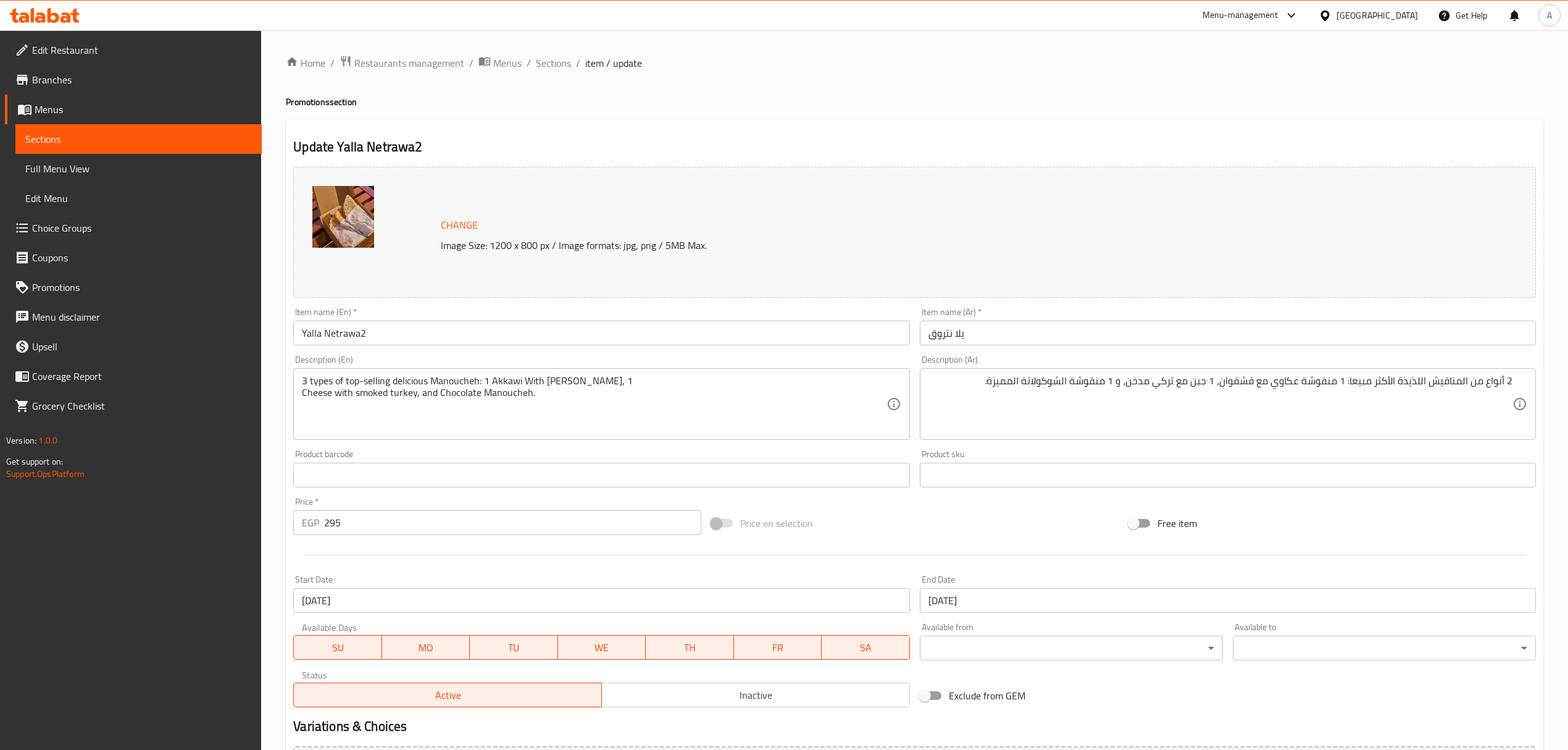
drag, startPoint x: 1344, startPoint y: 377, endPoint x: 1392, endPoint y: 440, distance: 79.2
click at [1344, 377] on textarea "2 أنواع من المناقيش اللذيذة الأكثر مبيعا: 1 منقوشة عكاوي مع قشقوان، 1 جبن مع تر…" at bounding box center [1220, 404] width 584 height 59
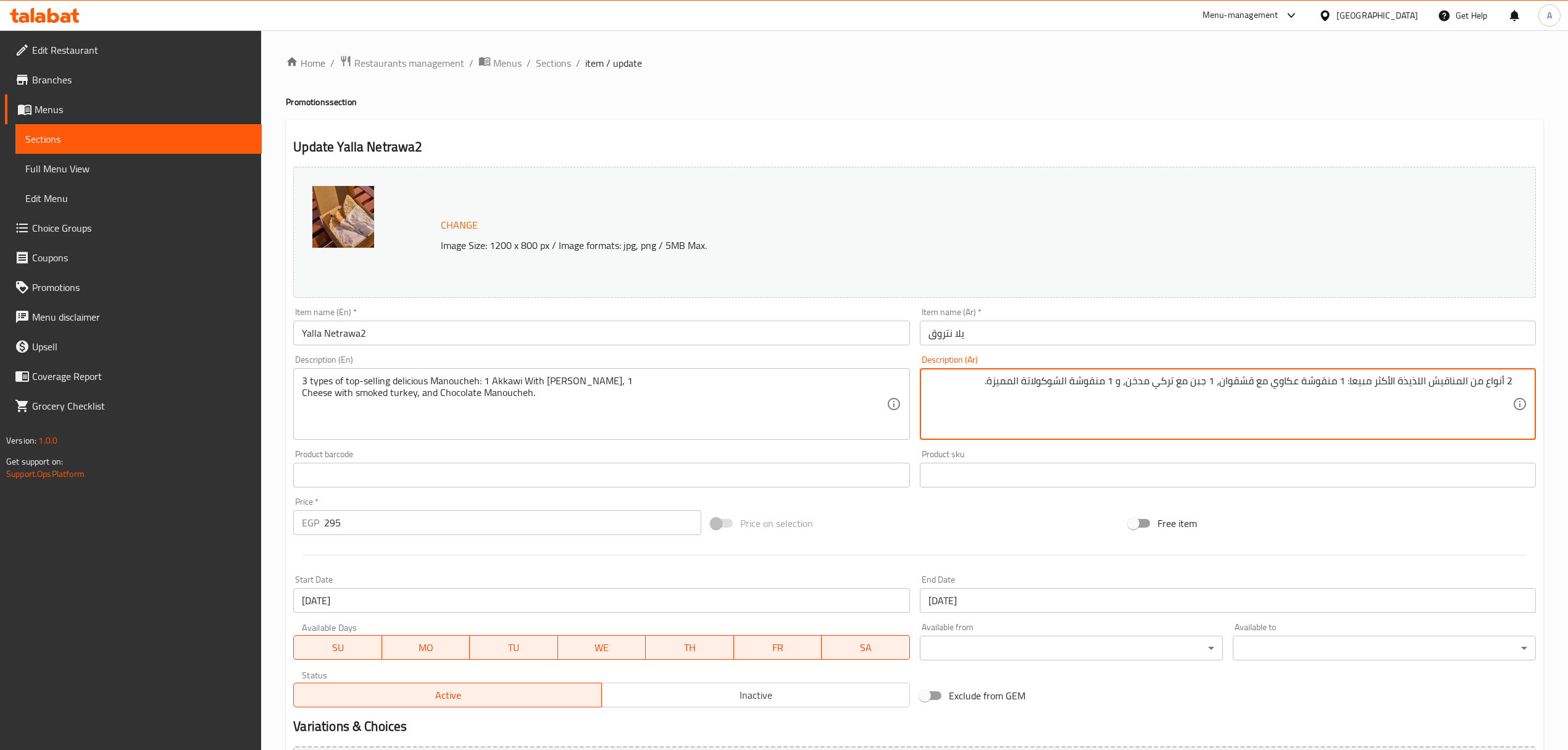
paste textarea "جبنه مع حبش مدخن"
type textarea "2 أنواع من المناقيش اللذيذة الأكثر مبيعا: 1 جبنه مع حبش مدخن 1 منقوشة الشوكولات…"
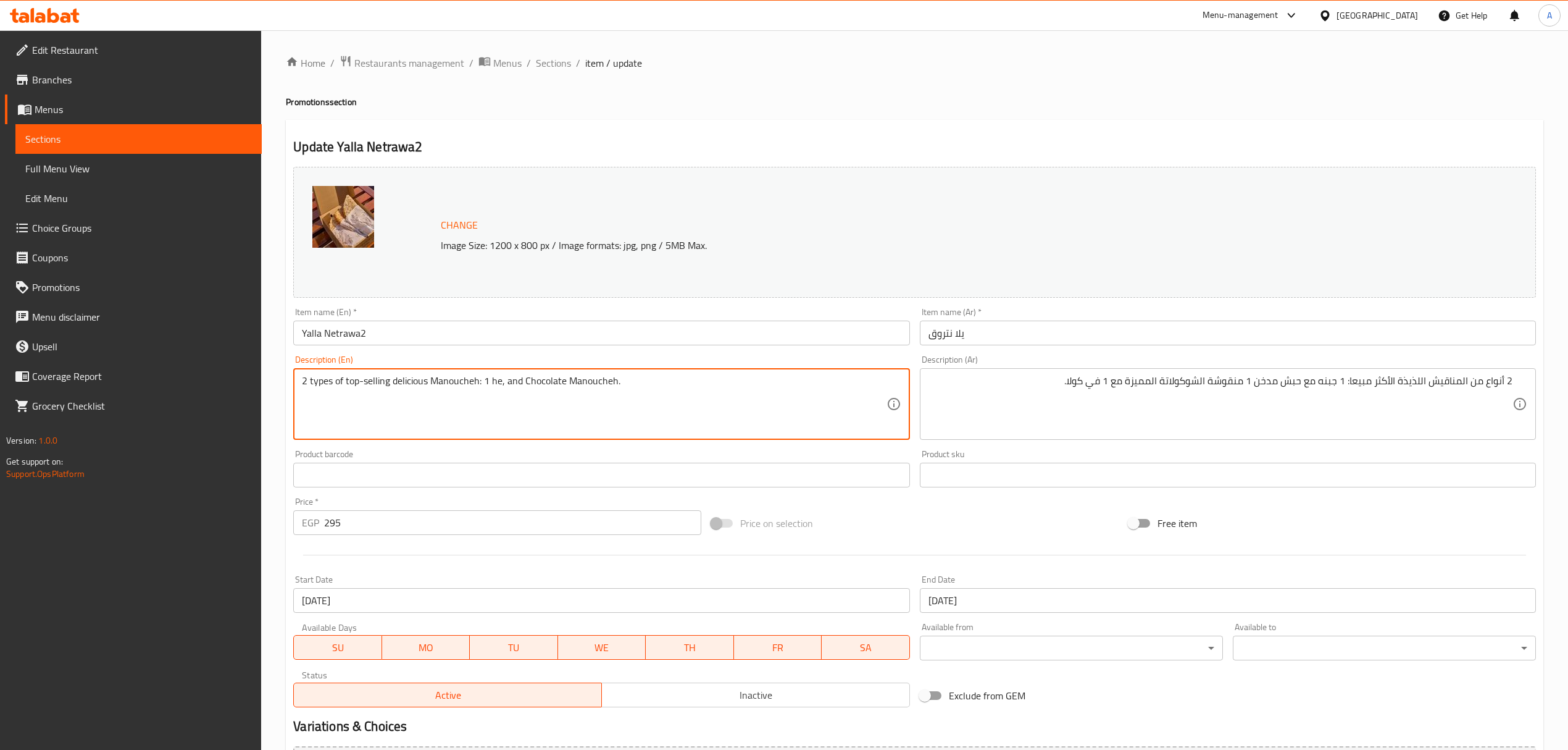
type textarea "2 types of top-selling delicious Manoucheh: 1 hee, and Chocolate Manoucheh."
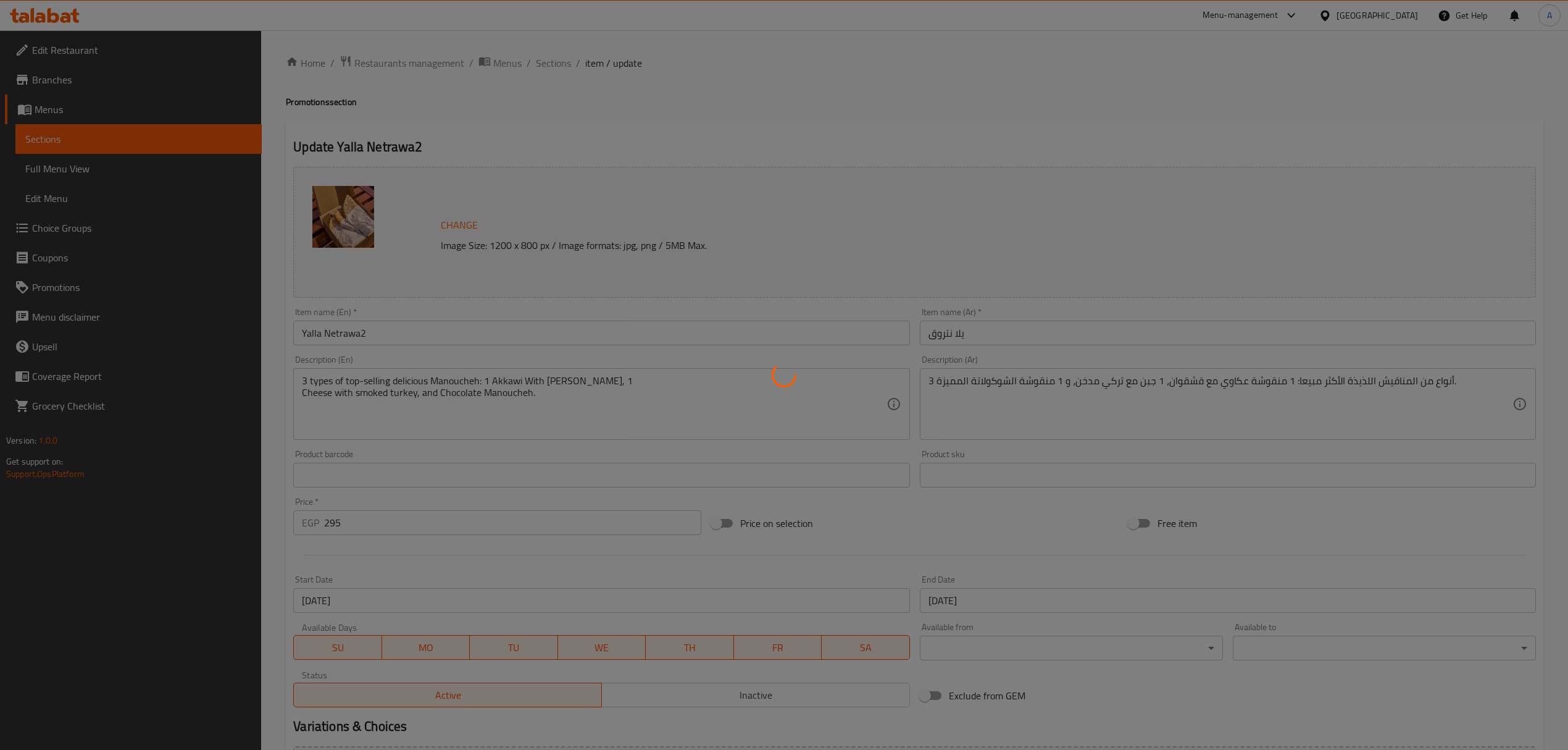
type input "أختيارك من المشروب:"
type input "0"
type input "4"
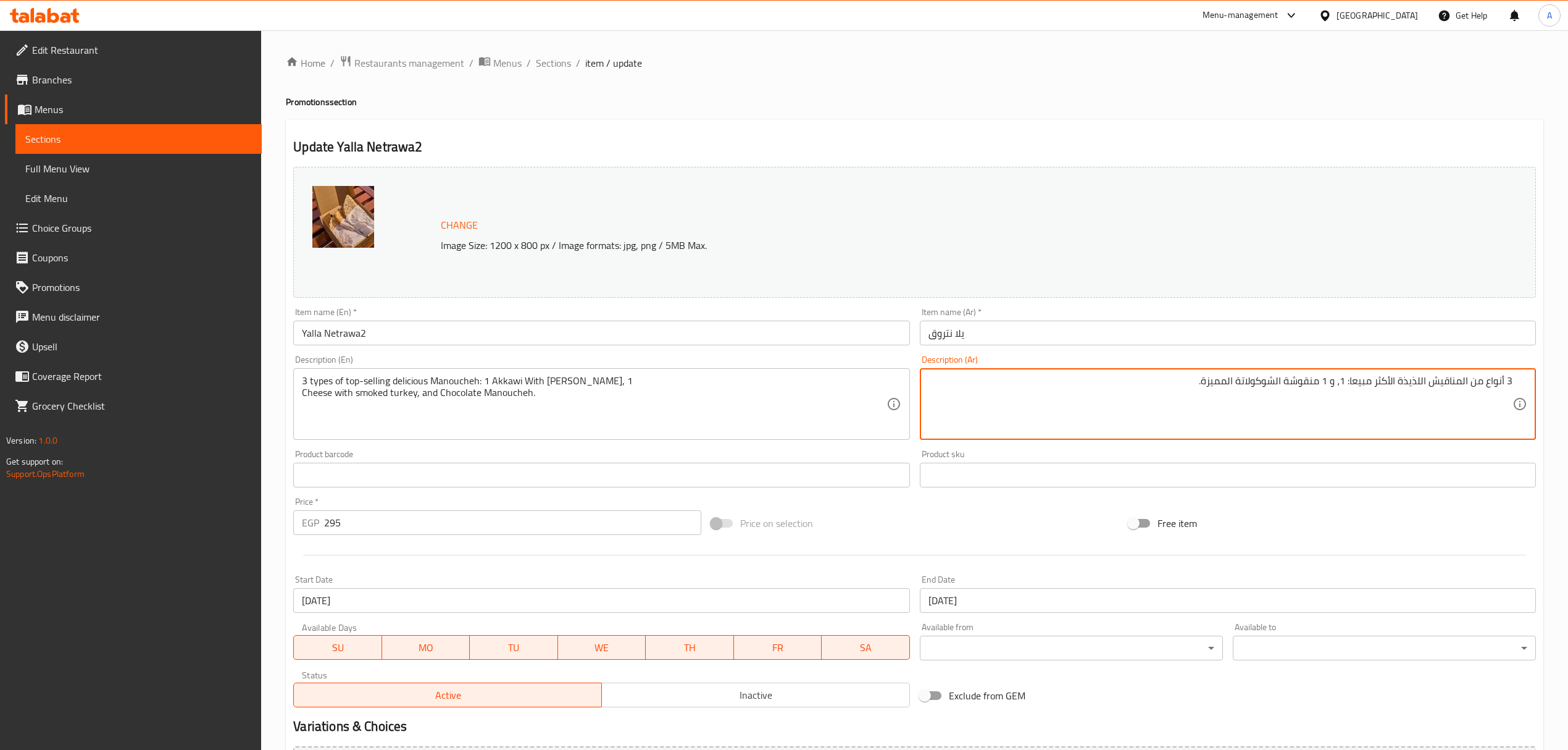
paste textarea "1 جبنه مع حبش مدخن"
type textarea "2 أنواع من المناقيش اللذيذة الأكثر مبيعا: 11 جبنه مع حبش مدخن ، و 1 منقوشة الشو…"
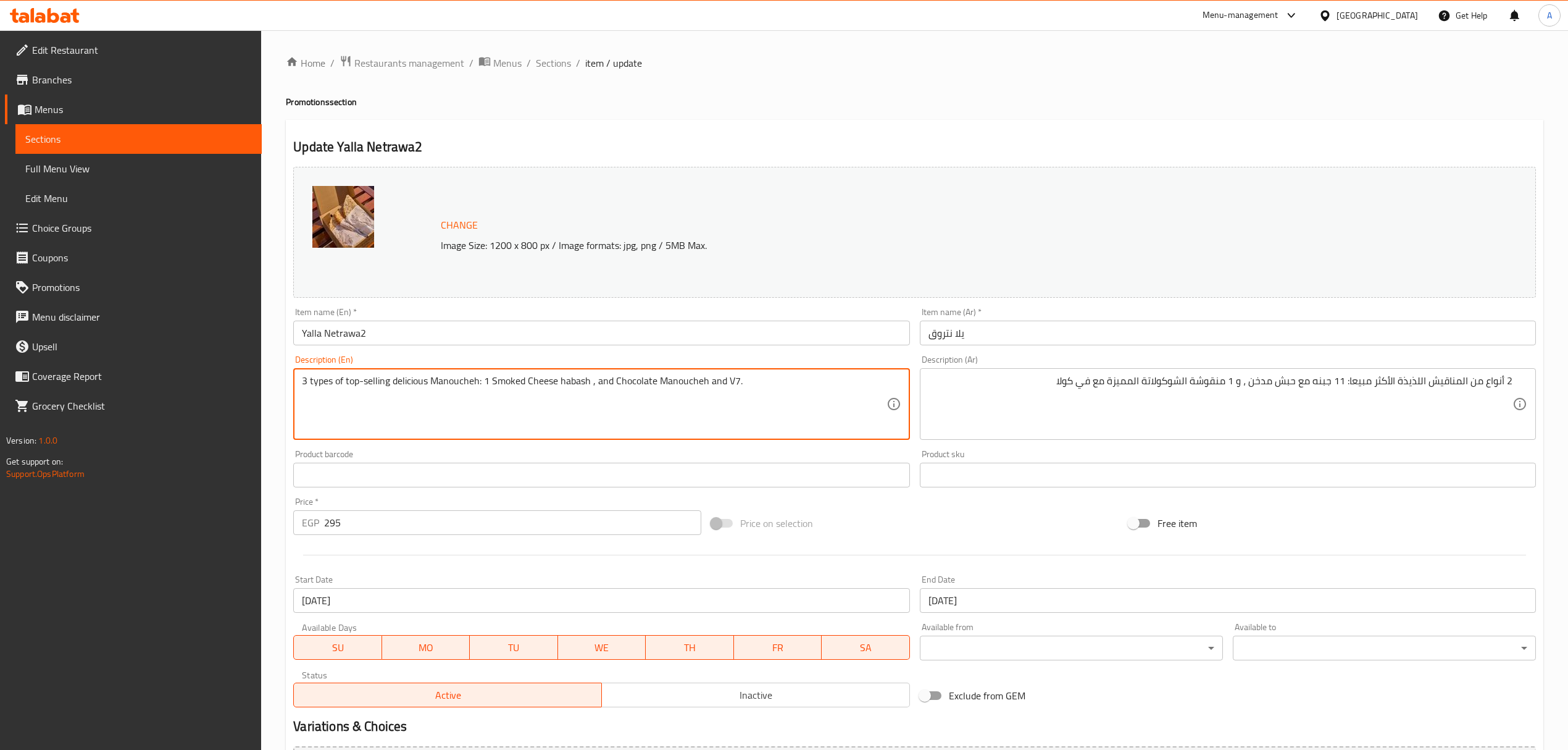
type textarea "3 types of top-selling delicious Manoucheh: 1 Smoked Cheese habash , and Chocol…"
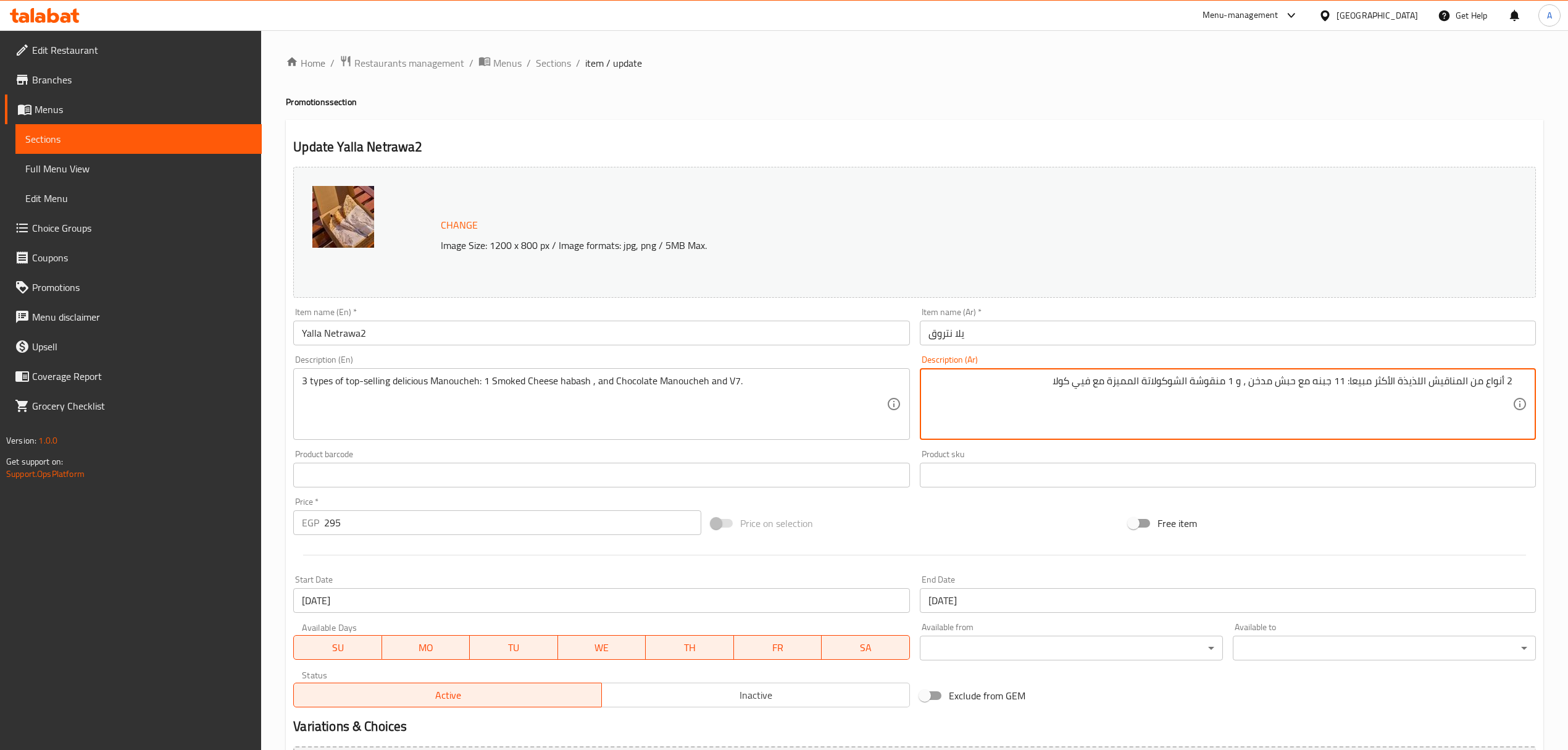
type textarea "2 أنواع من المناقيش اللذيذة الأكثر مبيعا: 11 جبنه مع حبش مدخن ، و 1 منقوشة الشو…"
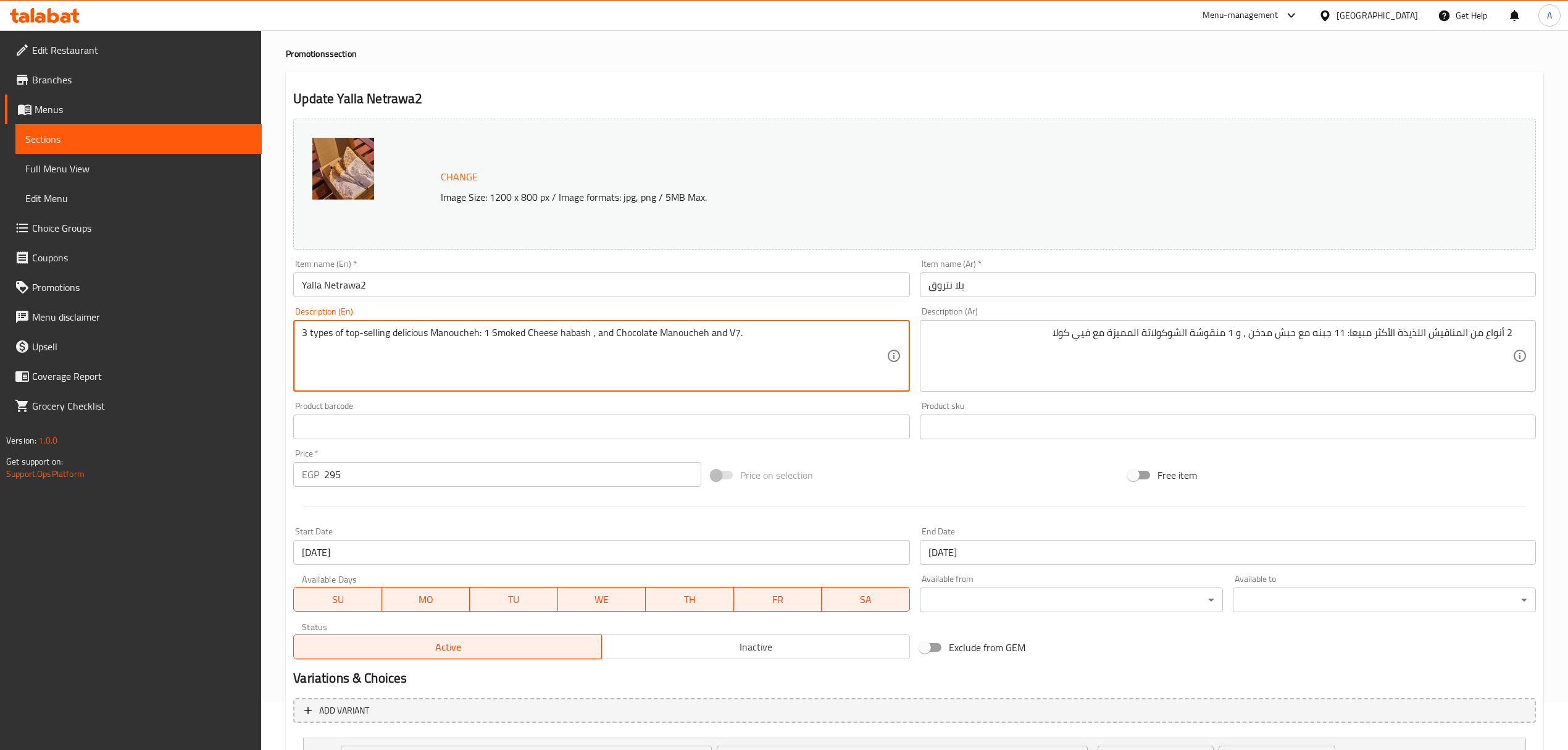
scroll to position [161, 0]
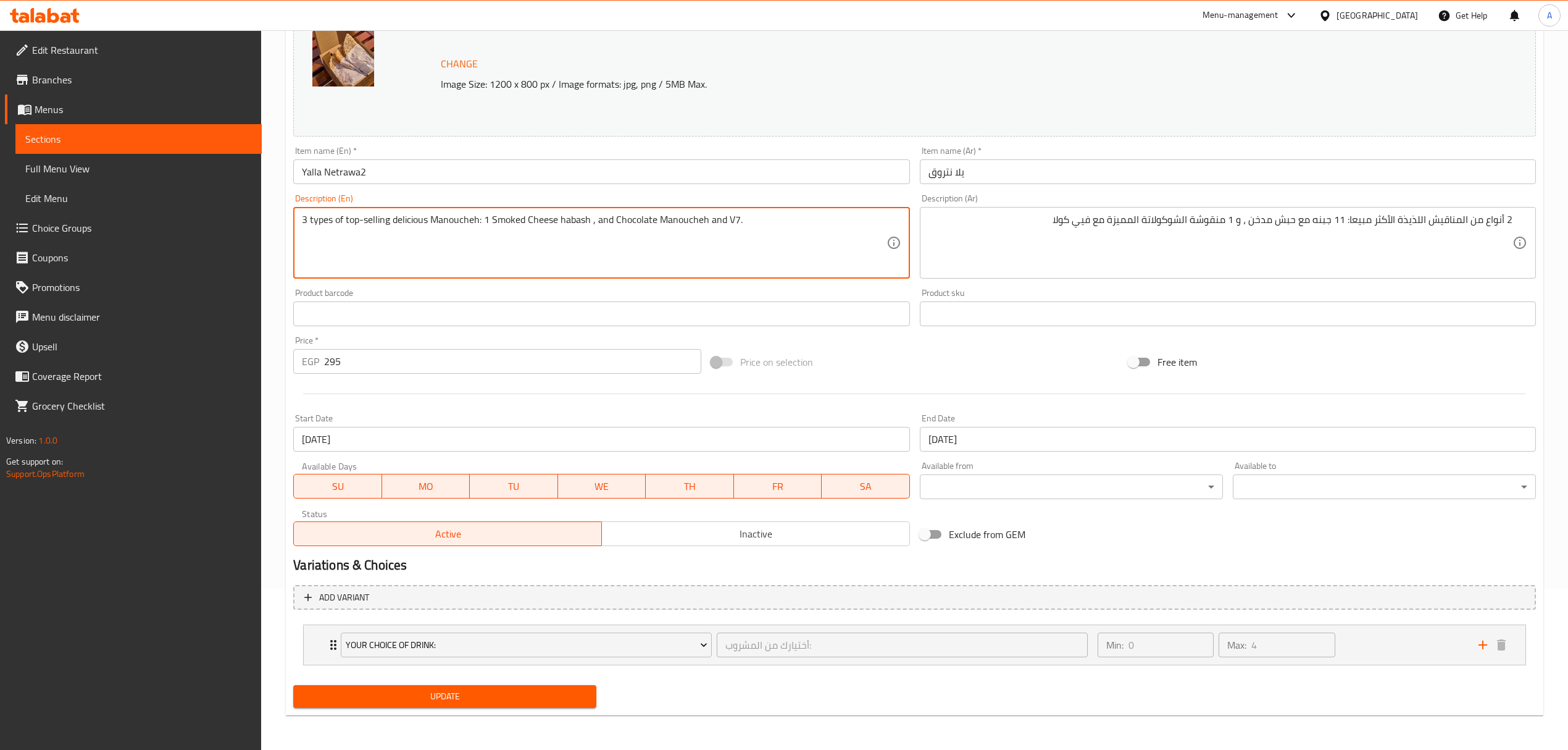
click at [306, 220] on textarea "3 types of top-selling delicious Manoucheh: 1 Smoked Cheese habash , and Chocol…" at bounding box center [594, 243] width 584 height 59
type textarea "2 types of top-selling delicious Manoucheh: 1 Smoked Cheese habash , and Chocol…"
click at [456, 690] on span "Update" at bounding box center [445, 696] width 283 height 15
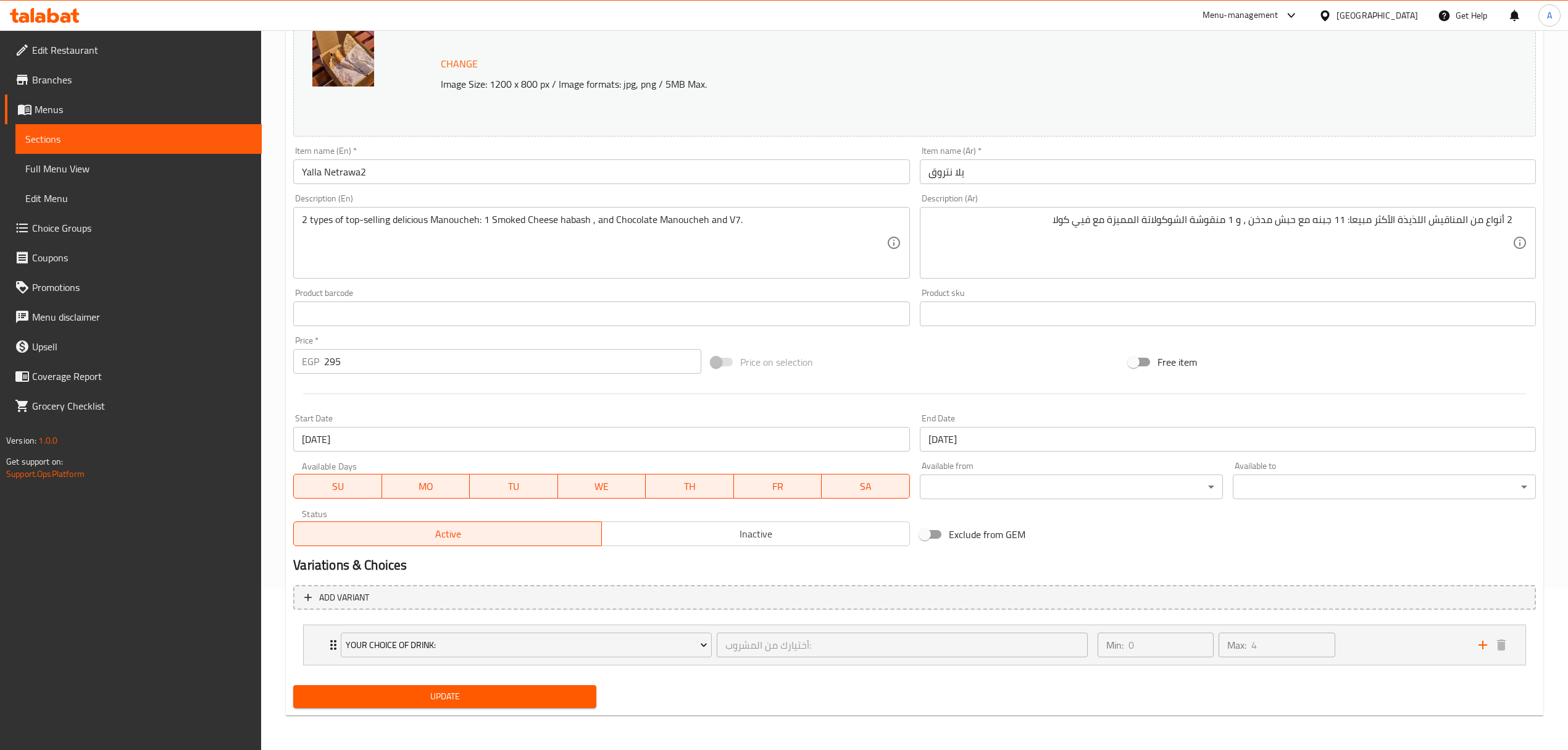
click at [466, 703] on span "Update" at bounding box center [445, 696] width 283 height 15
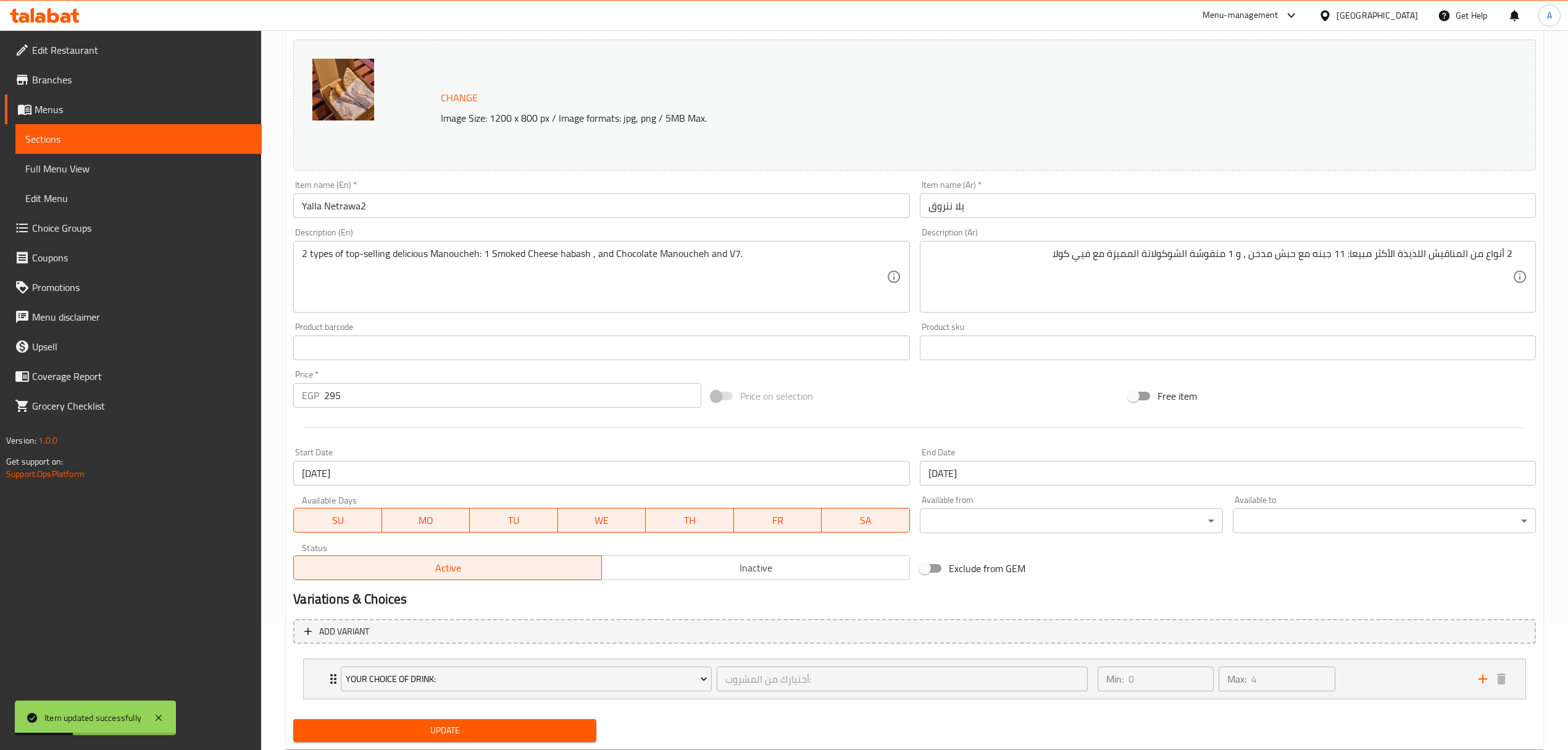
scroll to position [0, 0]
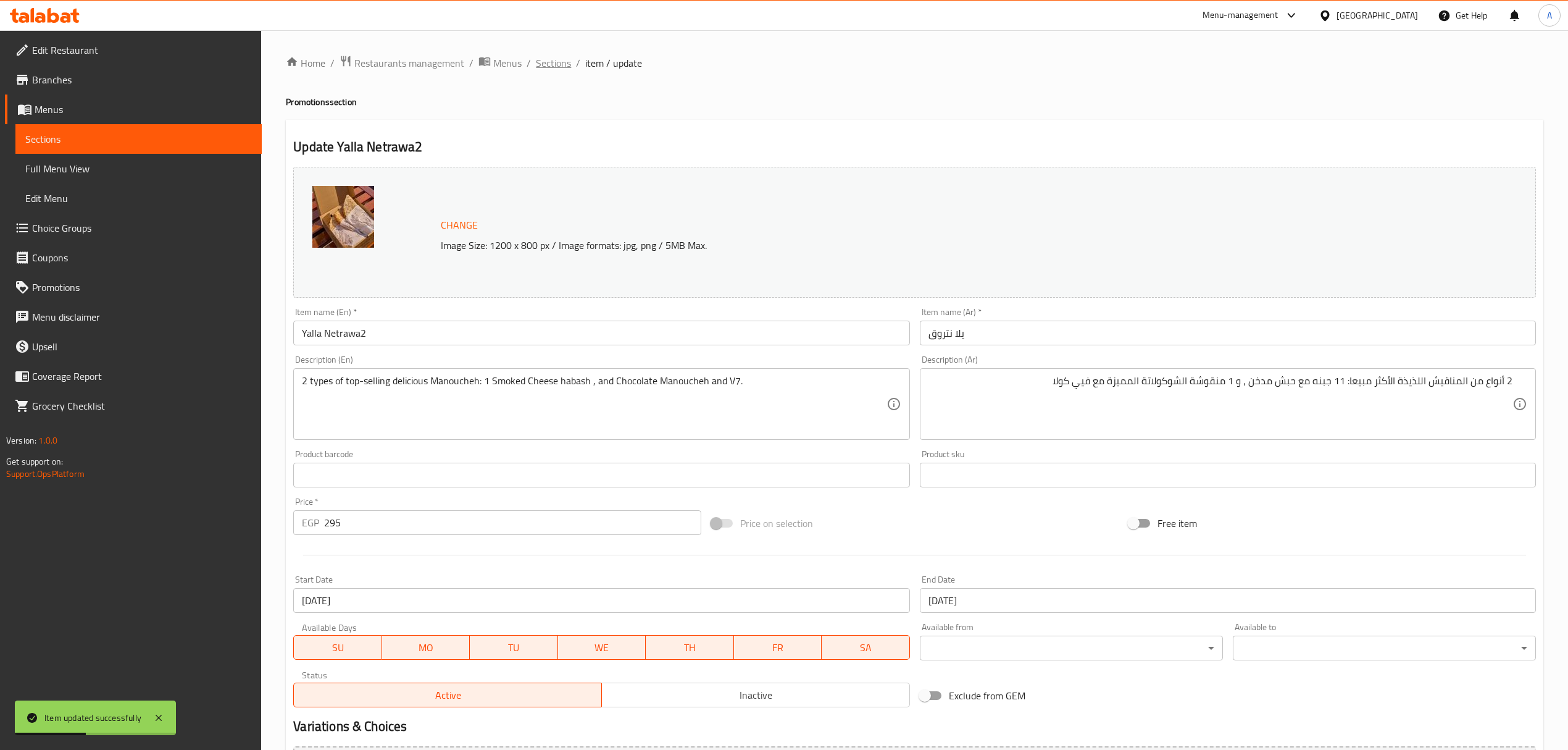
click at [550, 63] on span "Sections" at bounding box center [554, 63] width 35 height 15
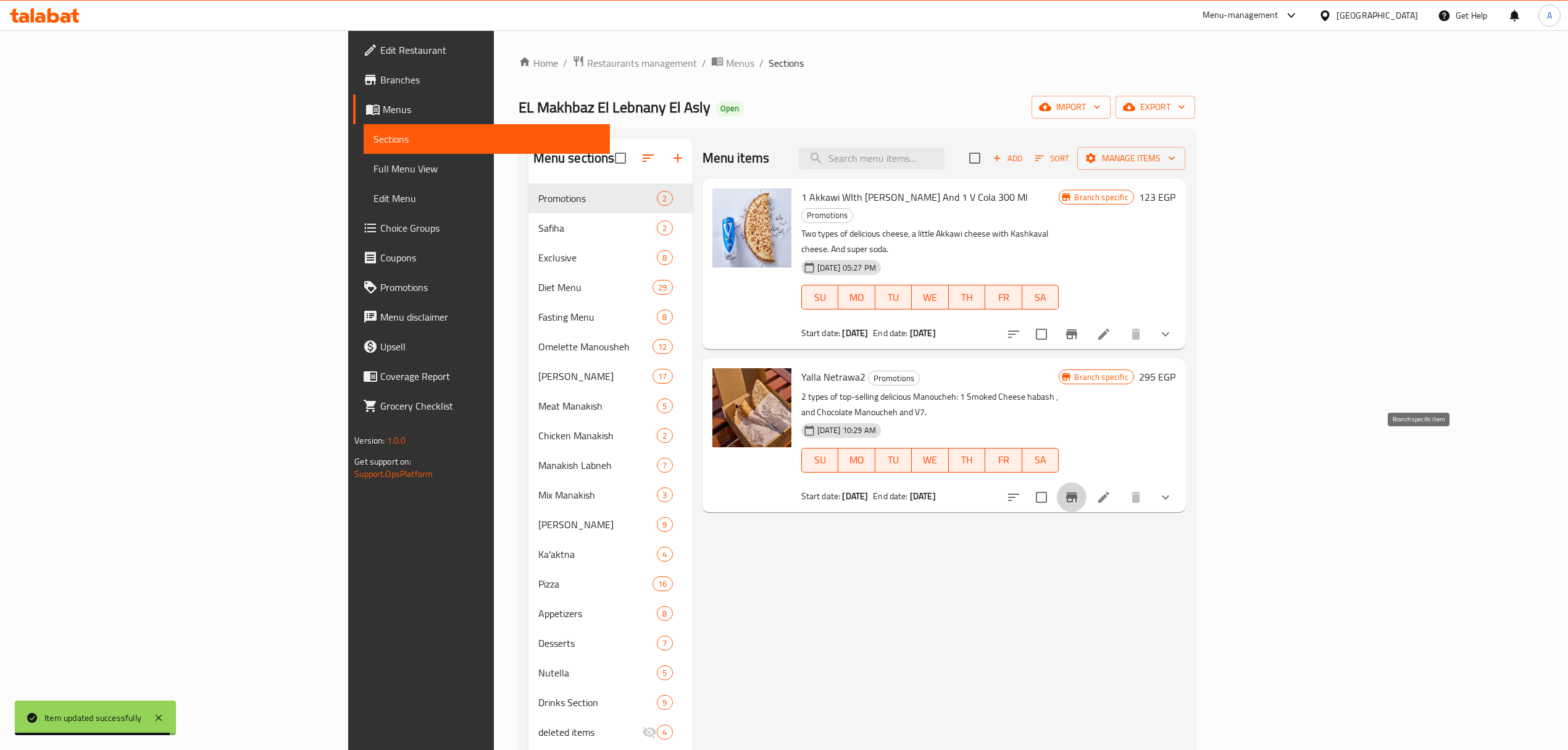
click at [1078, 493] on icon "Branch-specific-item" at bounding box center [1072, 498] width 11 height 10
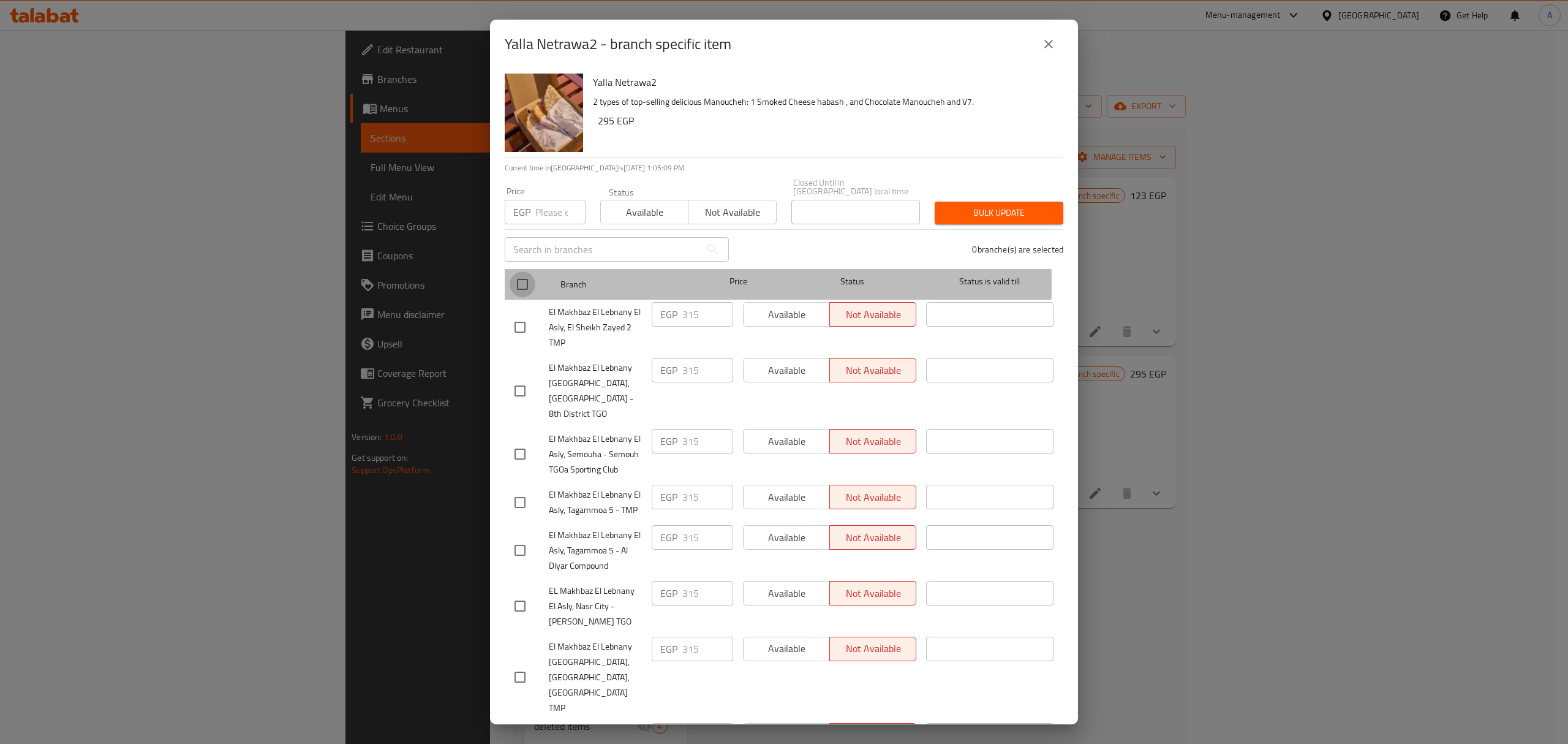
click at [520, 276] on input "checkbox" at bounding box center [522, 284] width 26 height 26
checkbox input "true"
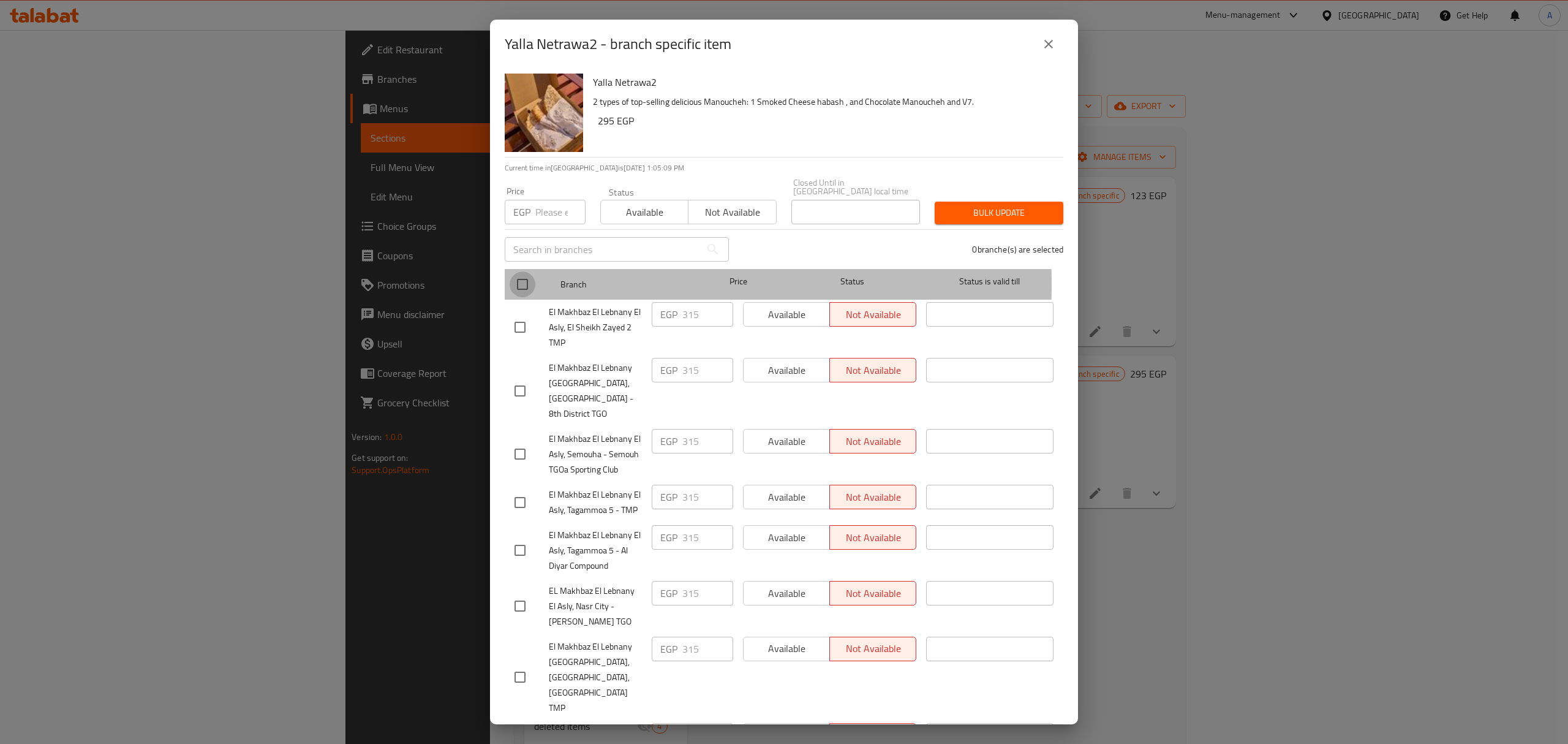
checkbox input "true"
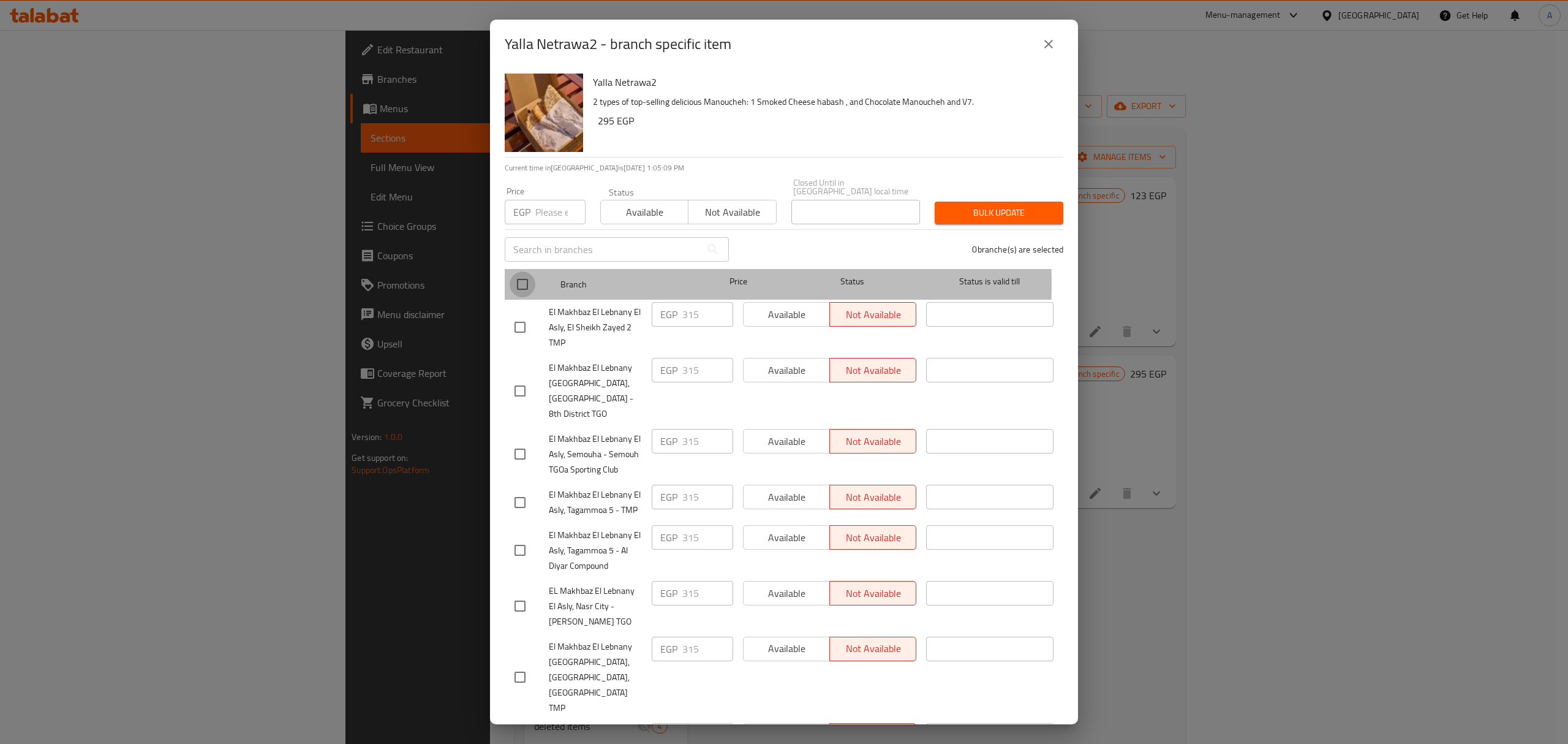
checkbox input "true"
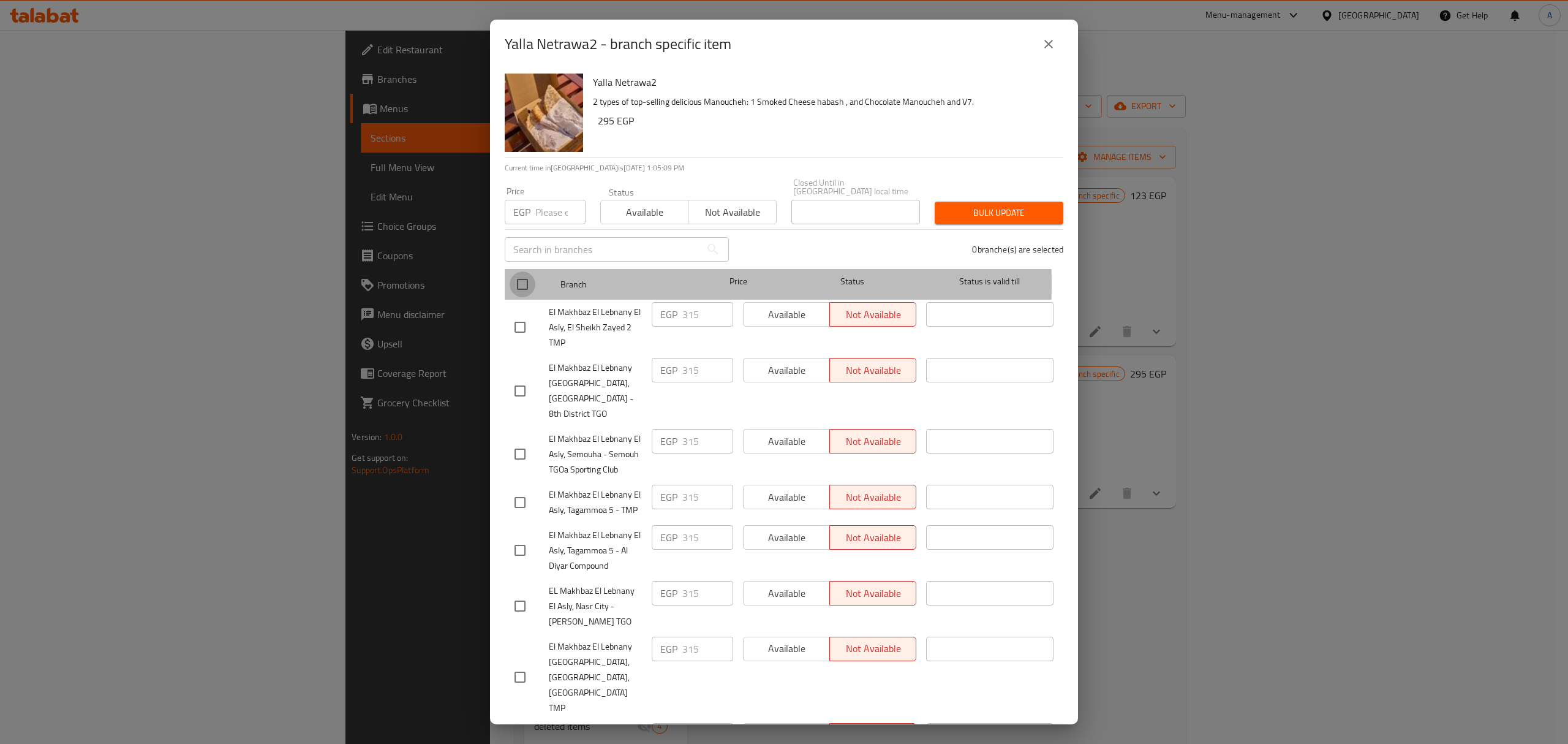
checkbox input "true"
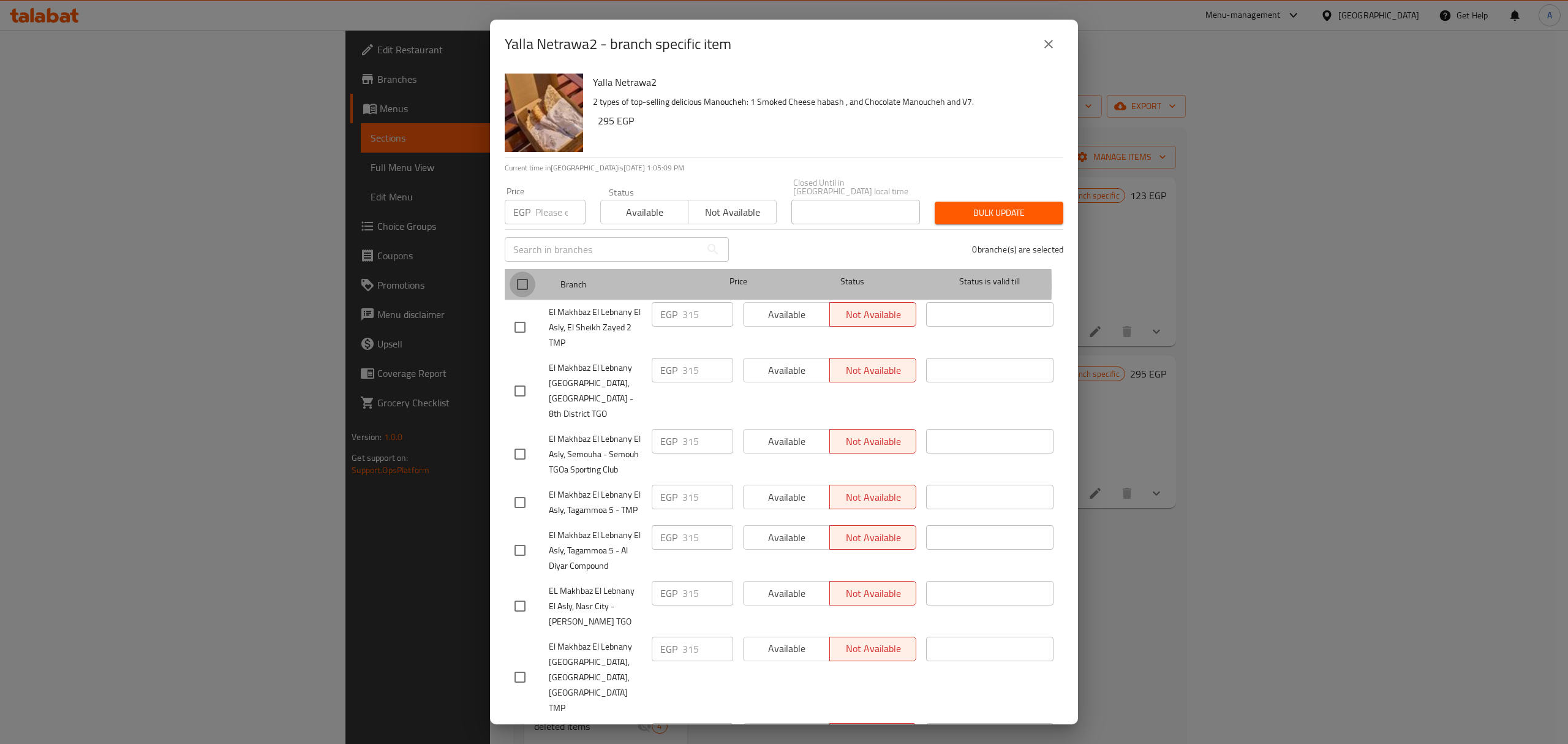
checkbox input "true"
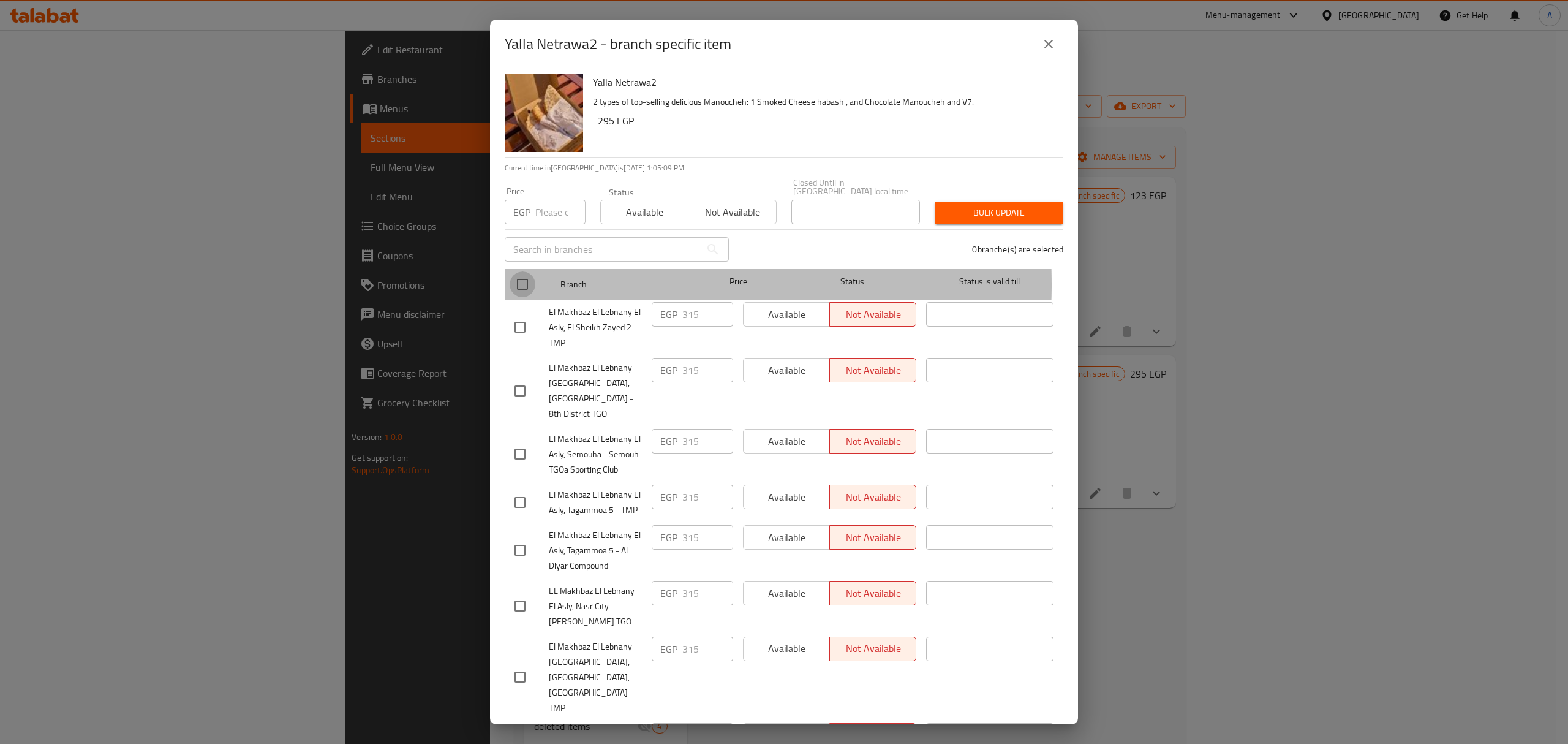
checkbox input "true"
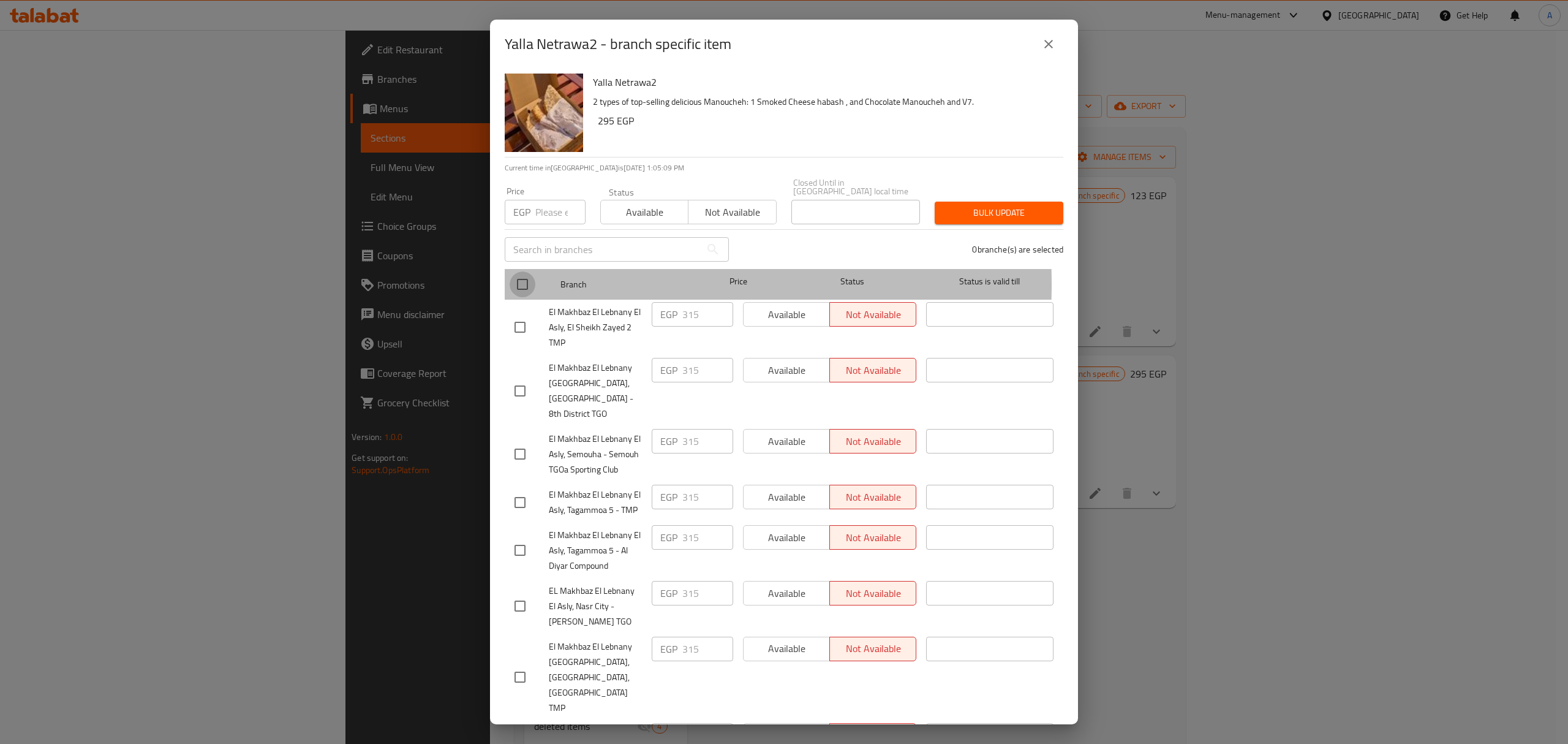
checkbox input "true"
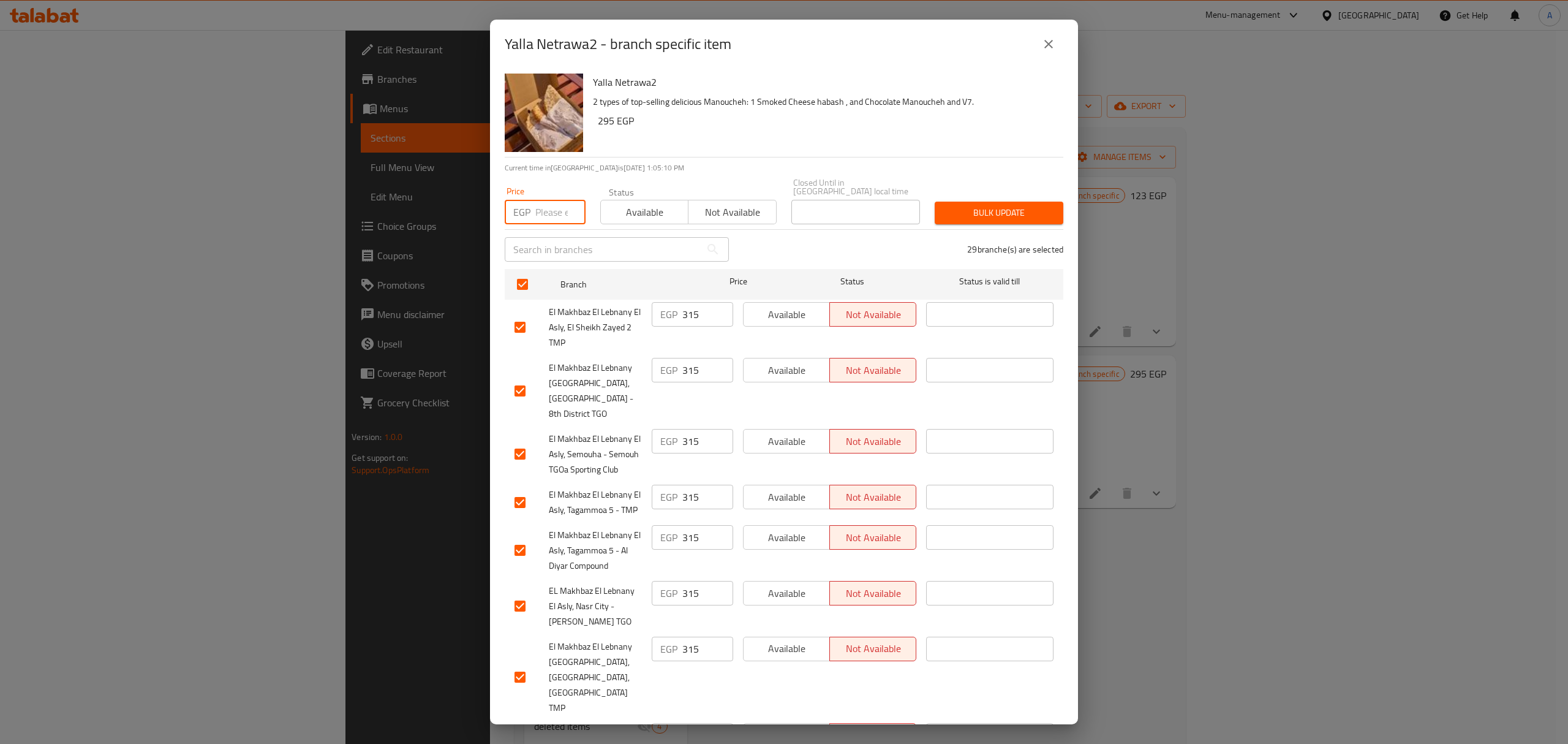
click at [538, 209] on input "number" at bounding box center [560, 211] width 50 height 24
type input "189"
click at [972, 206] on span "Bulk update" at bounding box center [999, 213] width 109 height 15
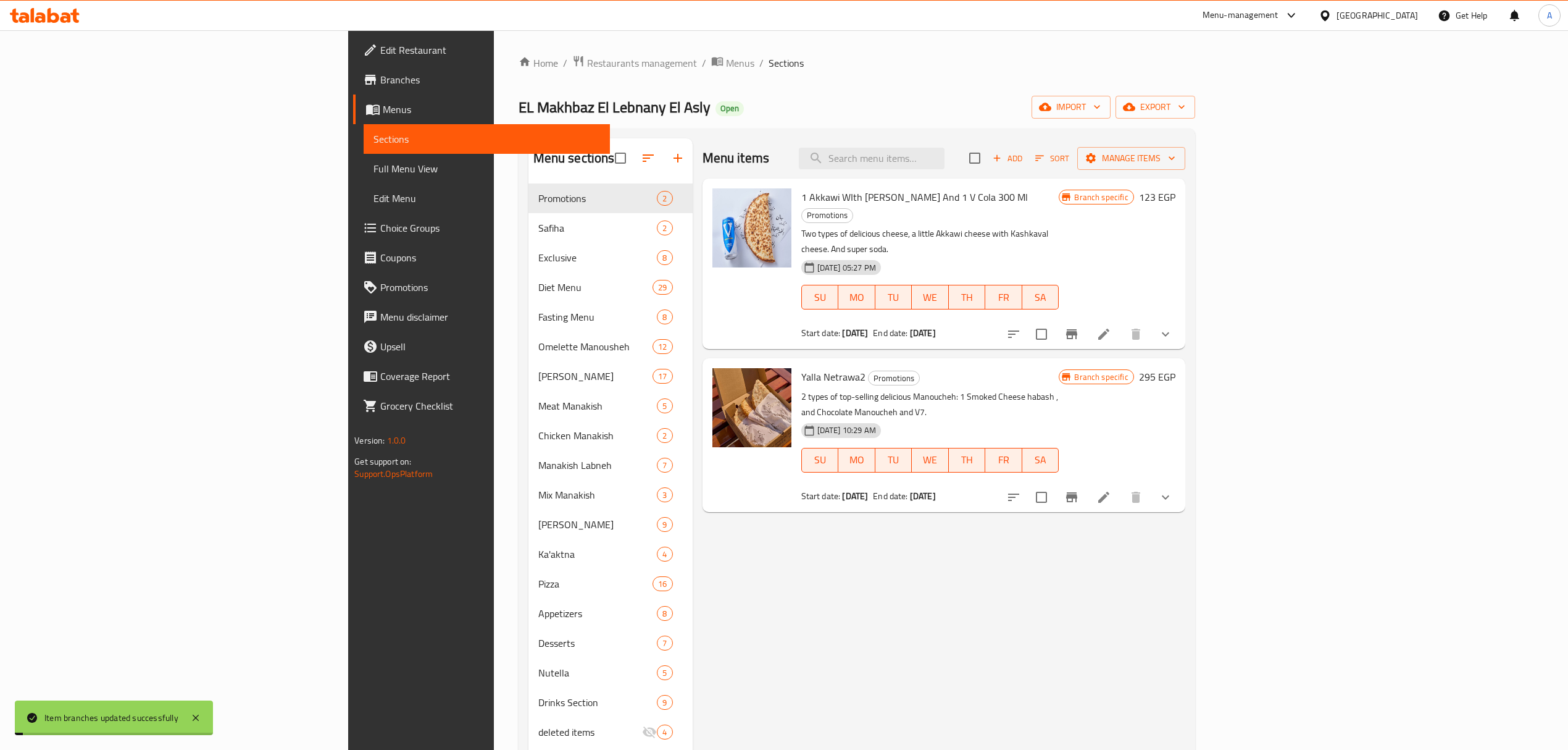
click at [1178, 569] on div "Menu items Add Sort Manage items 1 Akkawi WIth Kashkawan Manoucheh And 1 V Cola…" at bounding box center [939, 513] width 492 height 750
click at [770, 584] on div "Menu items Add Sort Manage items 1 Akkawi WIth Kashkawan Manoucheh And 1 V Cola…" at bounding box center [939, 513] width 492 height 750
click at [1111, 490] on icon at bounding box center [1103, 497] width 15 height 15
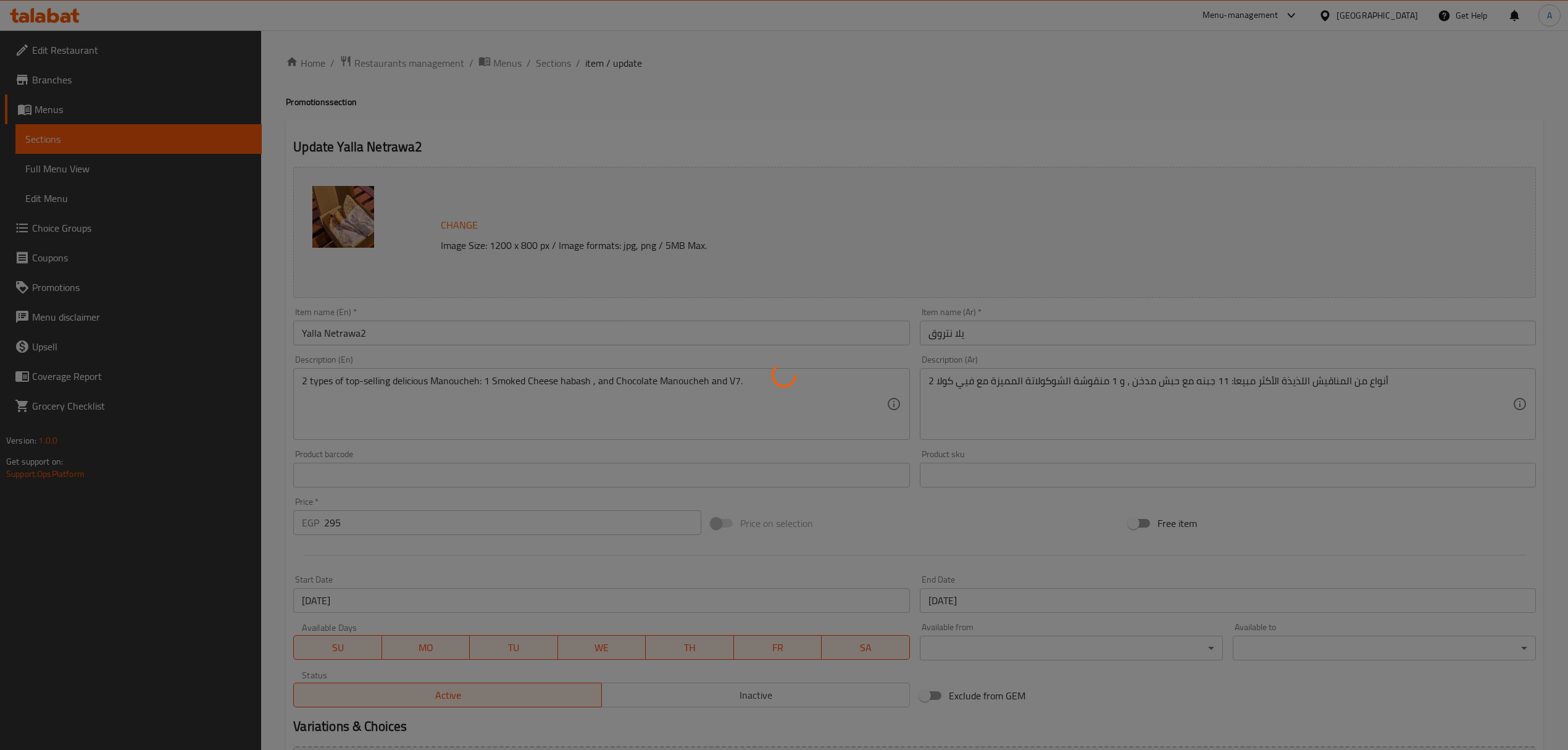
type input "أختيارك من المشروب:"
type input "0"
type input "4"
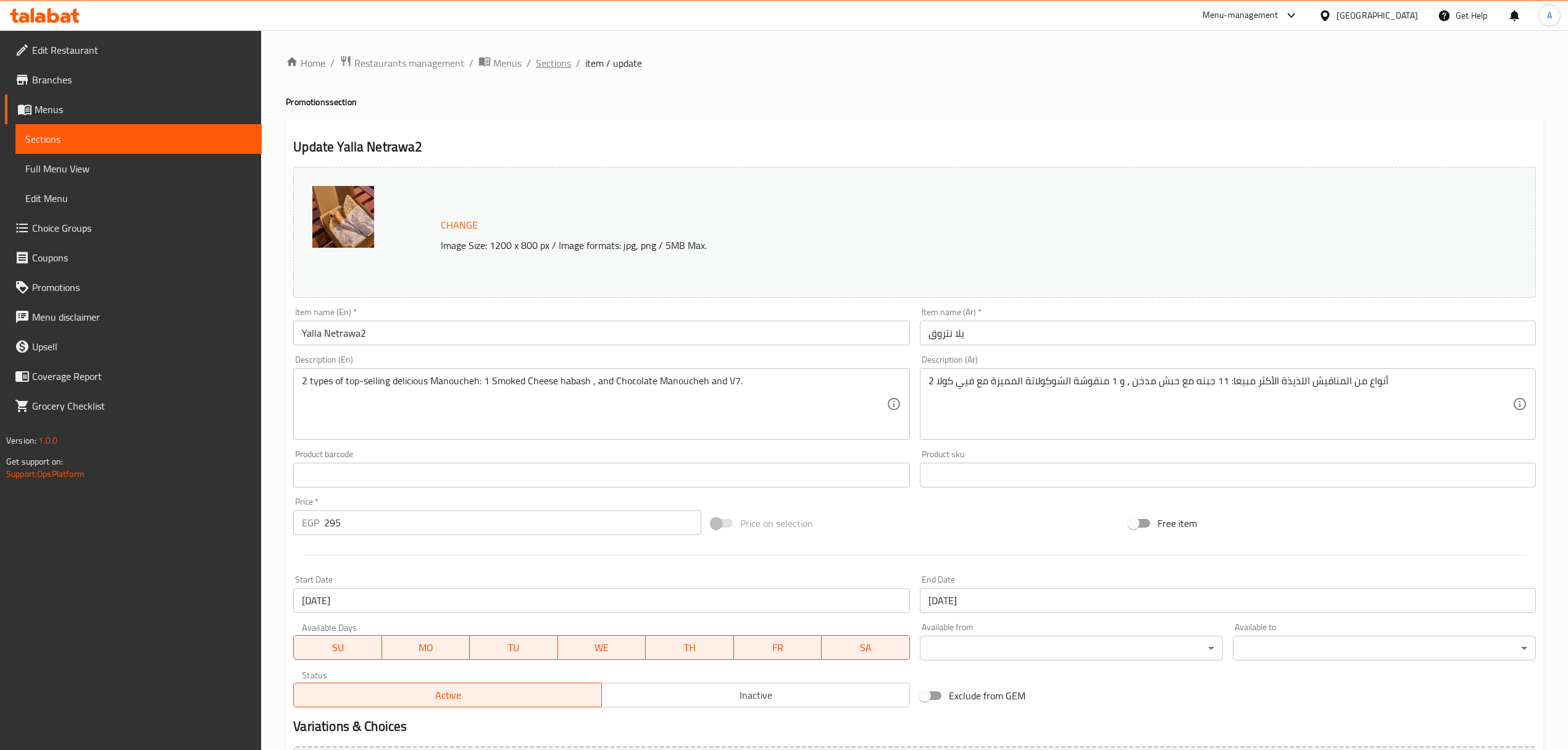
click at [549, 63] on span "Sections" at bounding box center [554, 63] width 35 height 15
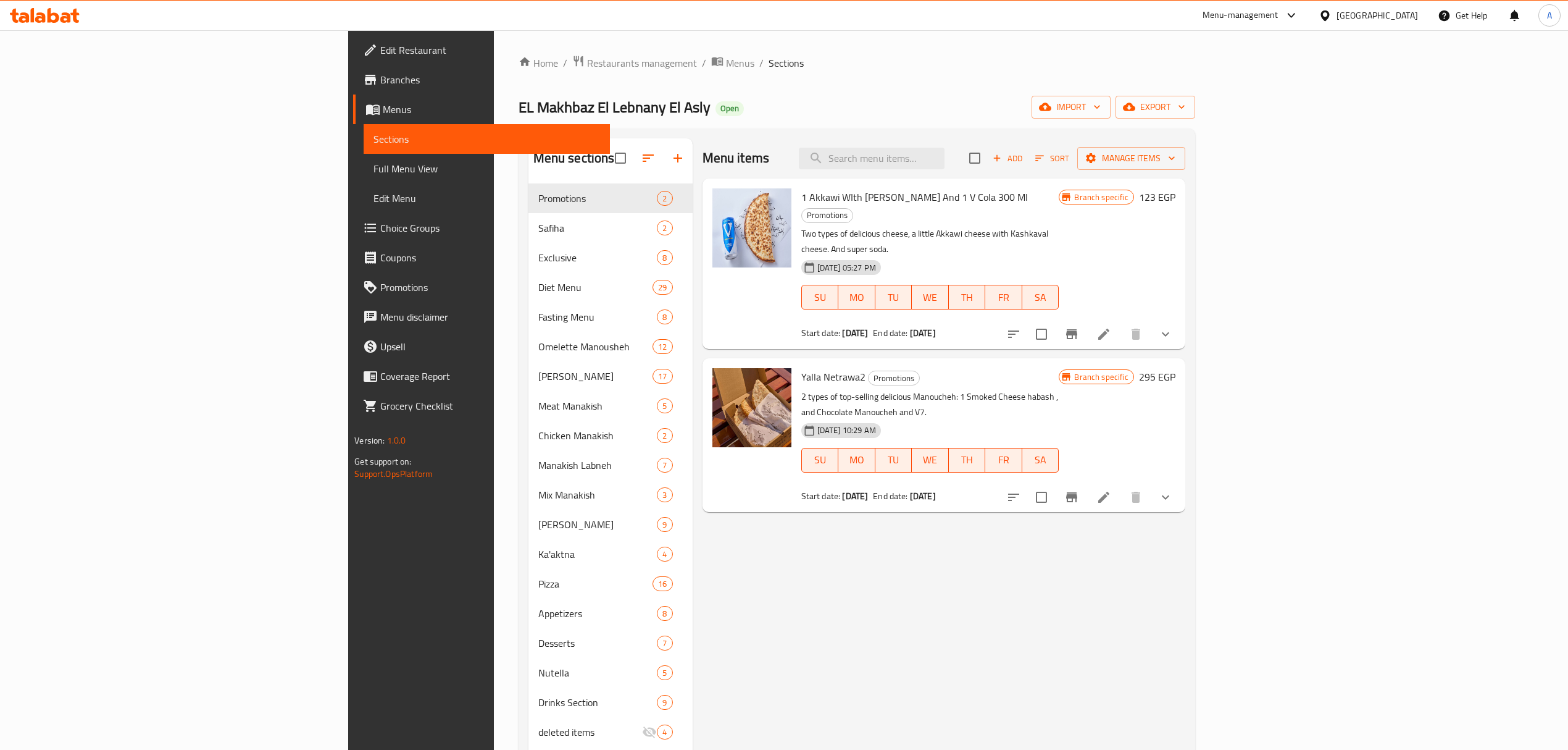
click at [1111, 490] on icon at bounding box center [1103, 497] width 15 height 15
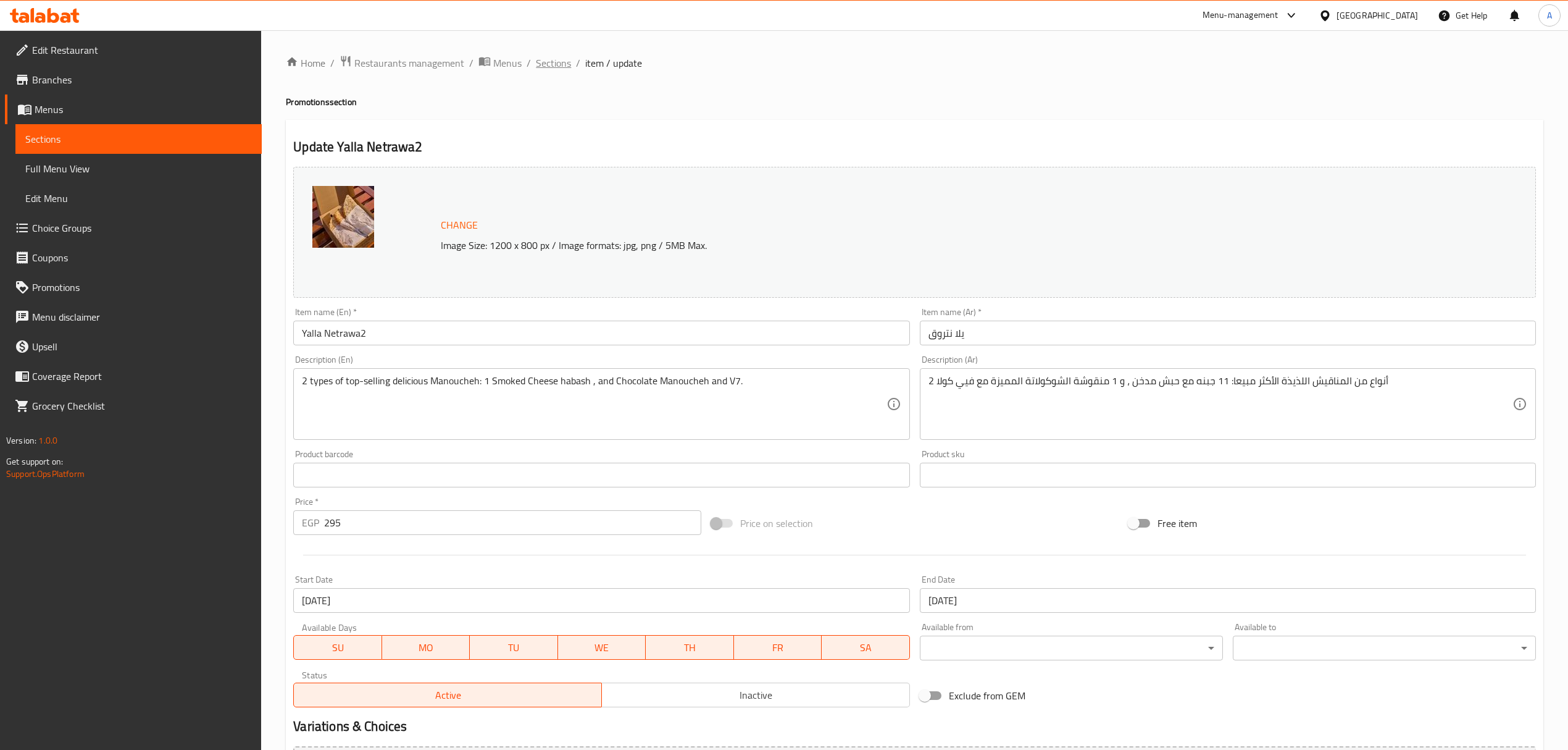
click at [554, 56] on span "Sections" at bounding box center [554, 63] width 35 height 15
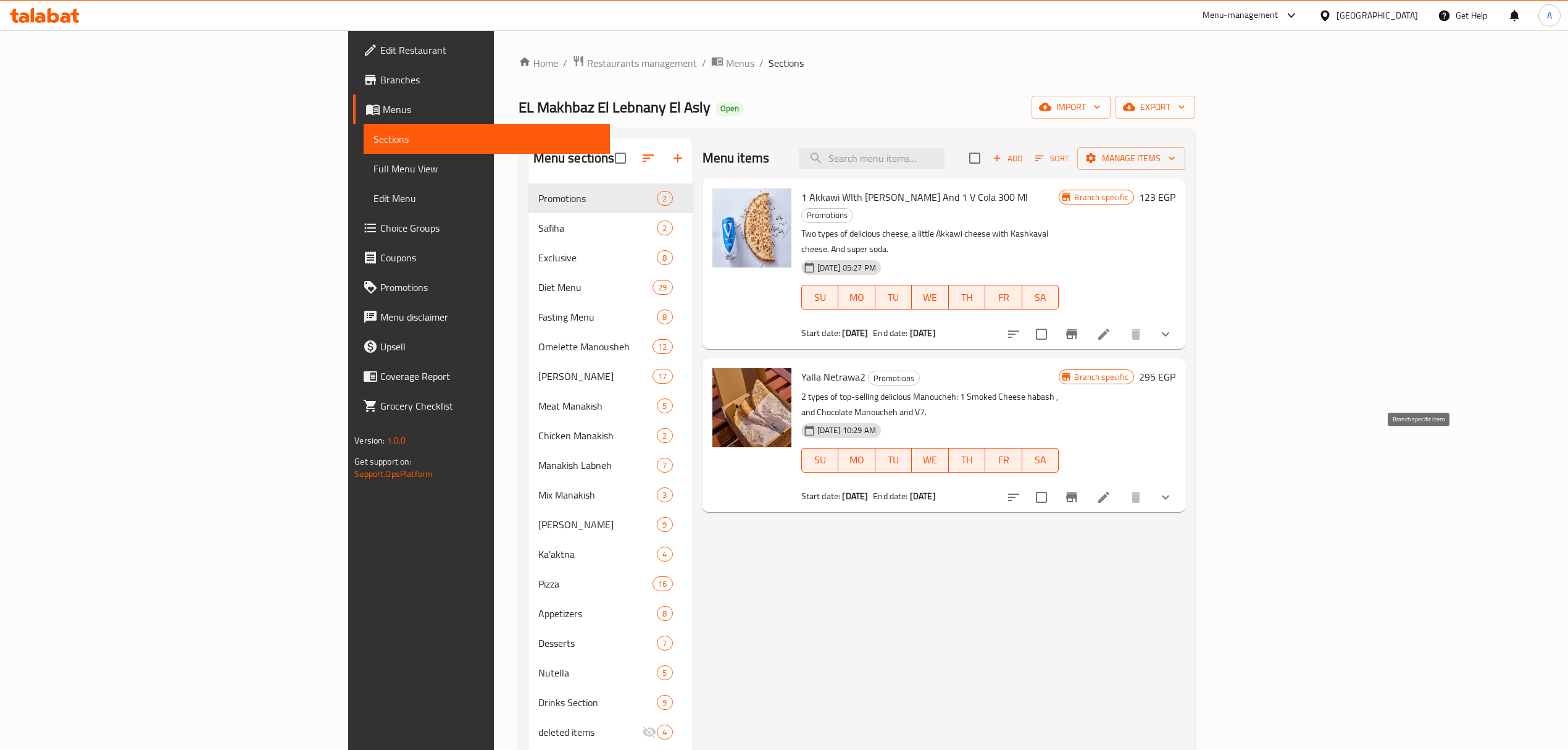
click at [1079, 490] on icon "Branch-specific-item" at bounding box center [1071, 497] width 15 height 15
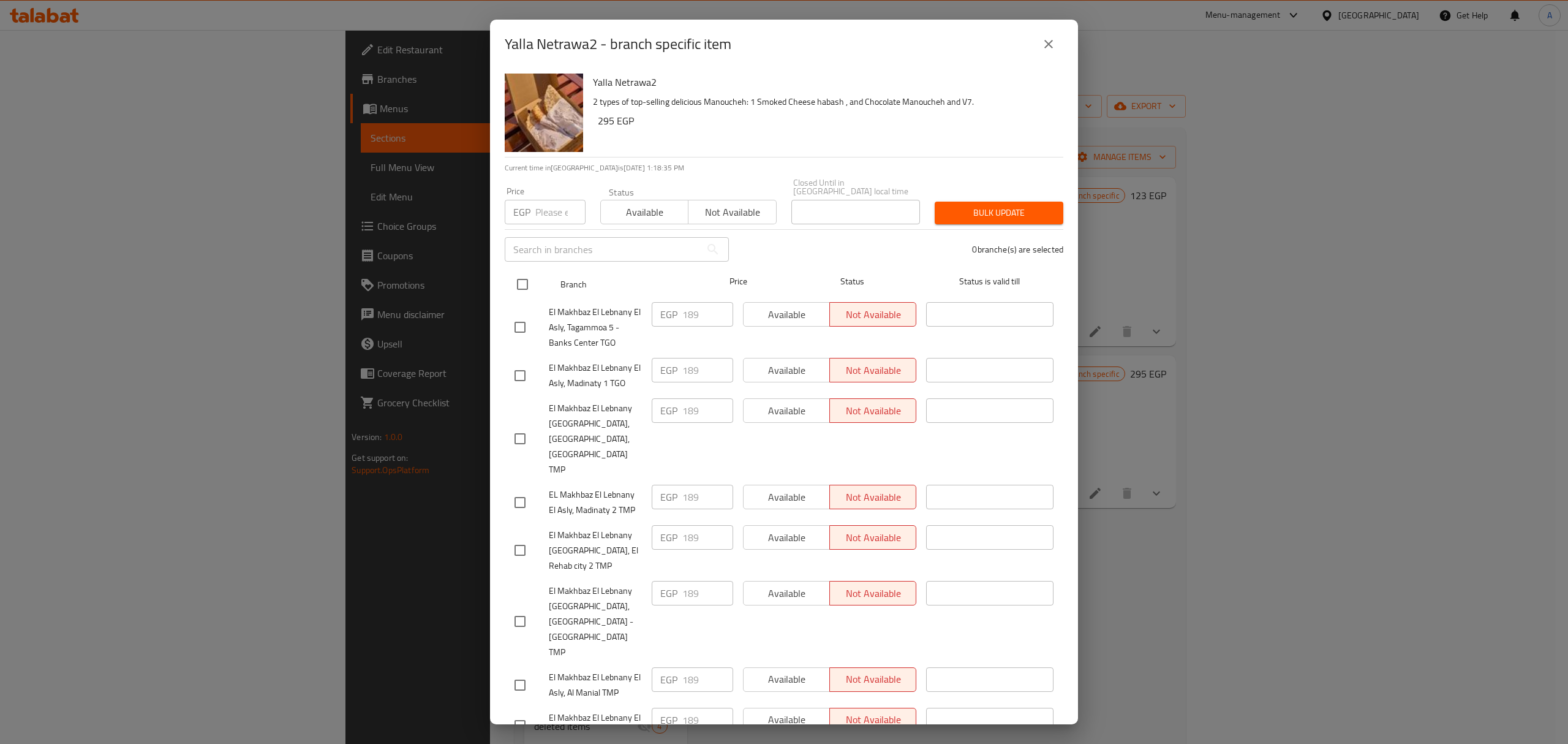
click at [520, 276] on input "checkbox" at bounding box center [522, 284] width 26 height 26
checkbox input "true"
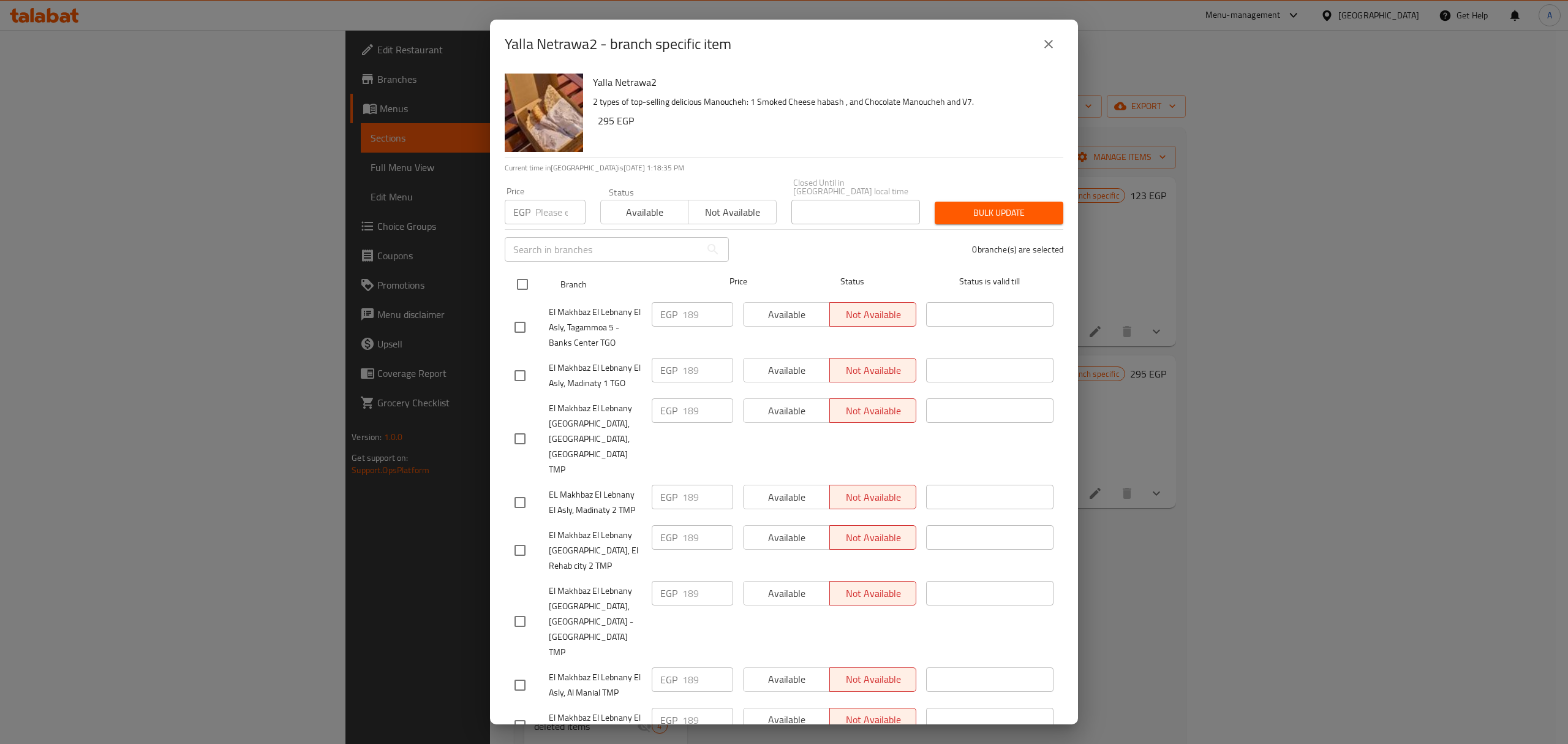
checkbox input "true"
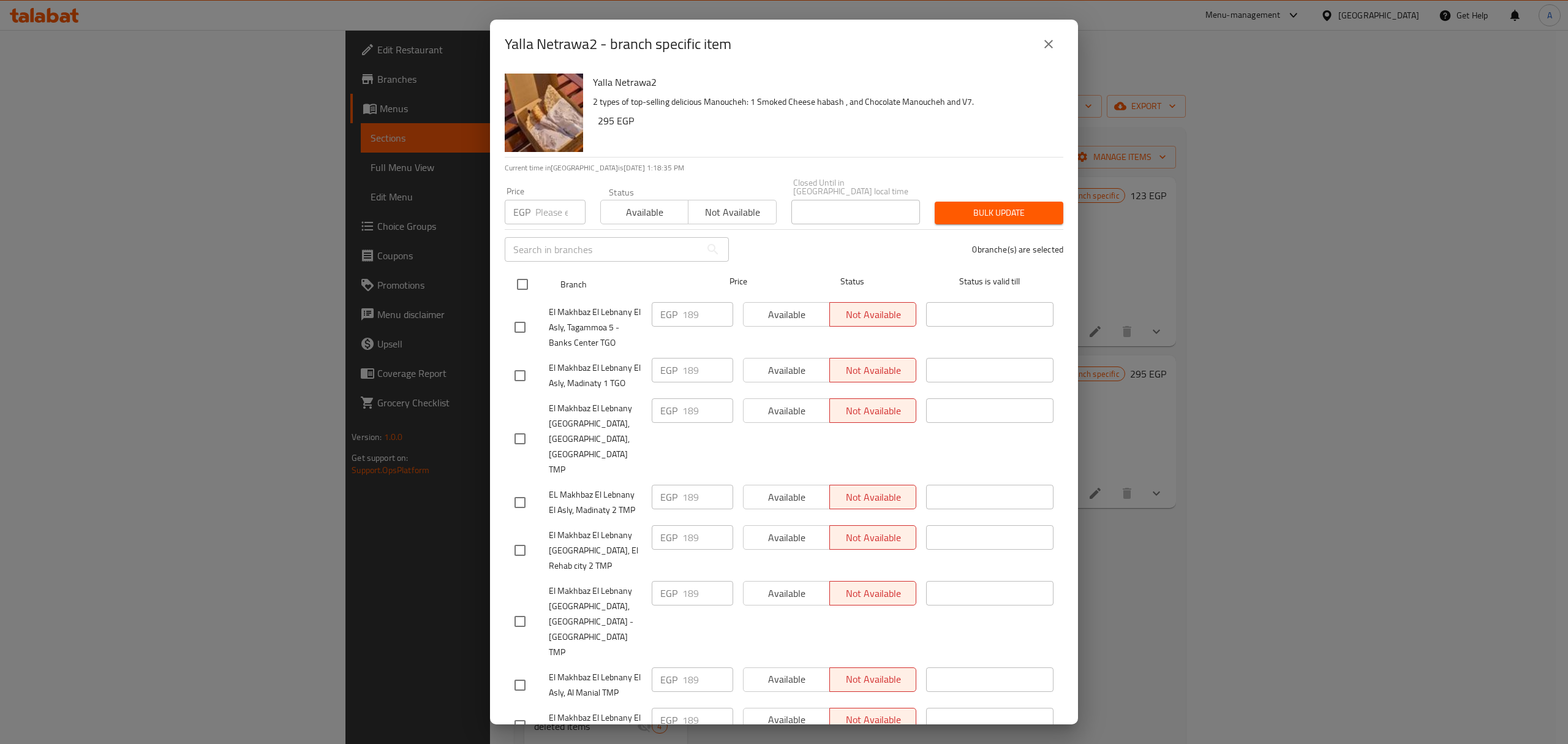
checkbox input "true"
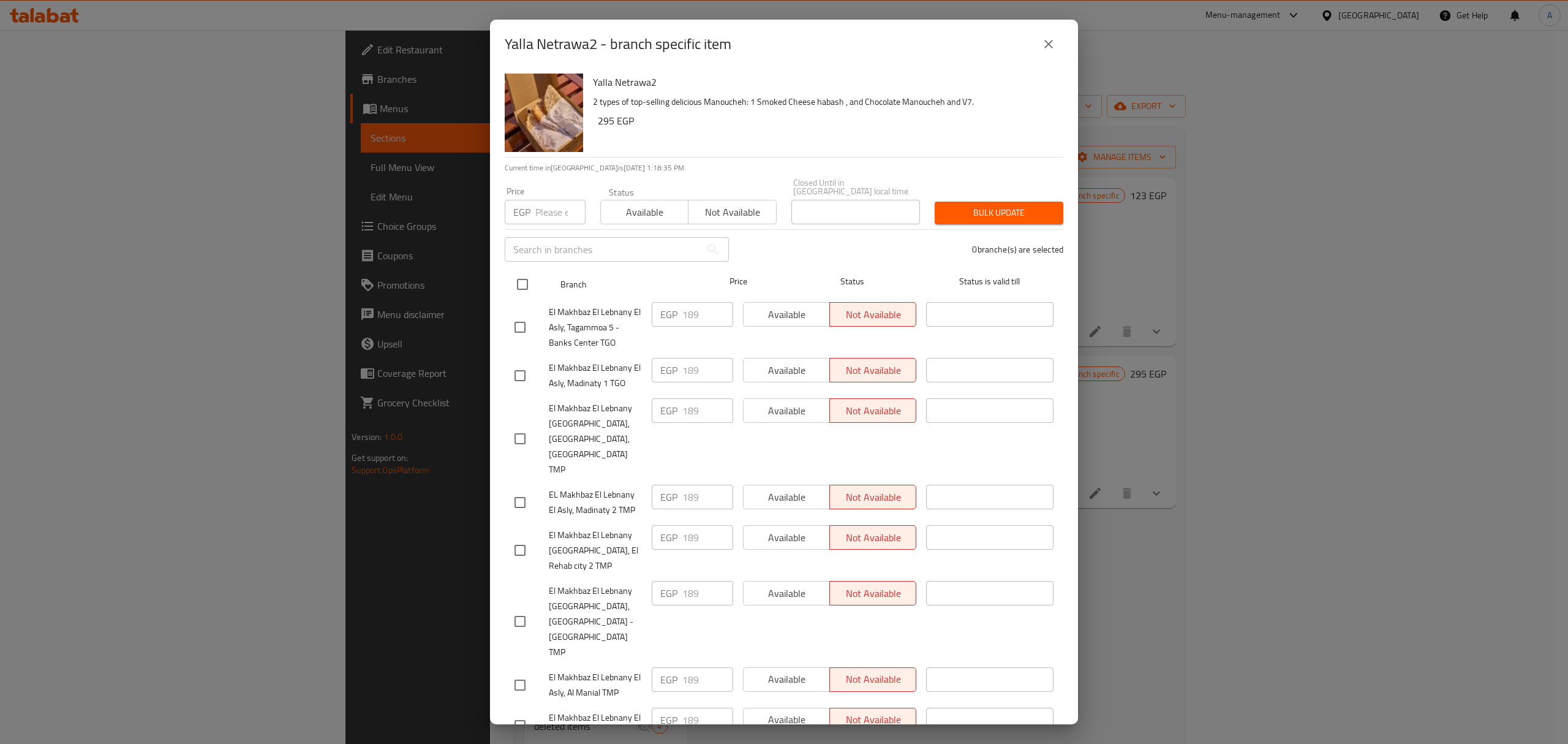
checkbox input "true"
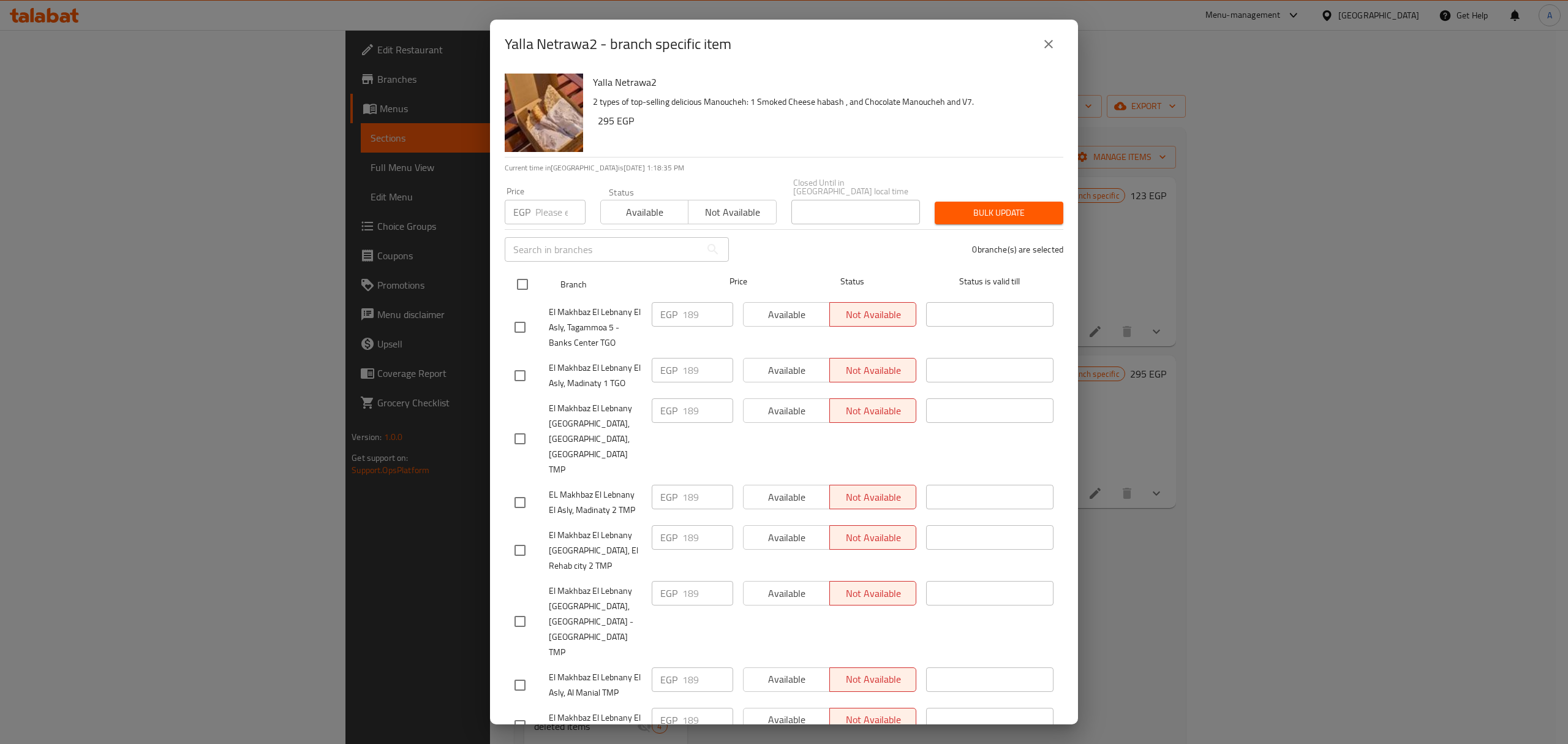
checkbox input "true"
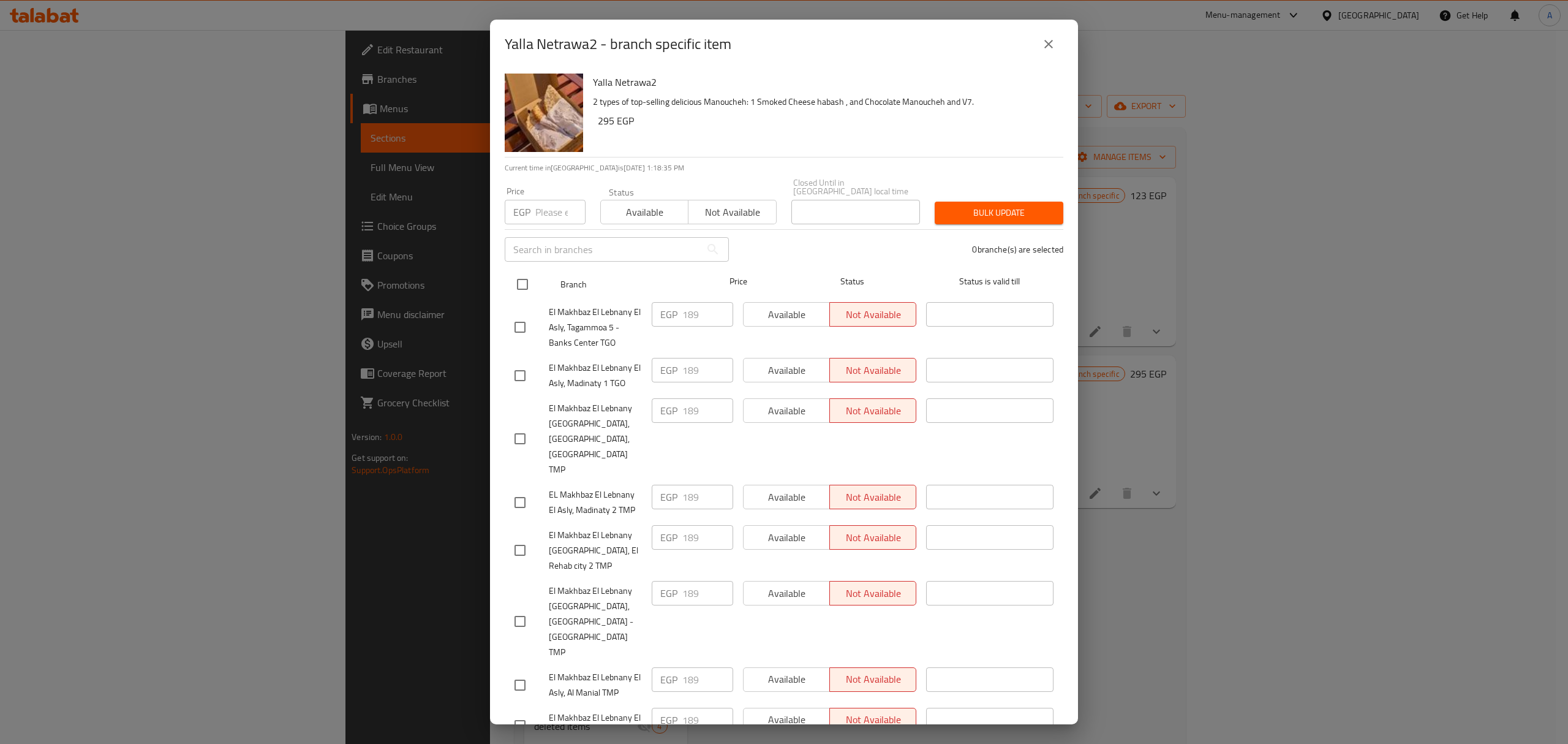
checkbox input "true"
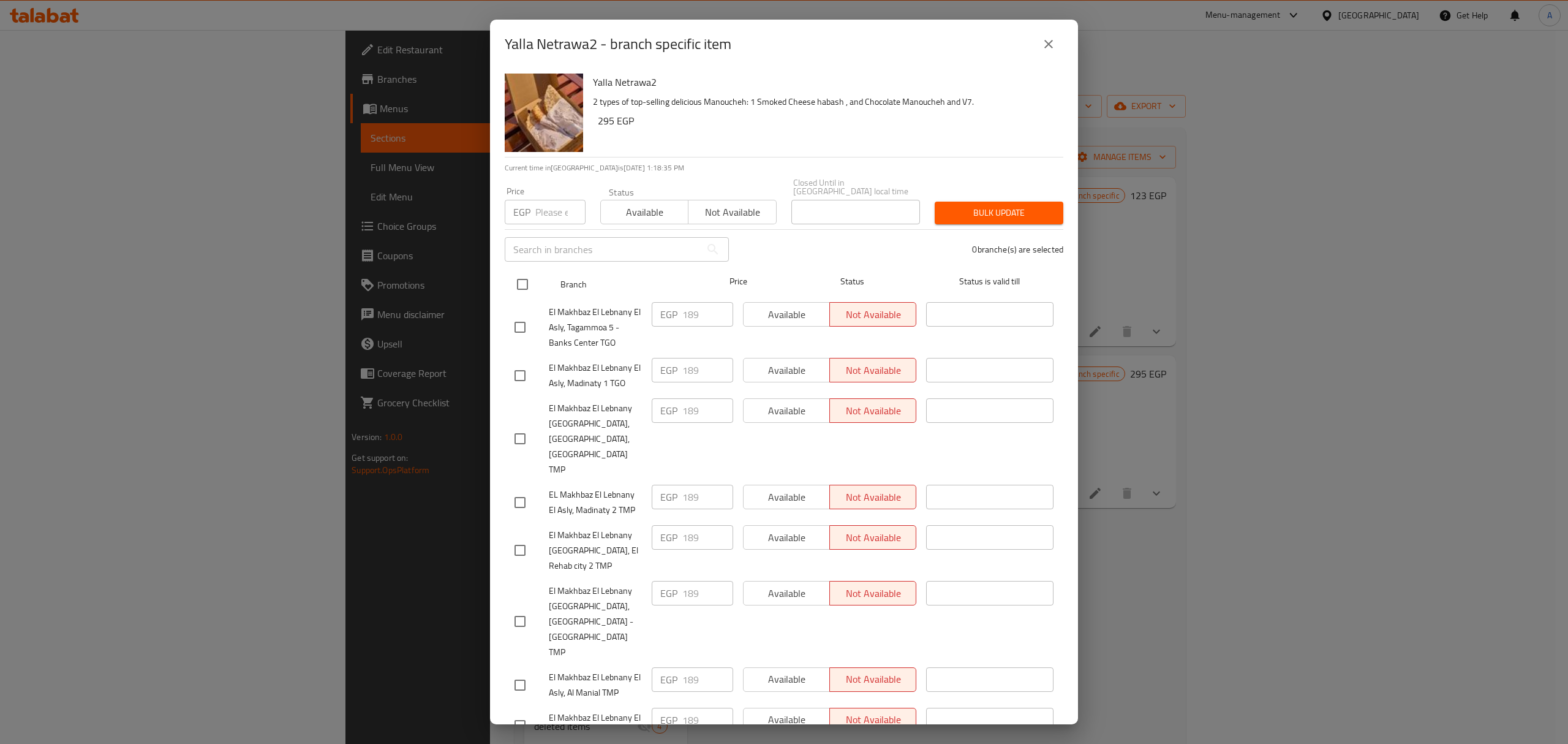
checkbox input "true"
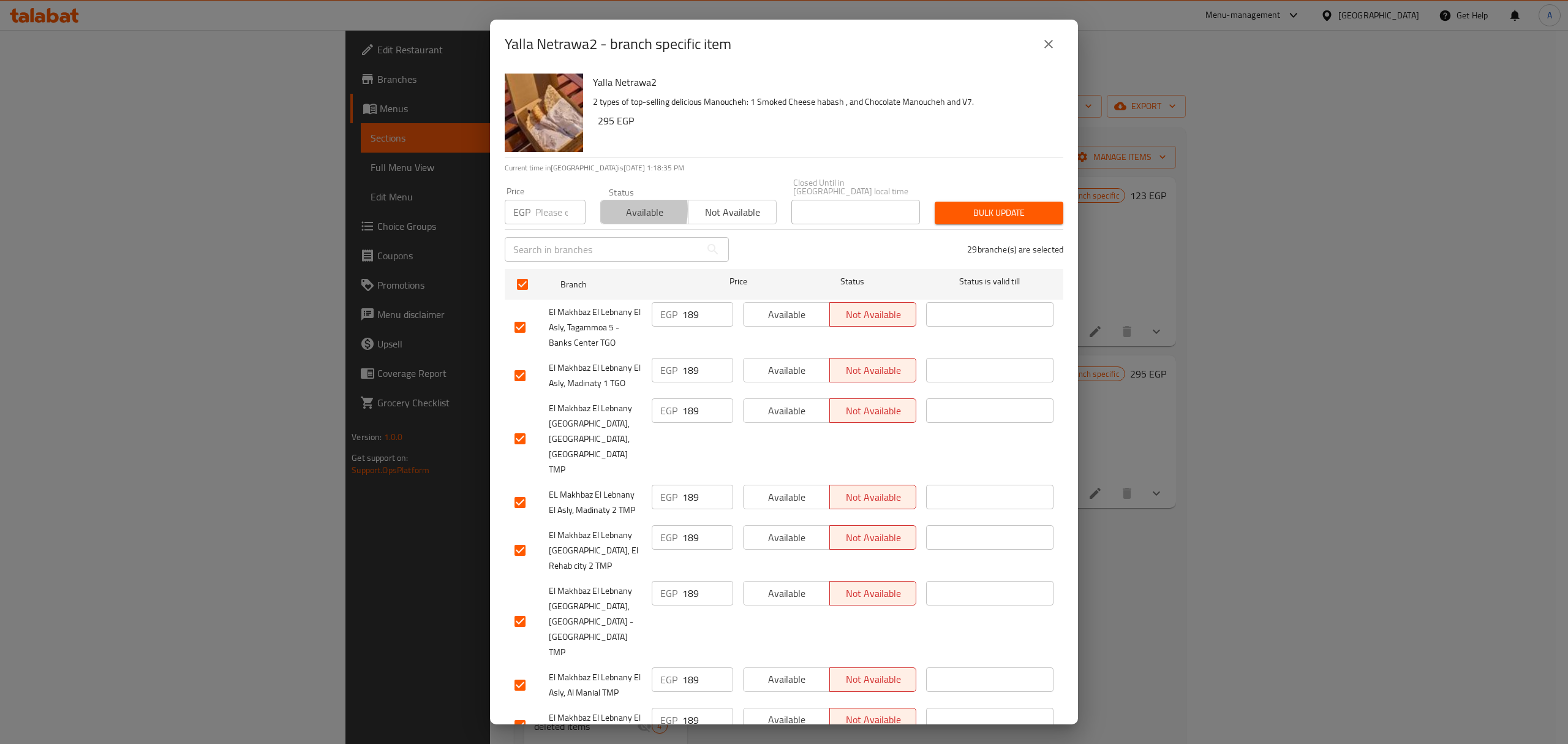
click at [611, 203] on span "Available" at bounding box center [645, 212] width 78 height 18
click at [1010, 201] on button "Bulk update" at bounding box center [999, 213] width 129 height 23
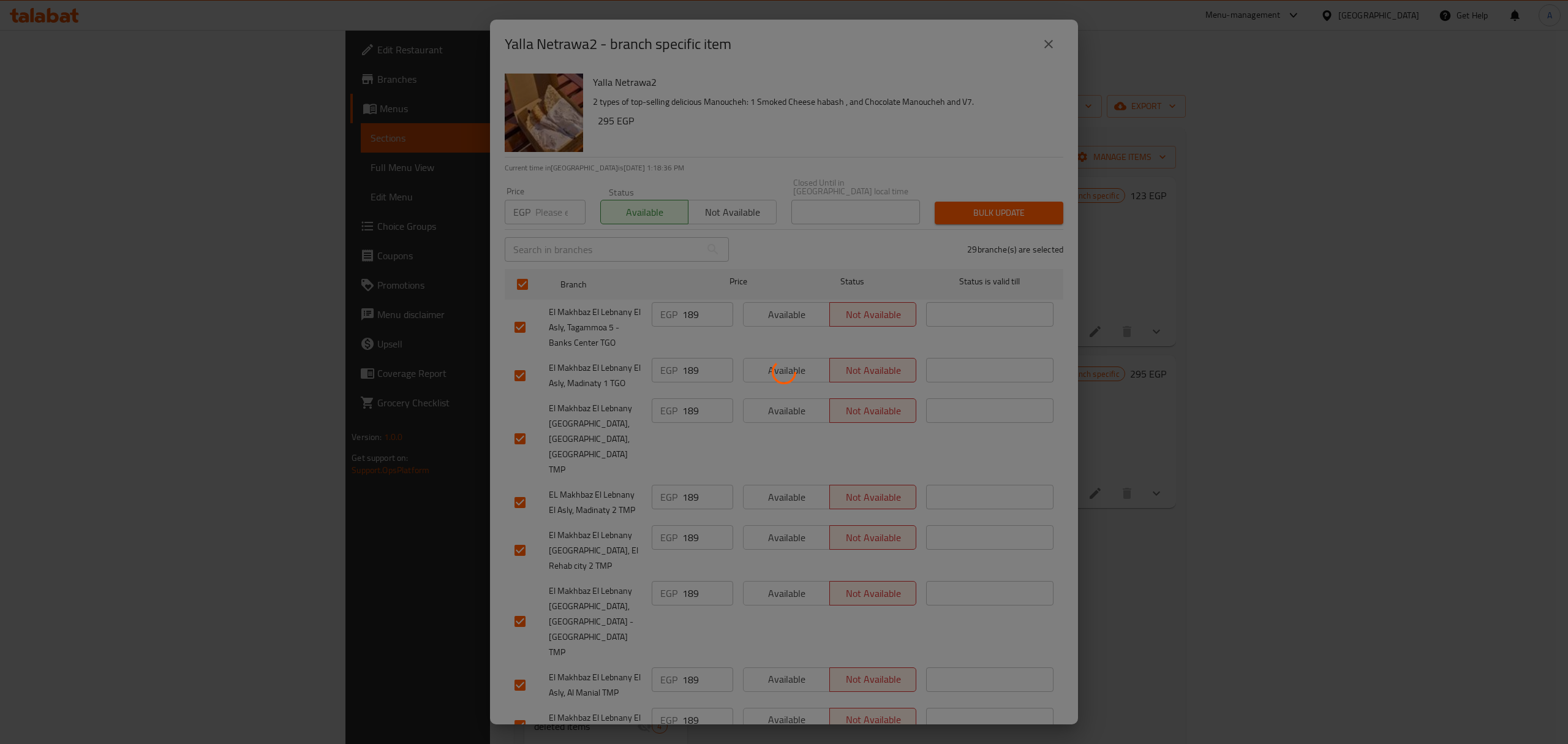
click at [1187, 120] on div at bounding box center [784, 372] width 1568 height 744
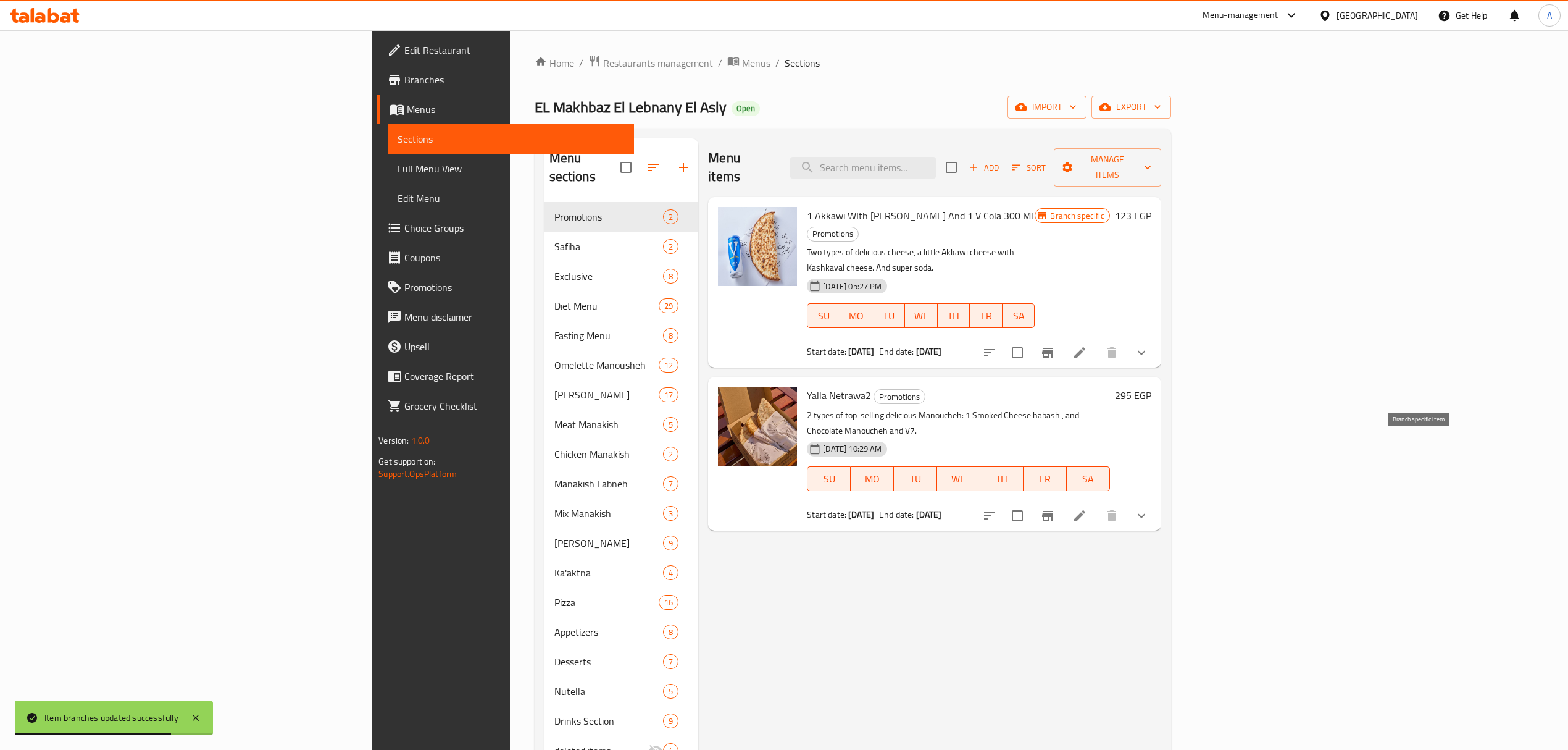
click at [1053, 511] on icon "Branch-specific-item" at bounding box center [1048, 516] width 11 height 10
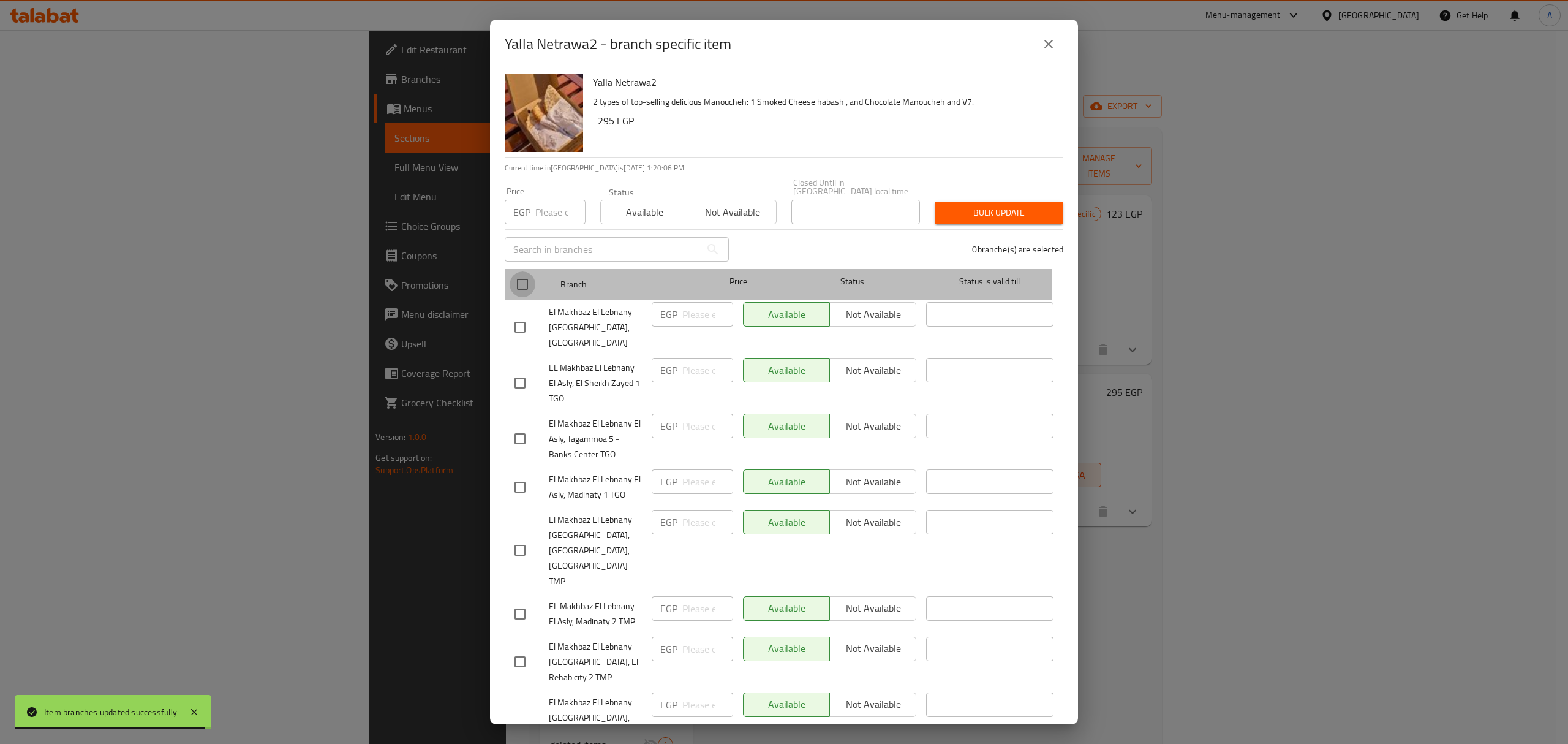
click at [522, 278] on input "checkbox" at bounding box center [522, 284] width 26 height 26
checkbox input "true"
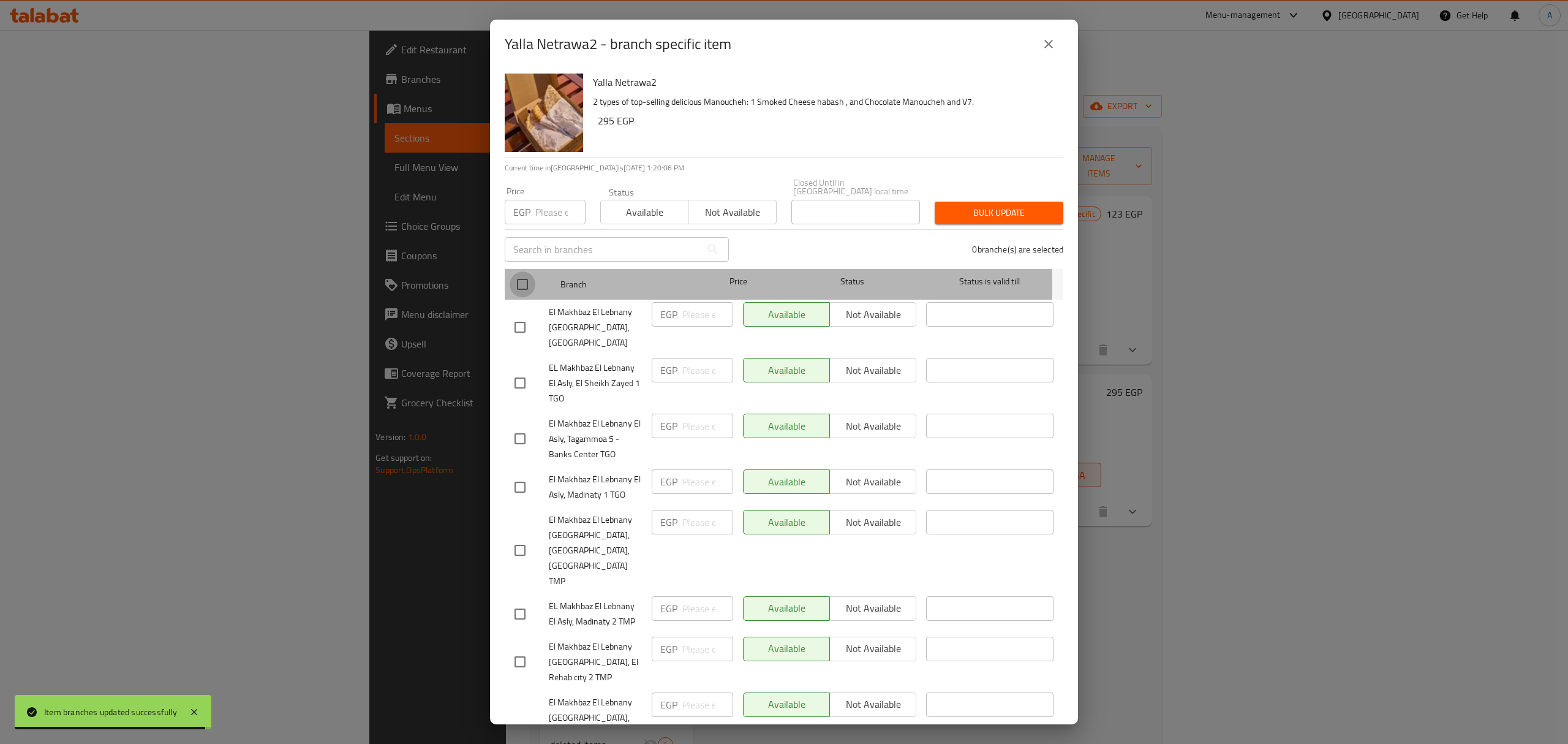
checkbox input "true"
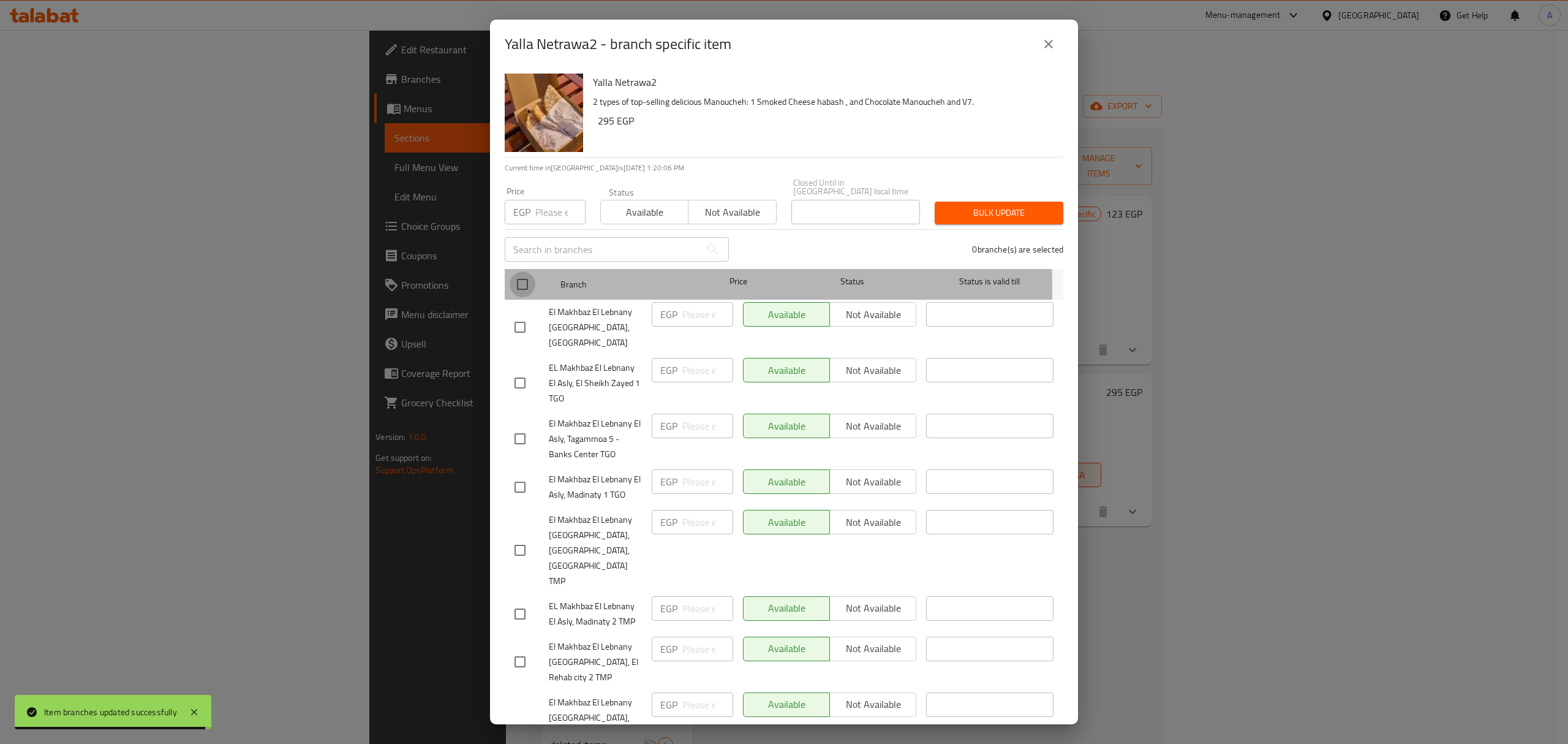
checkbox input "true"
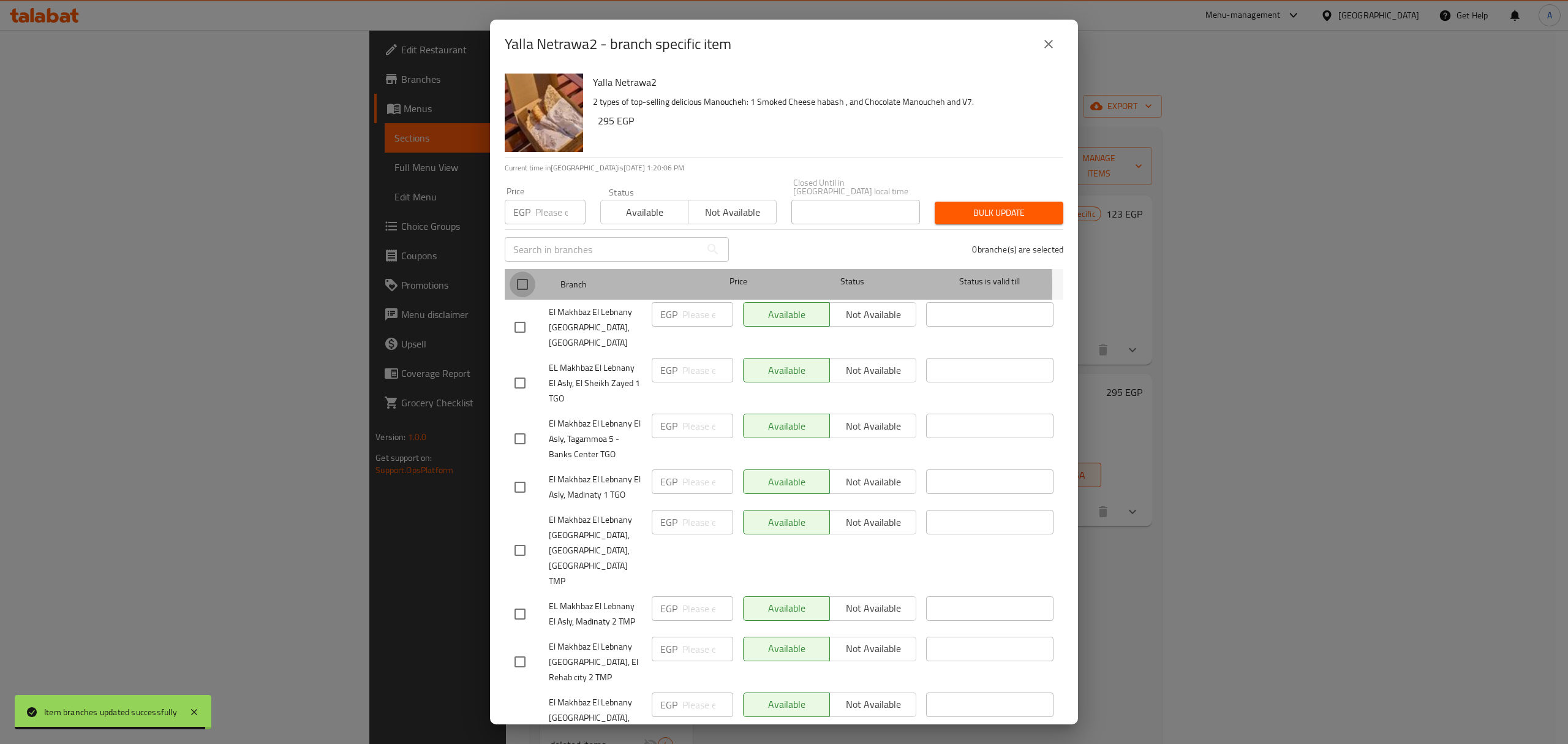
checkbox input "true"
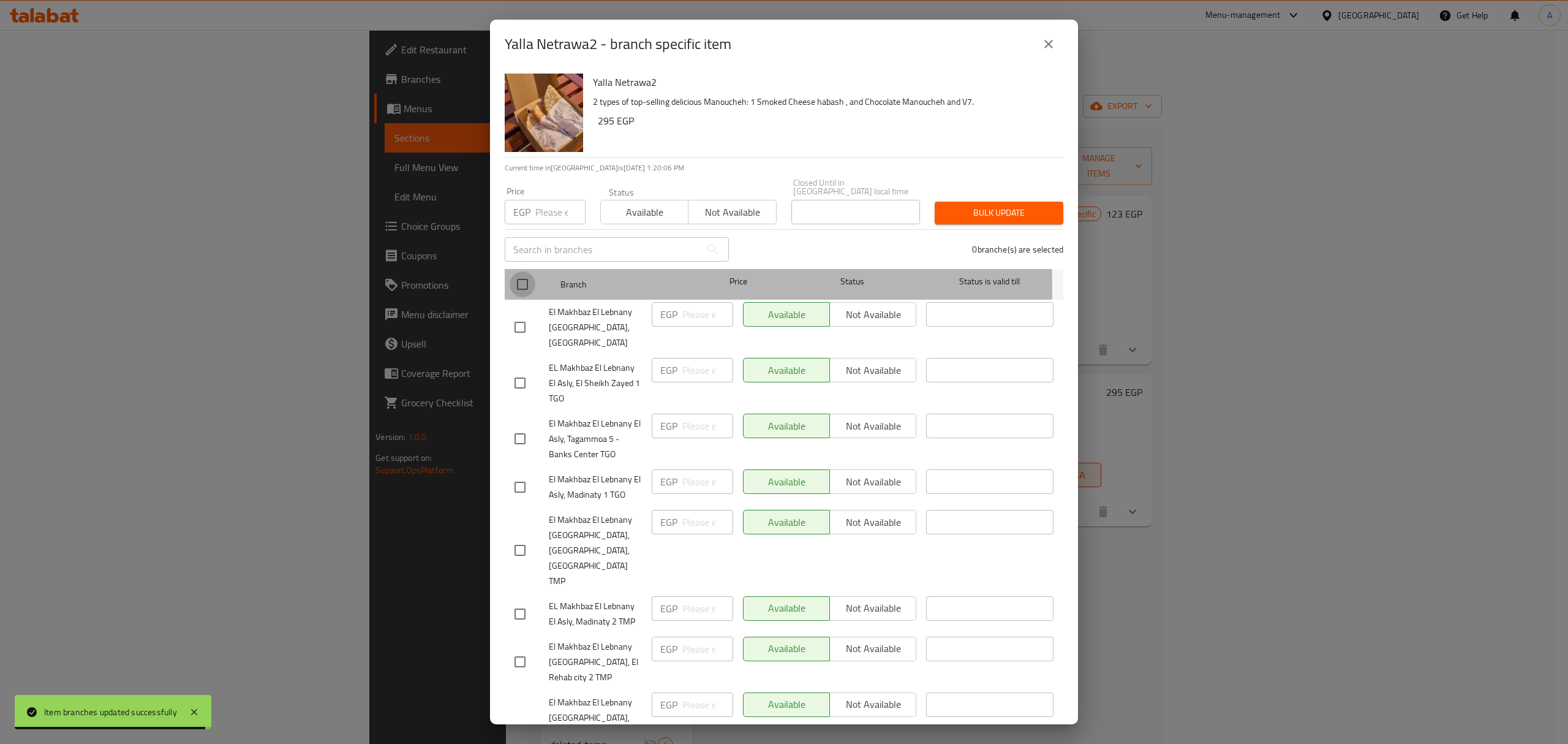
checkbox input "true"
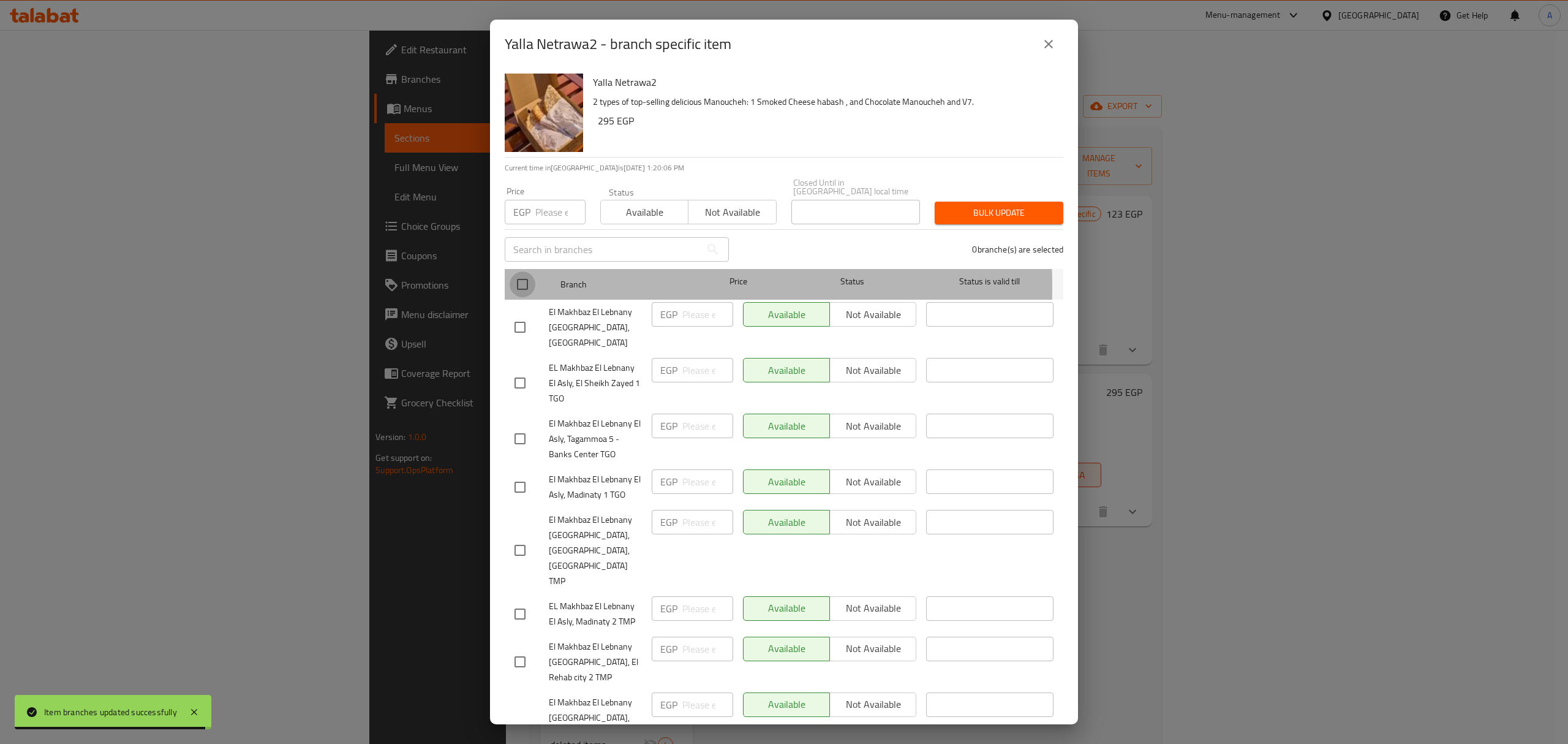
checkbox input "true"
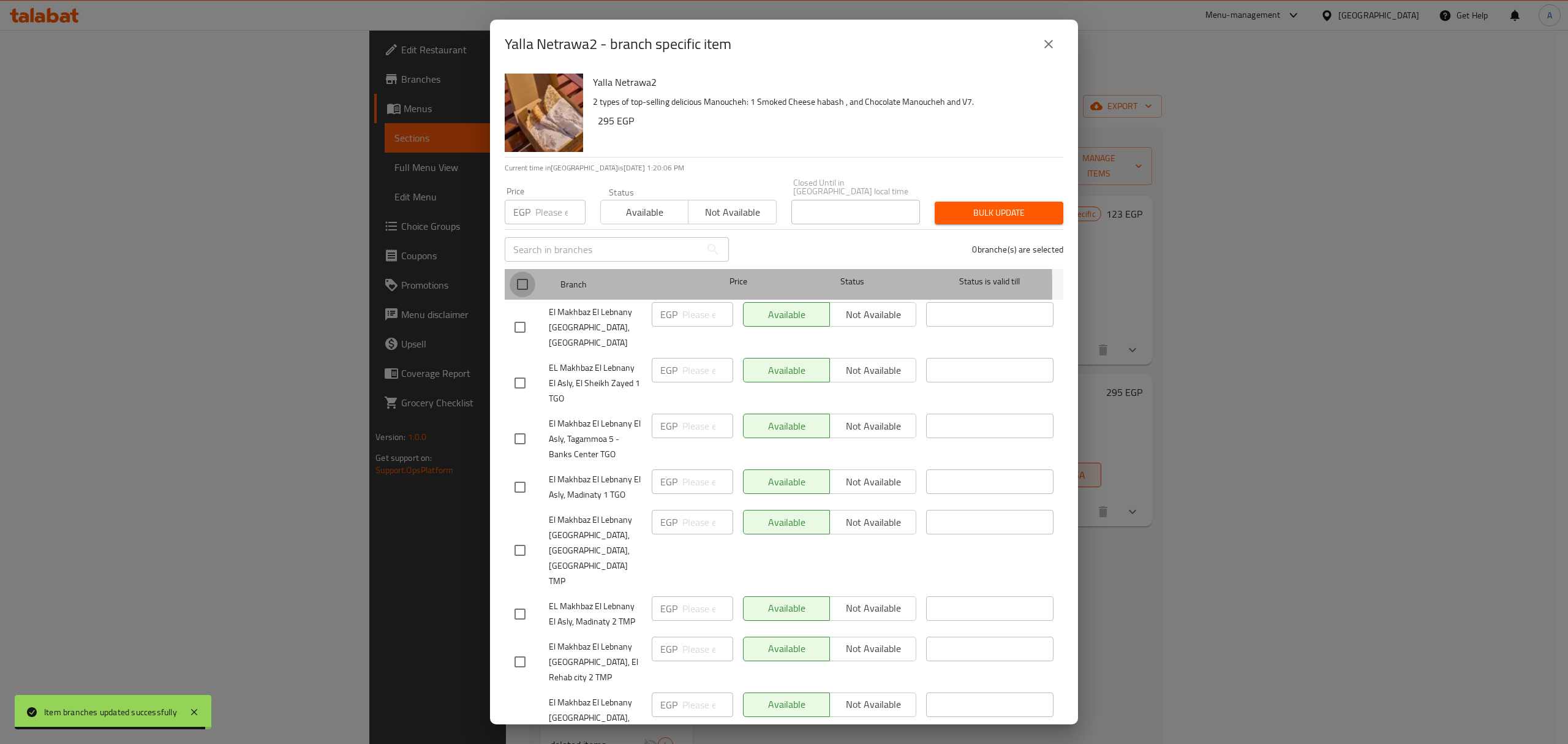
checkbox input "true"
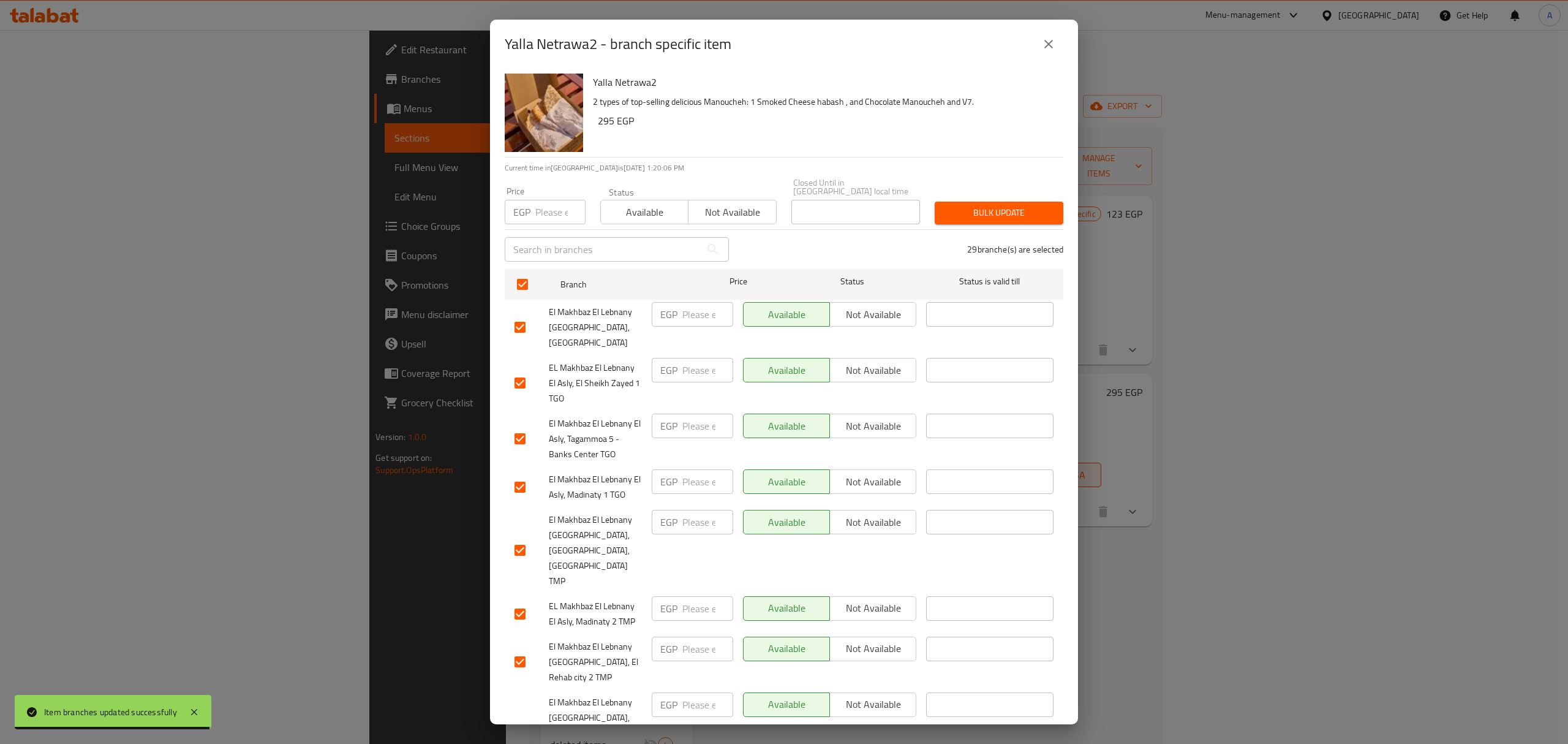
click at [547, 209] on input "number" at bounding box center [560, 211] width 50 height 24
type input "189"
click at [1021, 212] on button "Bulk update" at bounding box center [999, 213] width 129 height 23
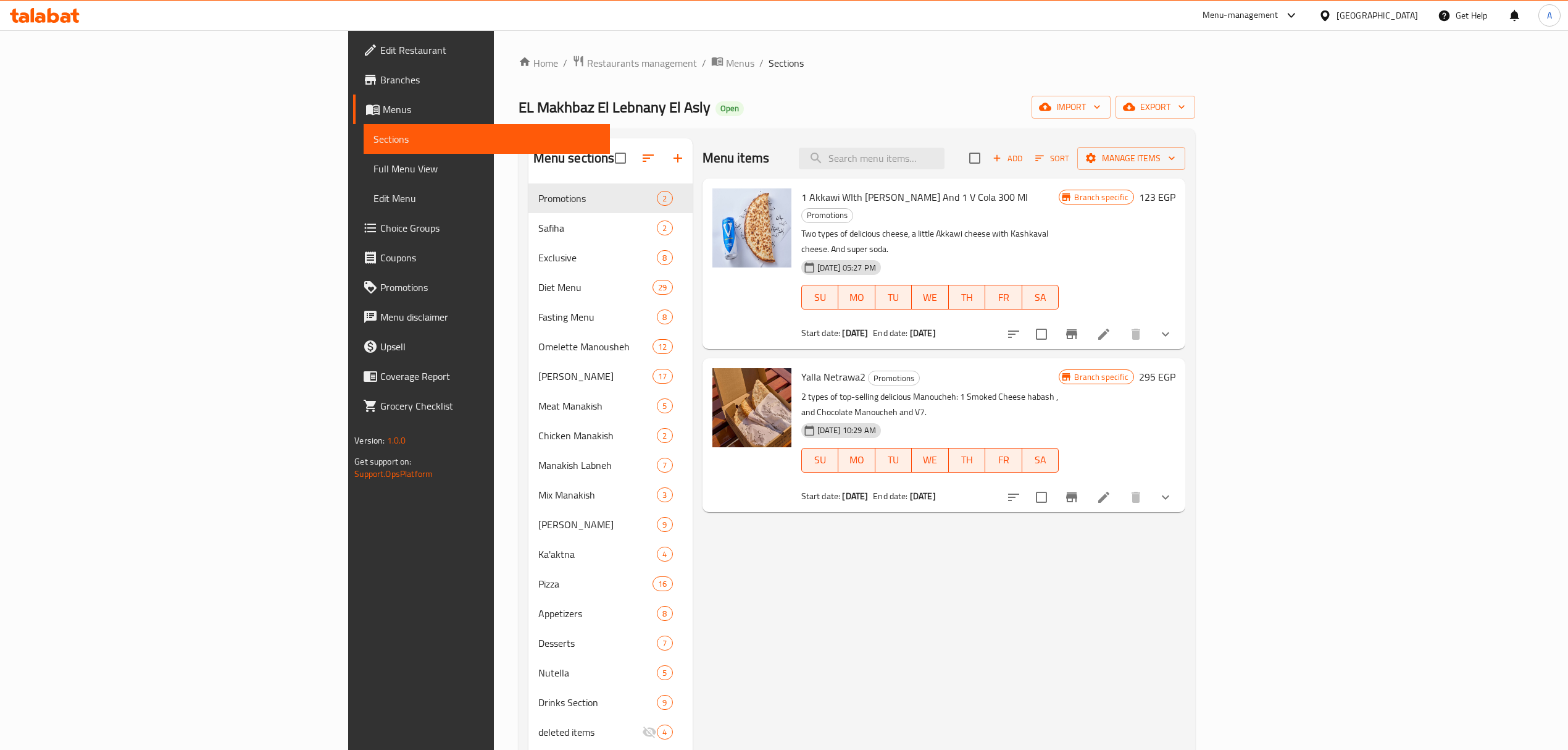
drag, startPoint x: 843, startPoint y: 742, endPoint x: 848, endPoint y: 749, distance: 8.6
click at [843, 742] on div "Menu items Add Sort Manage items 1 Akkawi WIth Kashkawan Manoucheh And 1 V Cola…" at bounding box center [939, 513] width 492 height 750
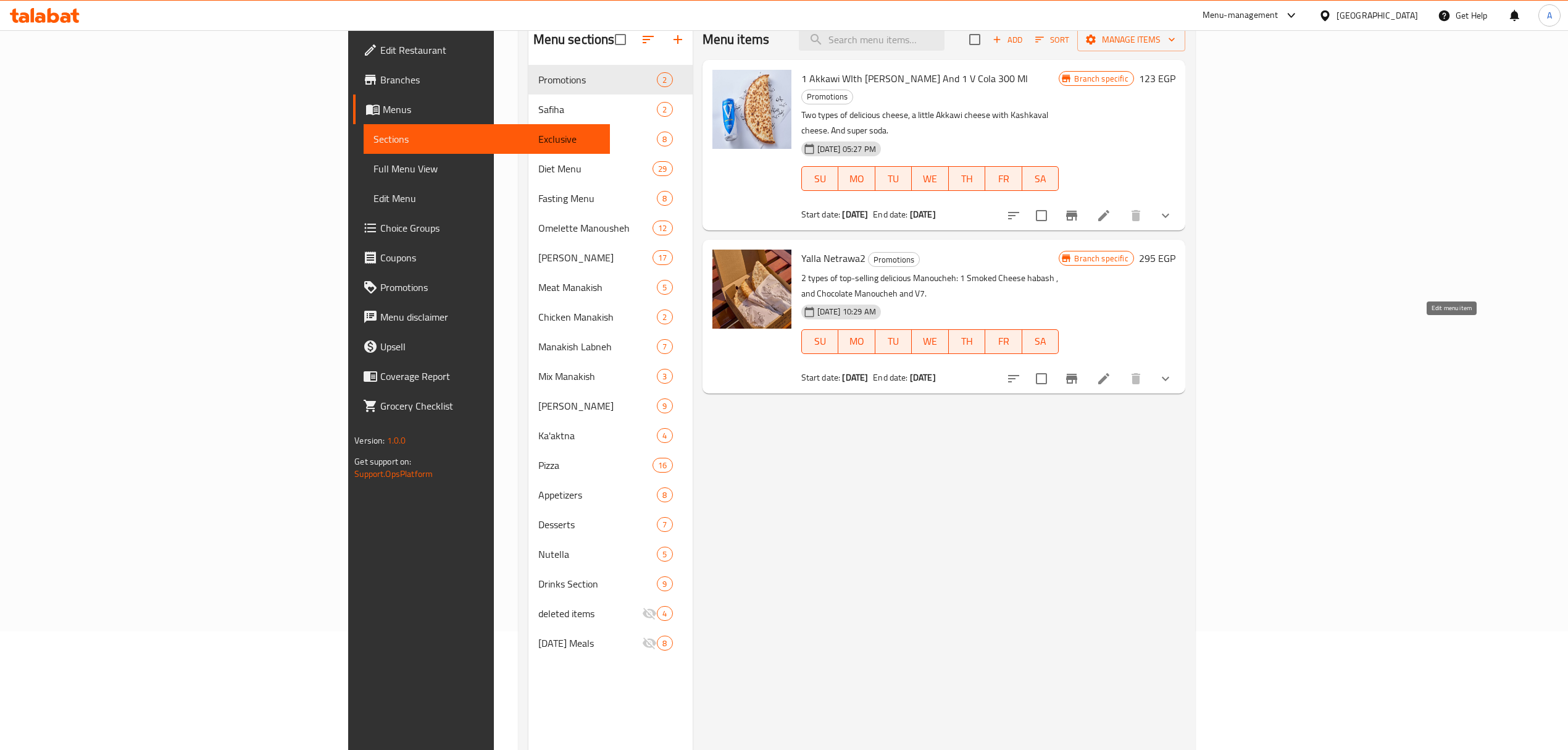
click at [1111, 371] on icon at bounding box center [1103, 378] width 15 height 15
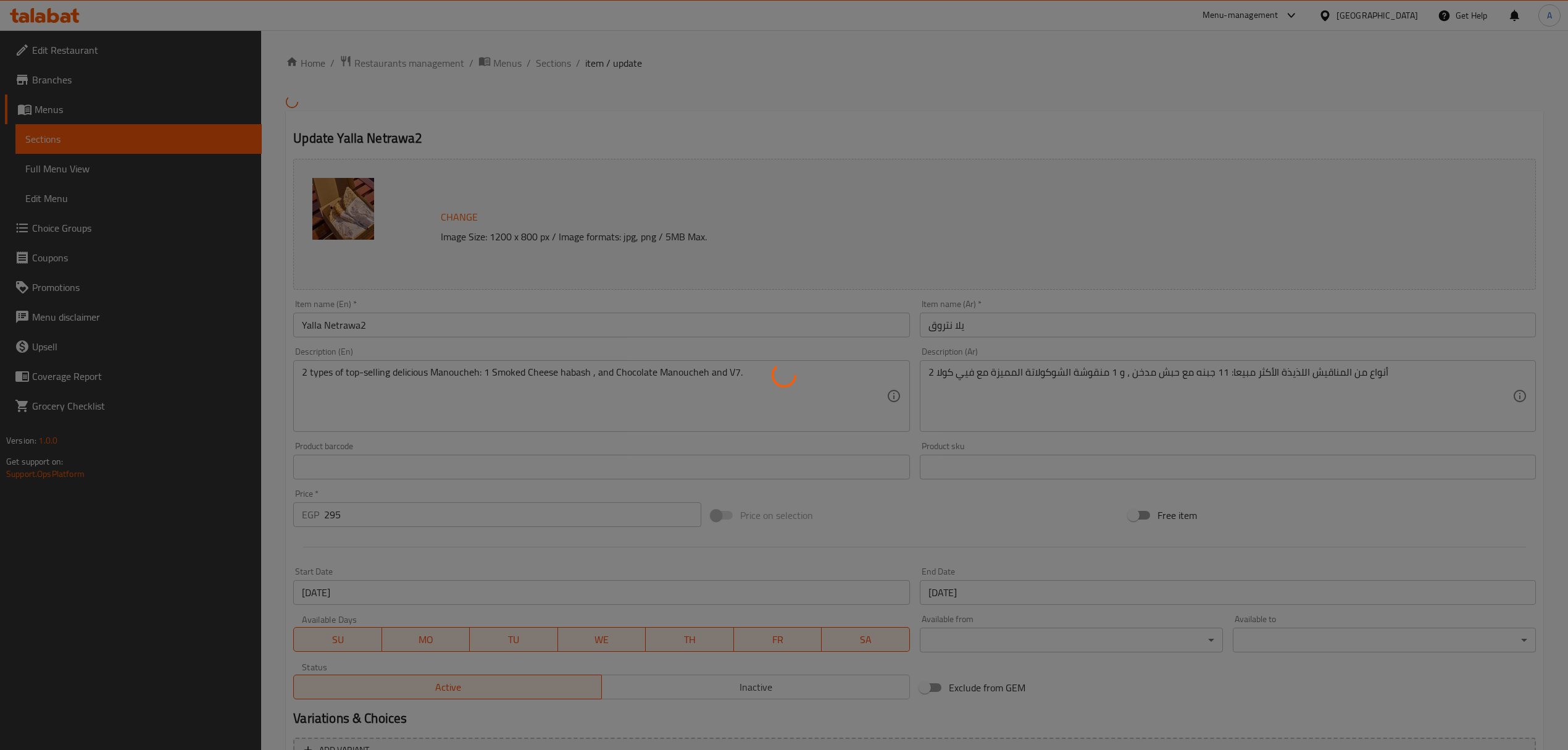
type input "أختيارك من المشروب:"
type input "0"
type input "4"
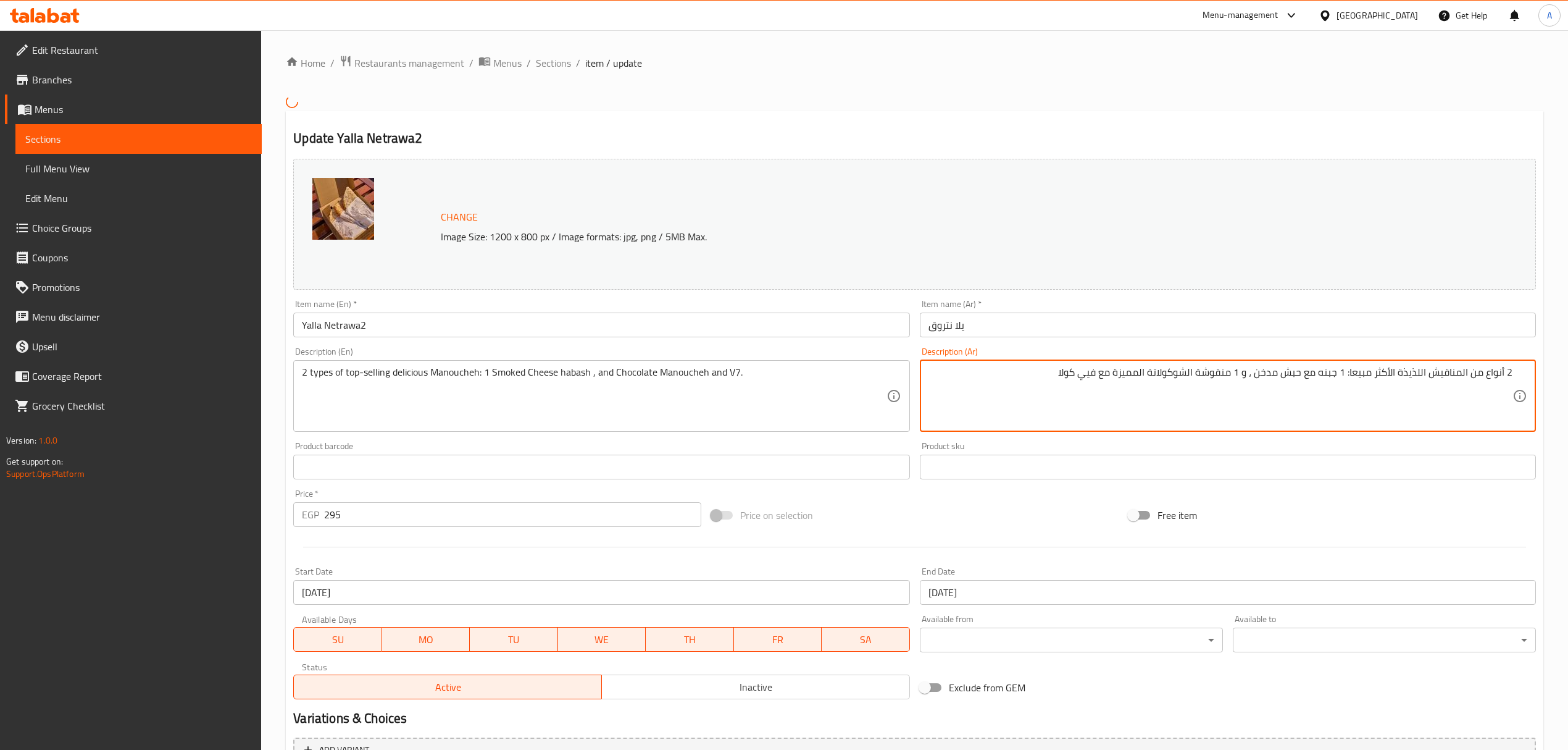
click at [1252, 373] on textarea "2 أنواع من المناقيش اللذيذة الأكثر مبيعا: 1 جبنه مع حبش مدخن ، و 1 منقوشة الشوك…" at bounding box center [1220, 395] width 584 height 59
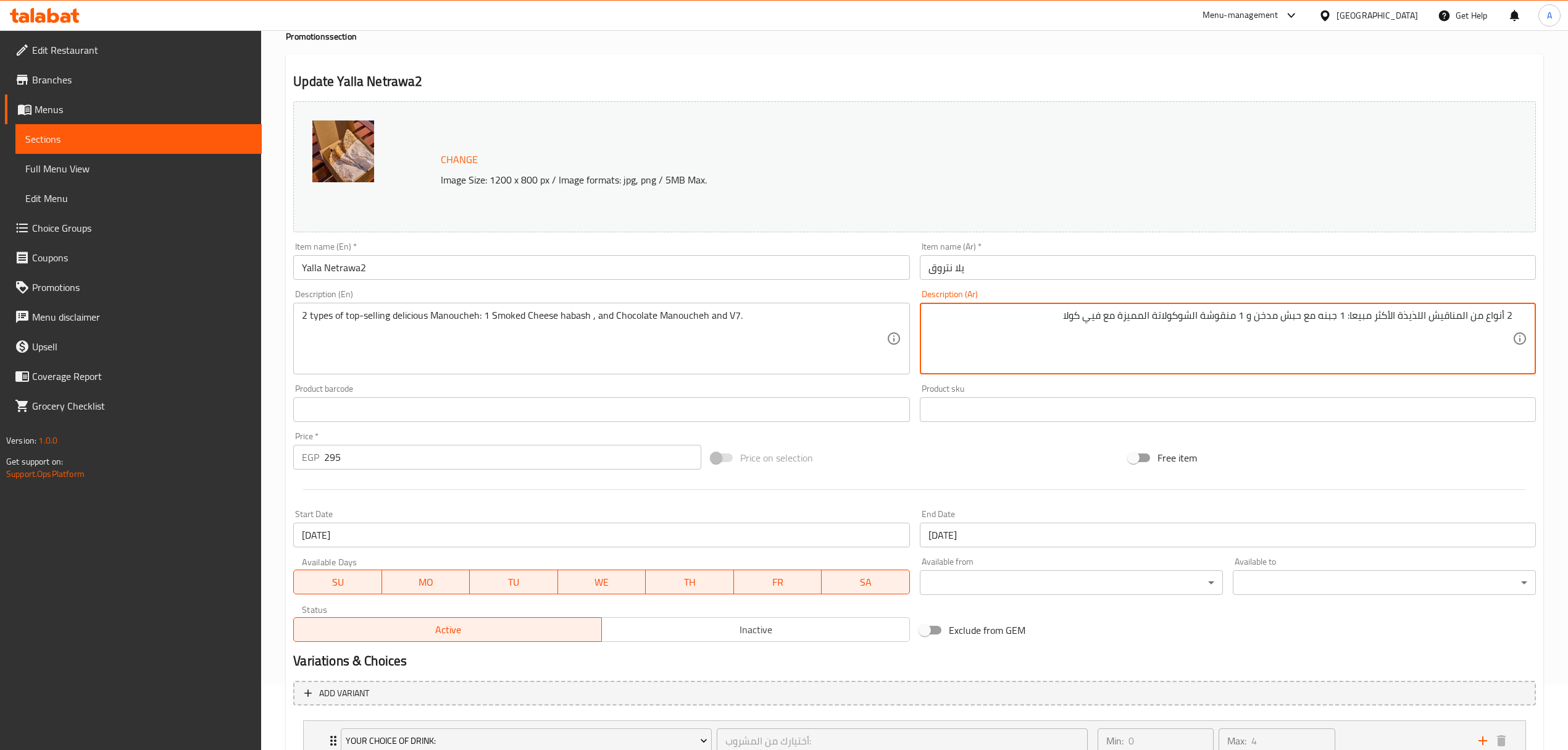
scroll to position [161, 0]
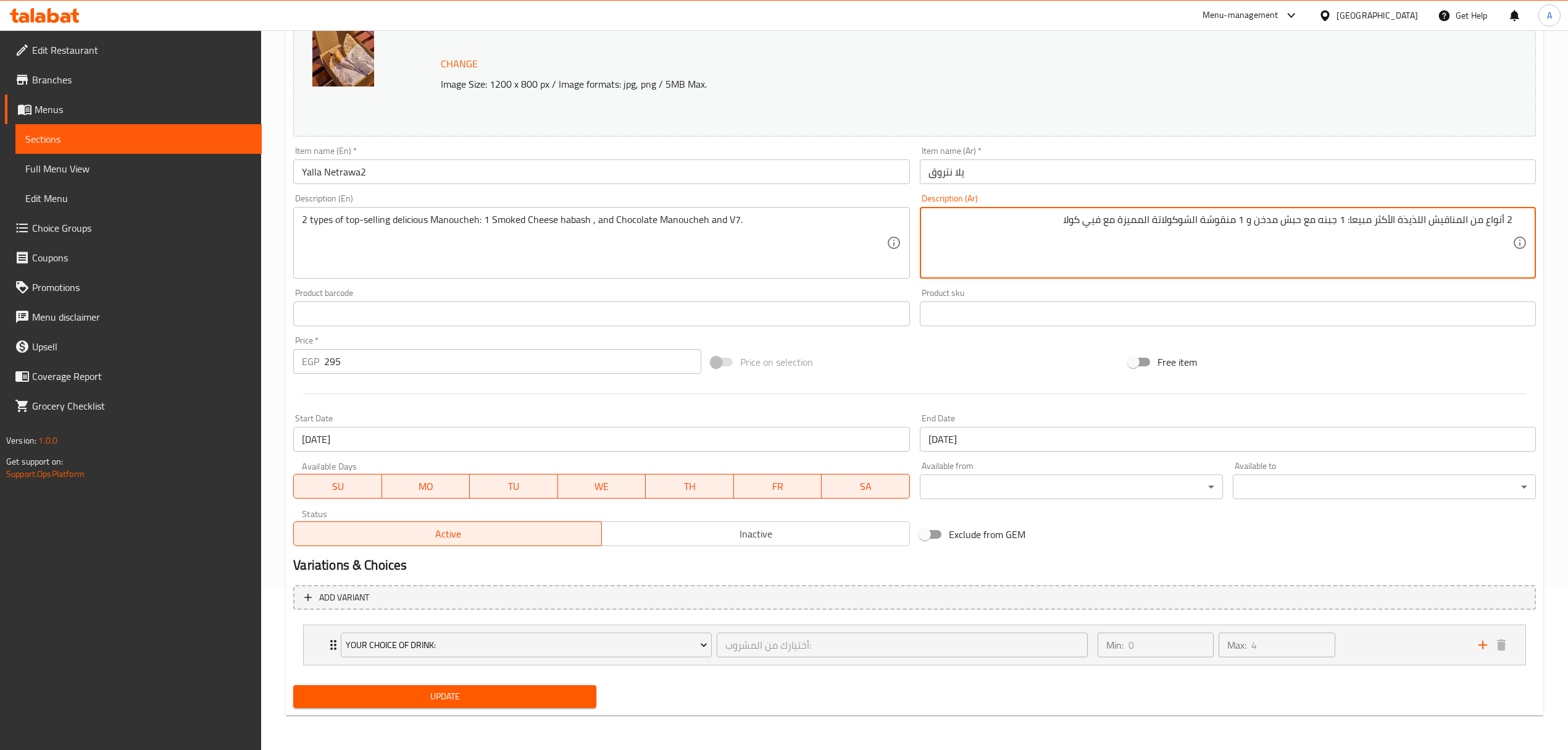
type textarea "2 أنواع من المناقيش اللذيذة الأكثر مبيعا: 1 جبنه مع حبش مدخن و 1 منقوشة الشوكول…"
click at [455, 699] on span "Update" at bounding box center [445, 696] width 283 height 15
